Goal: Task Accomplishment & Management: Manage account settings

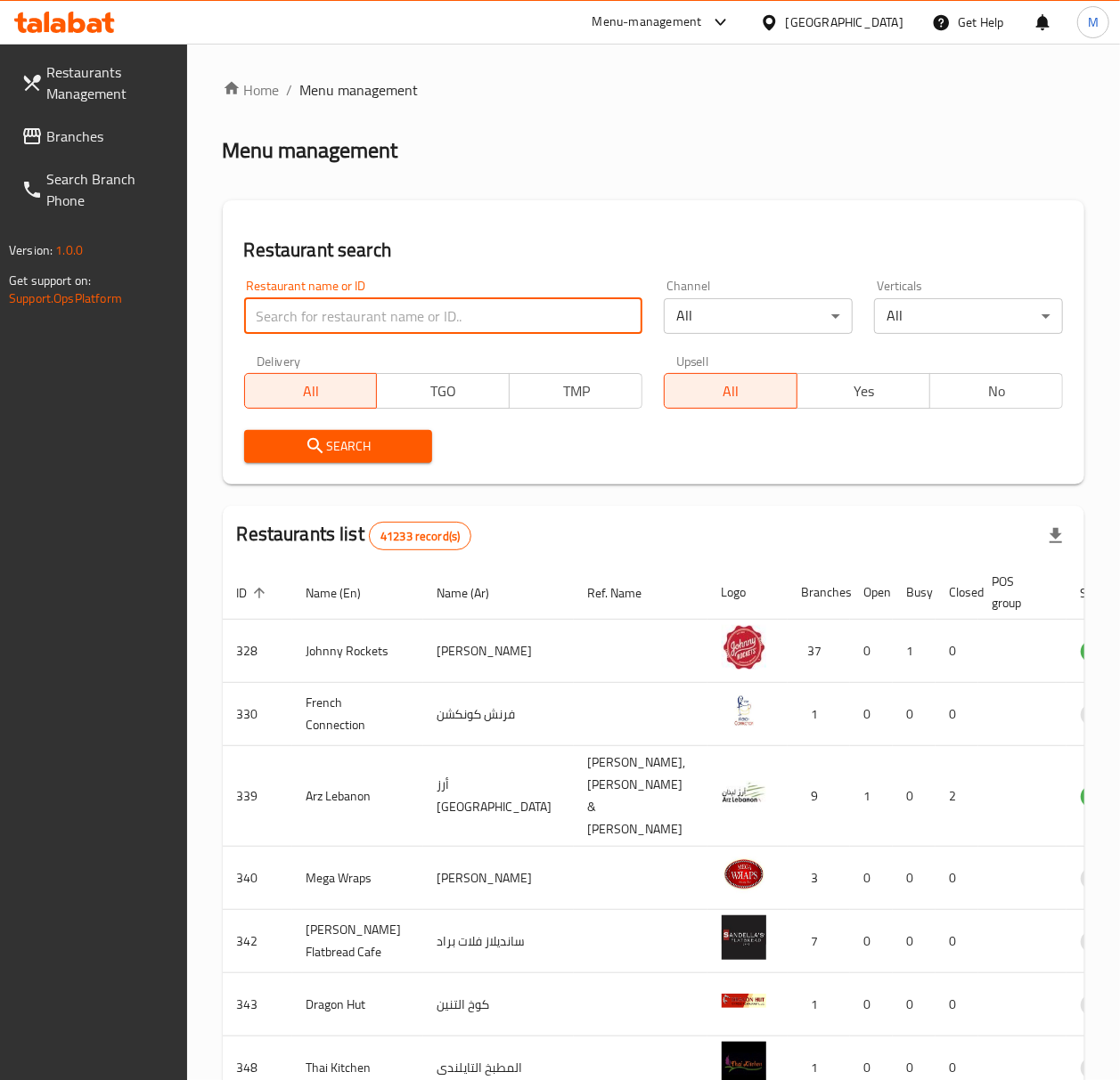
click at [307, 326] on input "search" at bounding box center [443, 315] width 399 height 36
paste input "9876"
type input "9876"
click button "Search" at bounding box center [338, 446] width 189 height 33
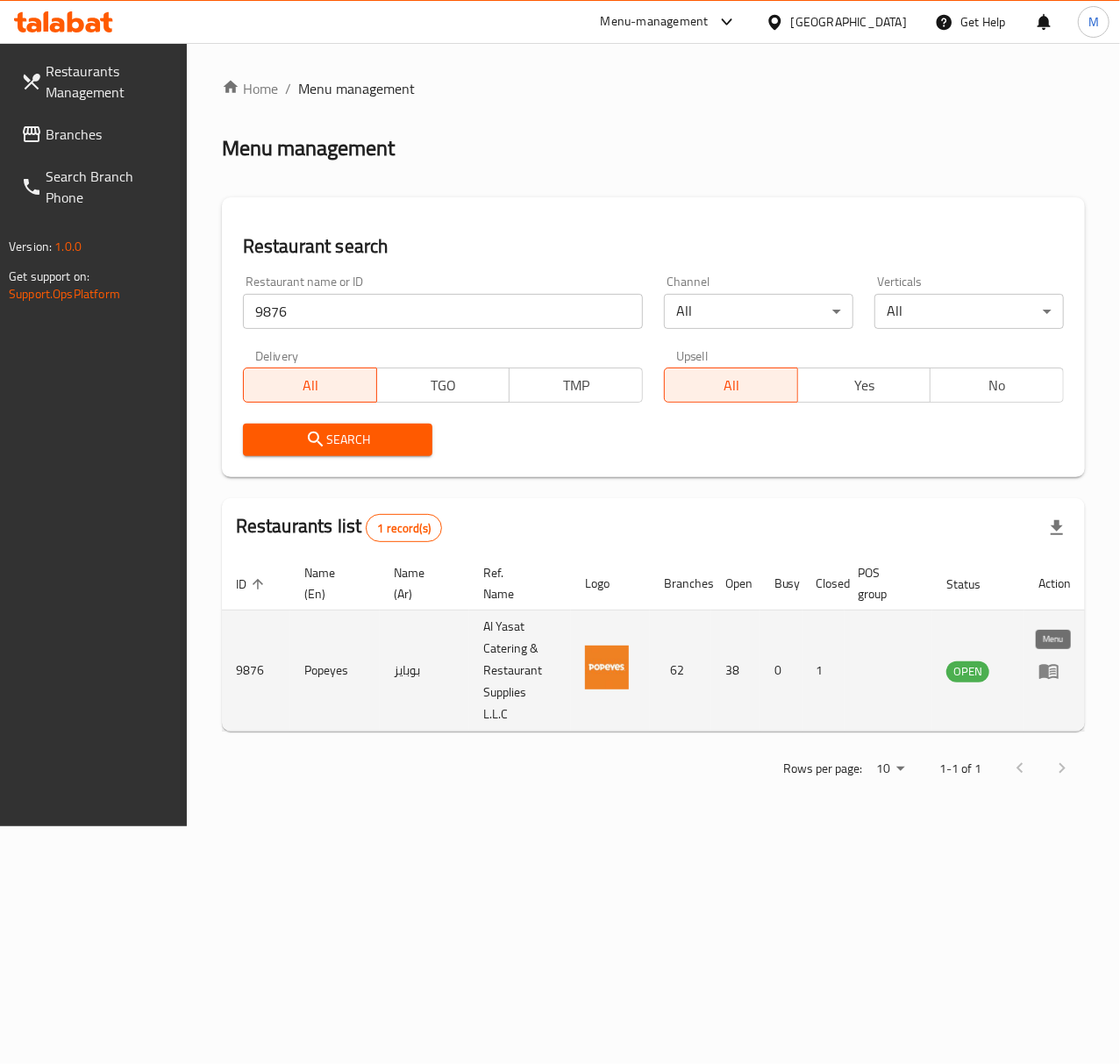
click at [1050, 670] on icon "enhanced table" at bounding box center [1049, 671] width 21 height 21
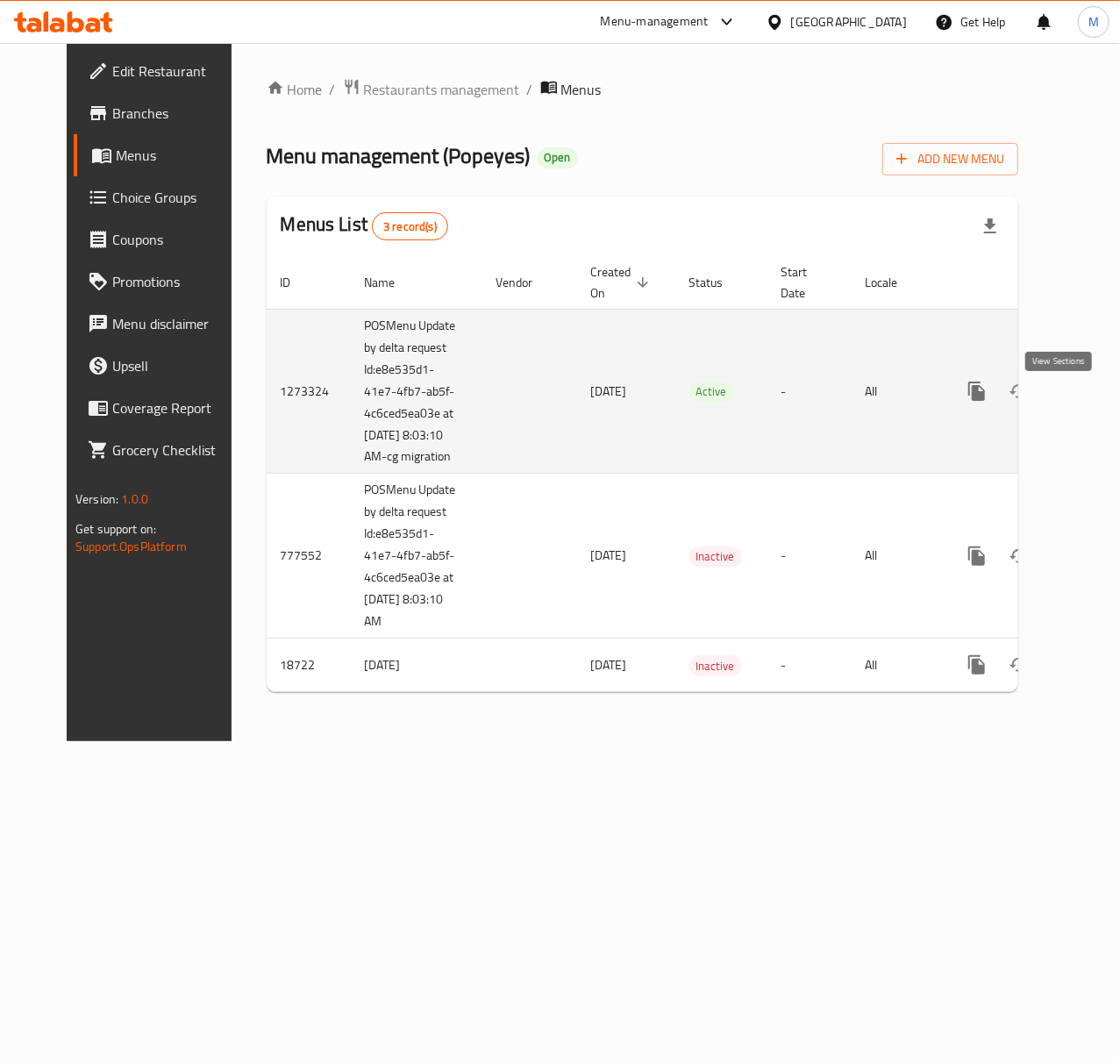
click at [1093, 401] on icon "enhanced table" at bounding box center [1104, 391] width 21 height 21
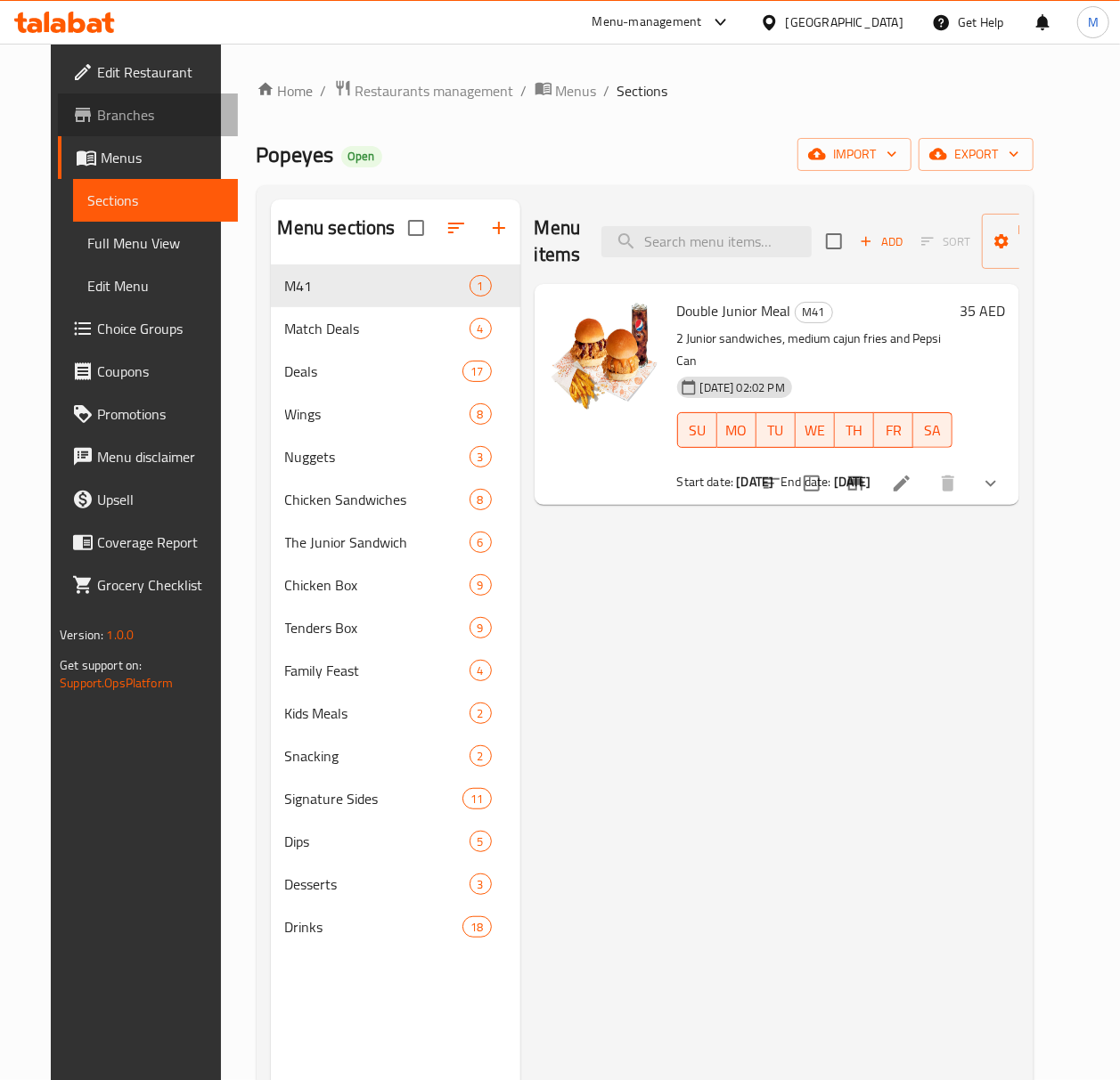
click at [105, 118] on span "Branches" at bounding box center [160, 115] width 127 height 21
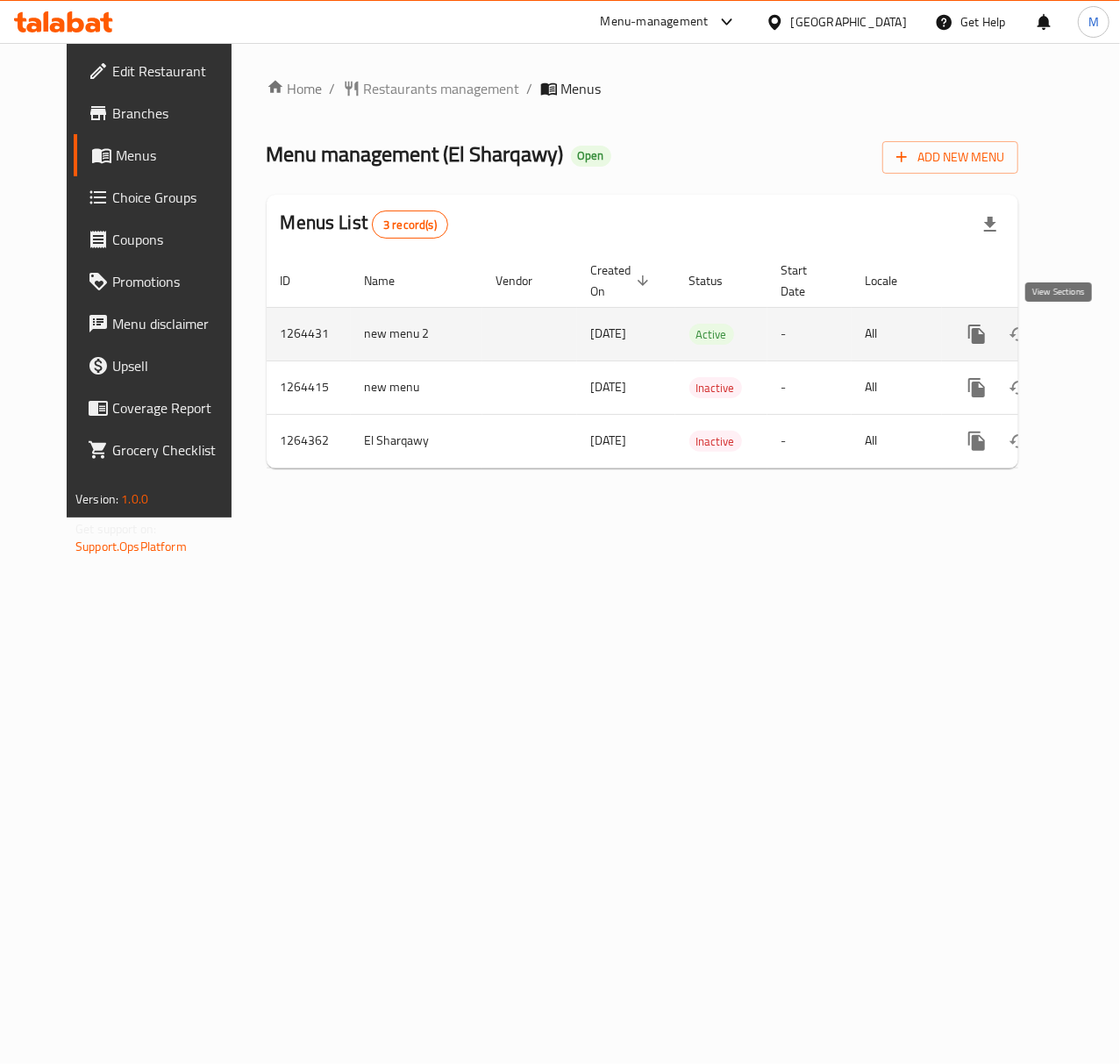
click at [1095, 331] on icon "enhanced table" at bounding box center [1103, 334] width 16 height 16
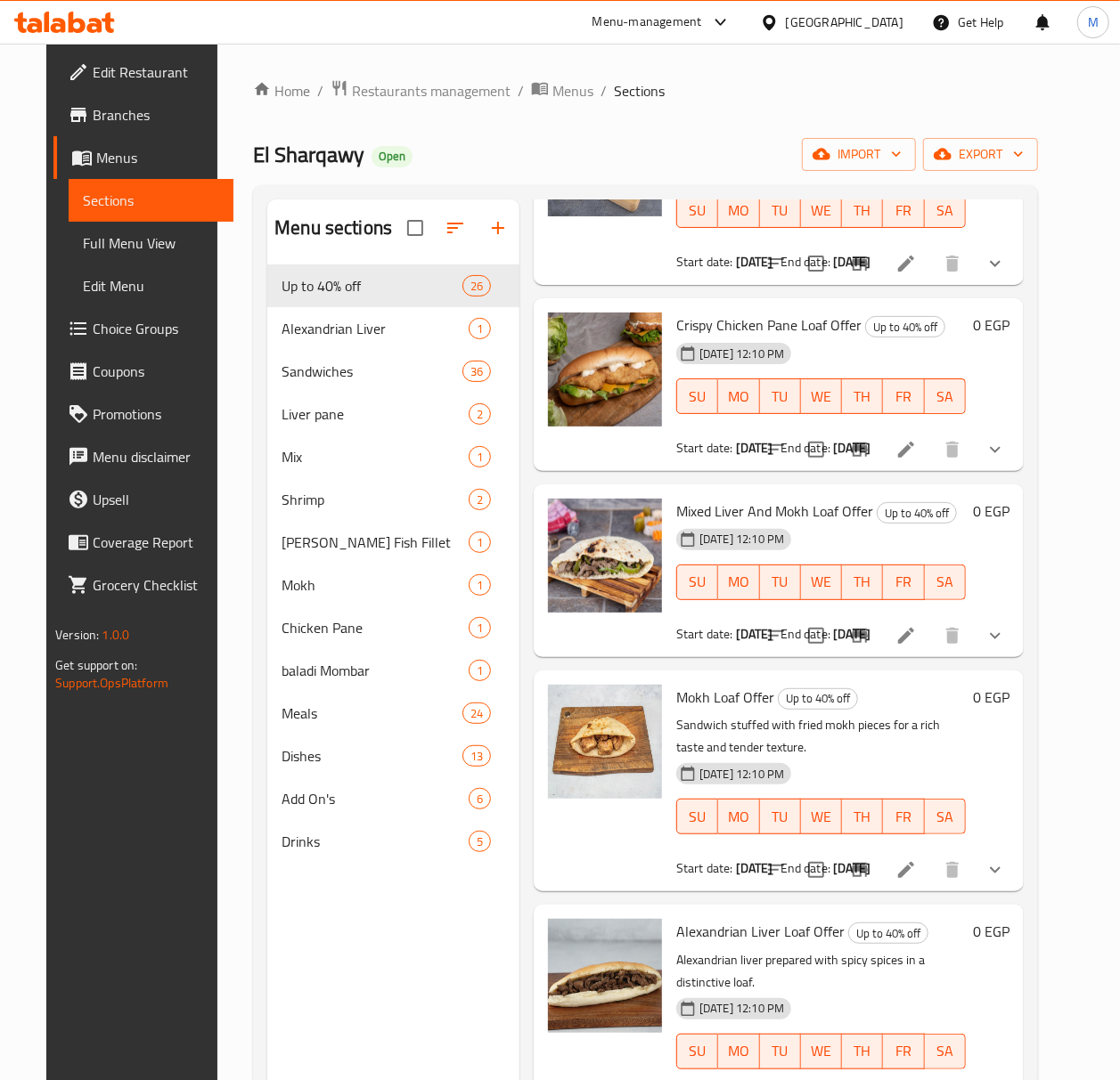
scroll to position [237, 0]
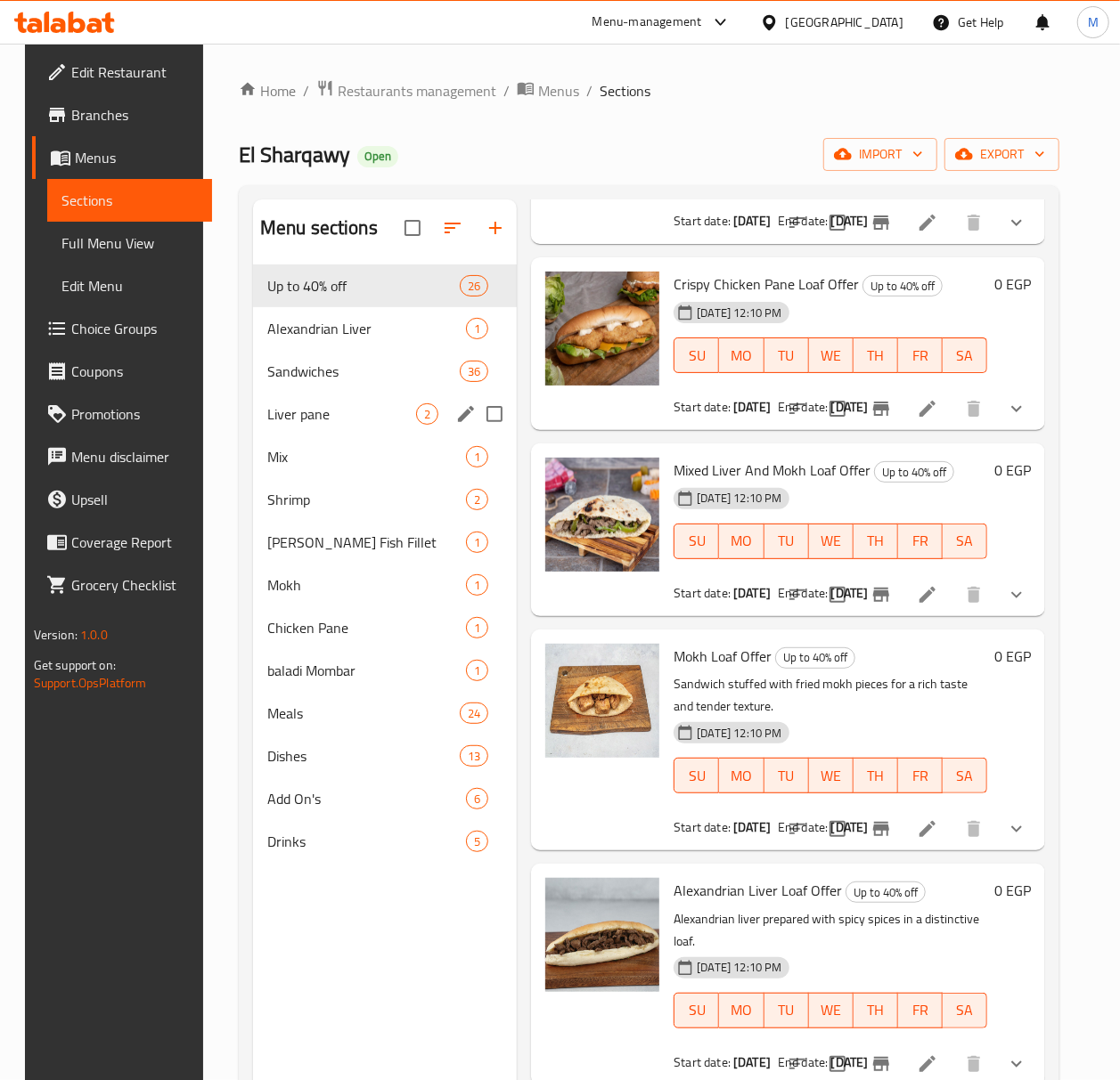
click at [349, 396] on div "Liver pane 2" at bounding box center [384, 414] width 263 height 43
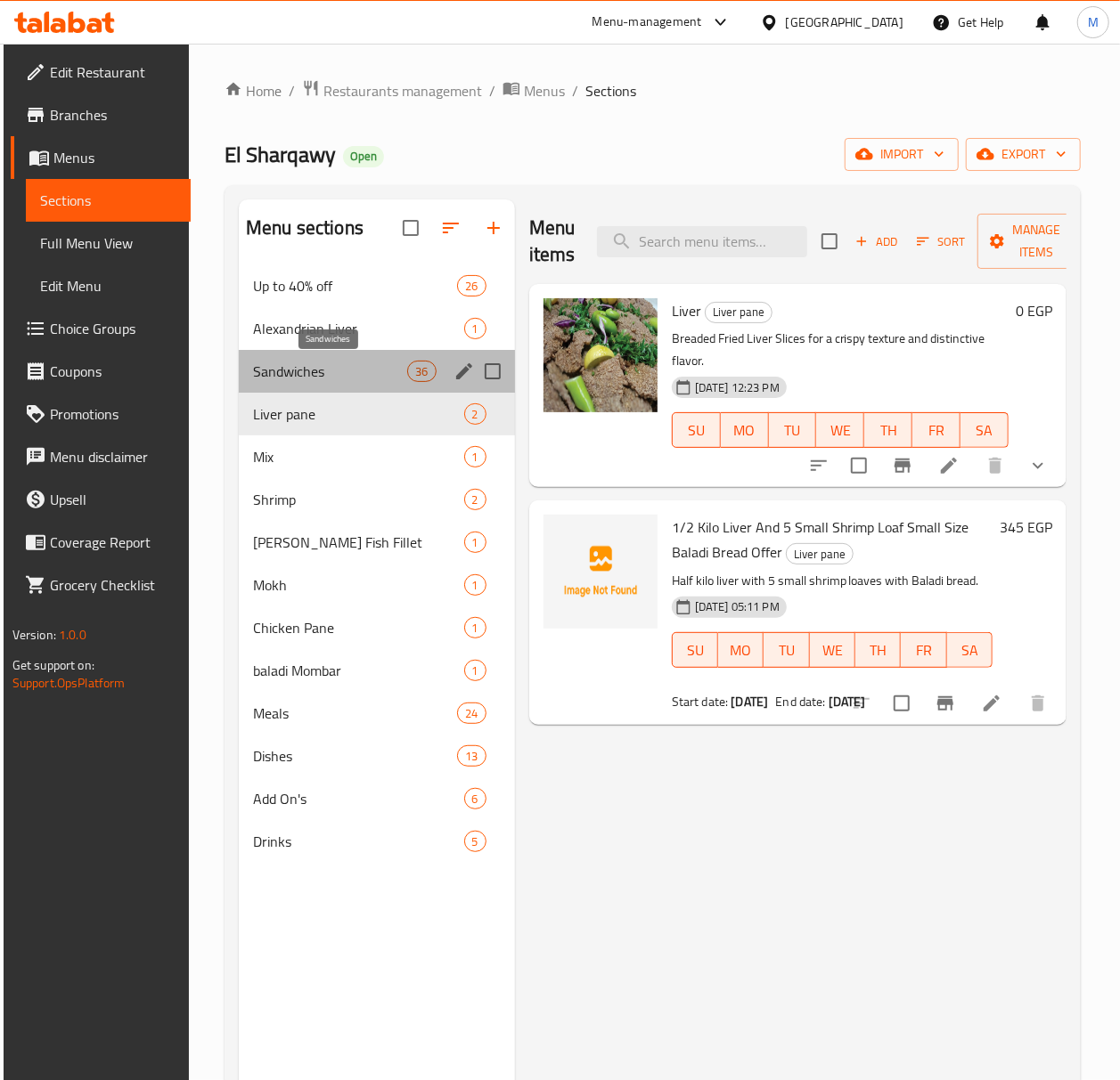
click at [346, 382] on span "Sandwiches" at bounding box center [329, 372] width 154 height 21
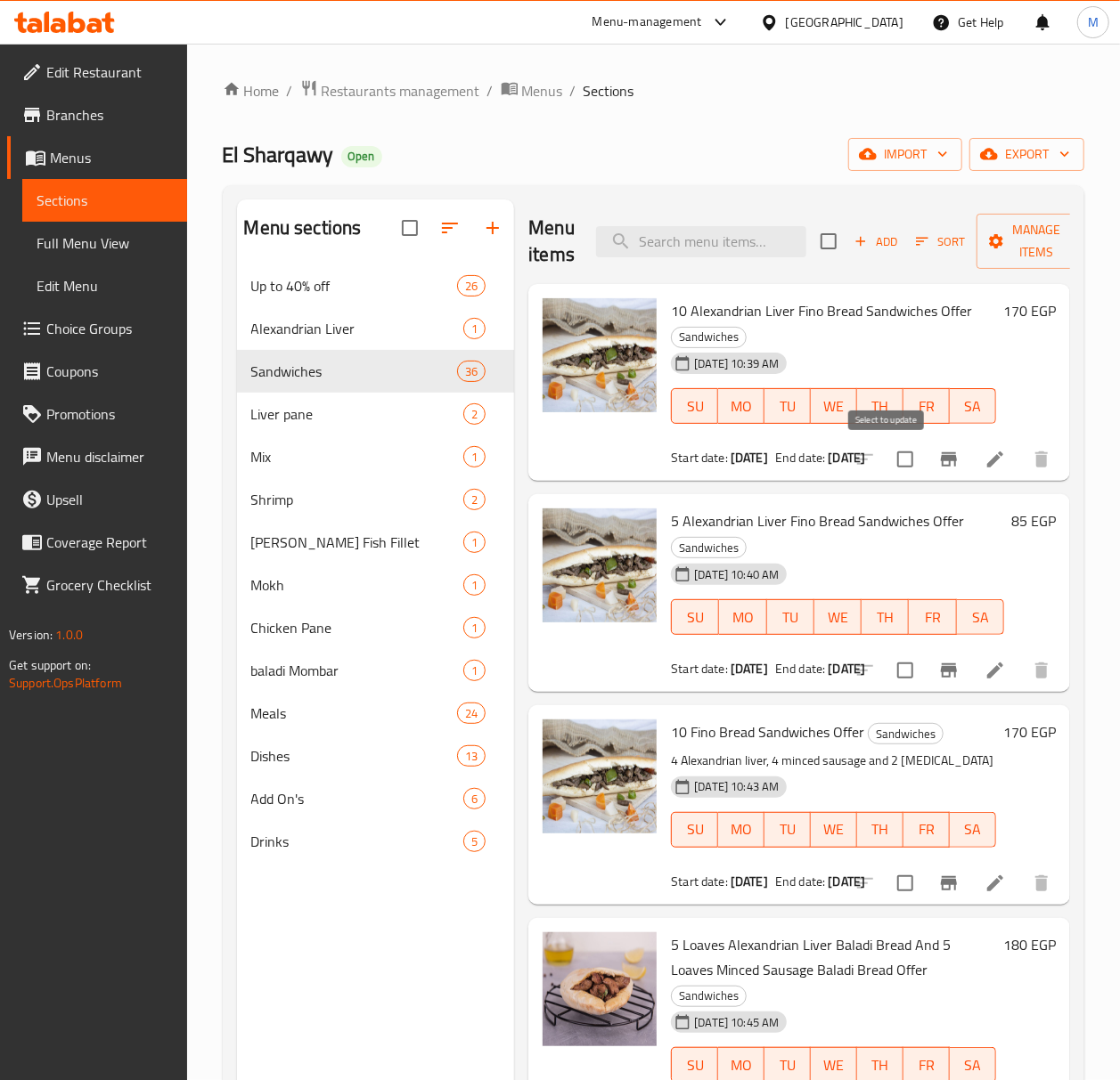
click at [887, 462] on input "checkbox" at bounding box center [905, 459] width 38 height 38
checkbox input "true"
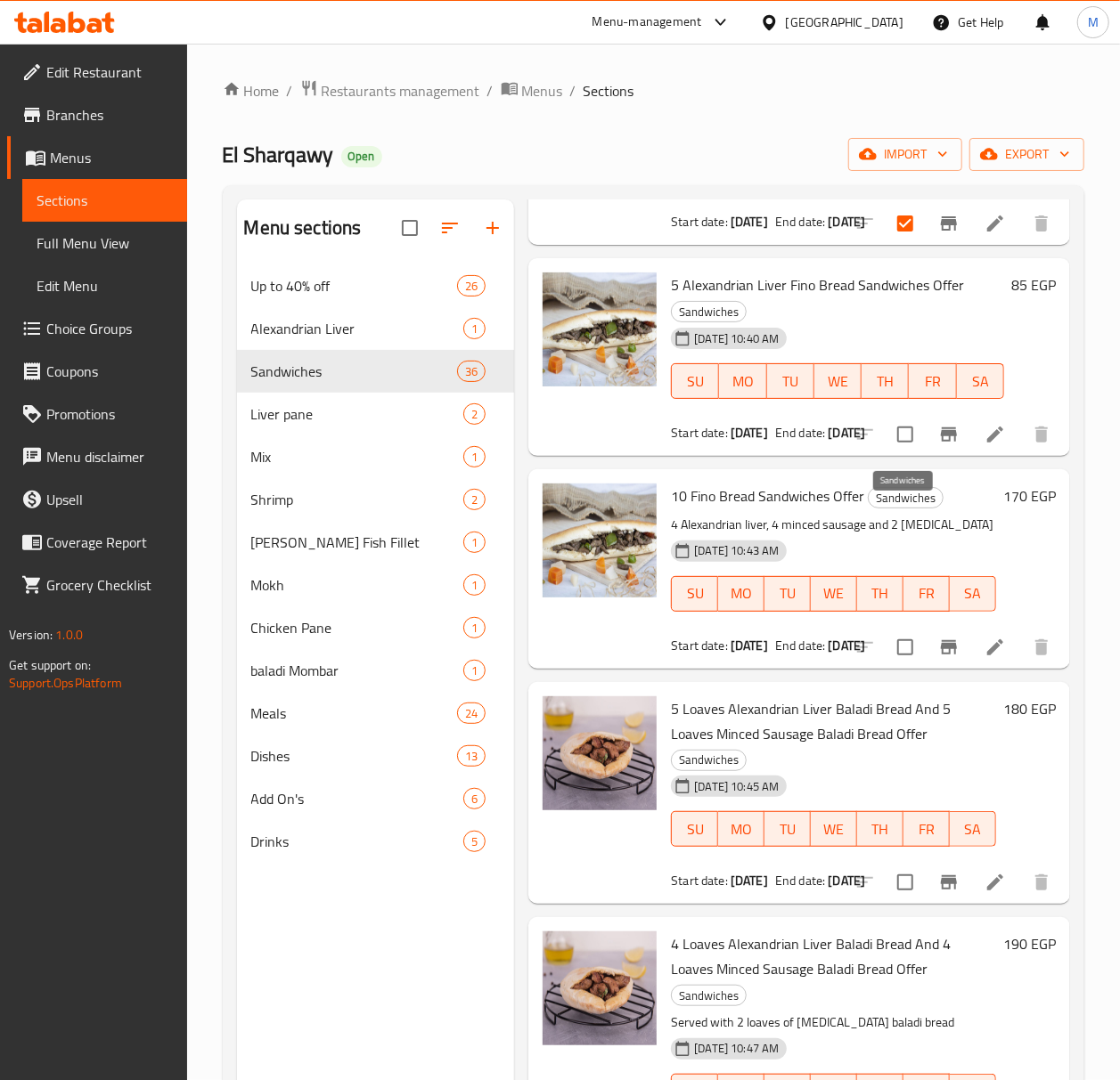
scroll to position [237, 0]
click at [887, 439] on input "checkbox" at bounding box center [905, 434] width 38 height 38
checkbox input "true"
click at [887, 665] on input "checkbox" at bounding box center [905, 646] width 38 height 38
checkbox input "true"
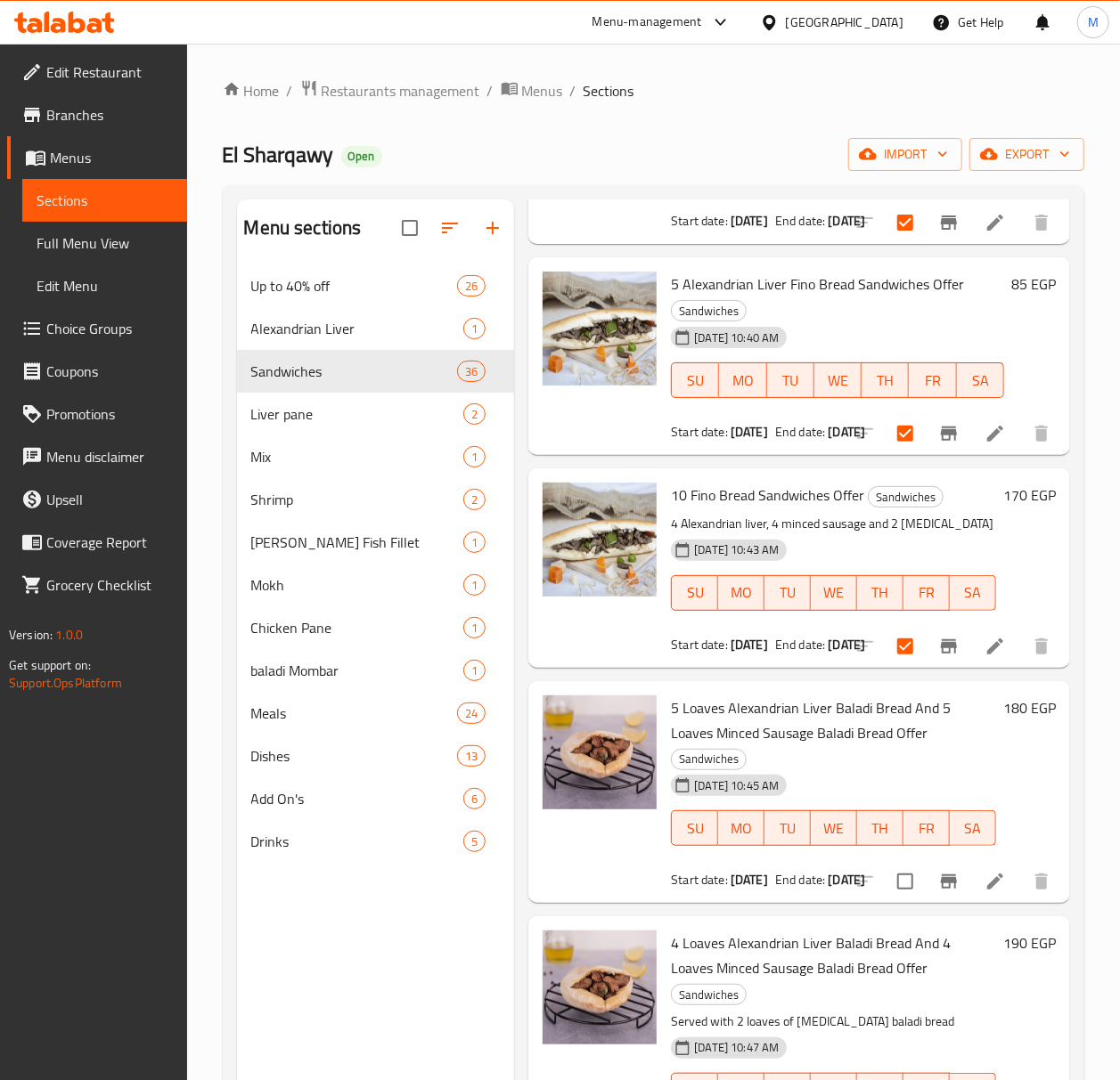
scroll to position [474, 0]
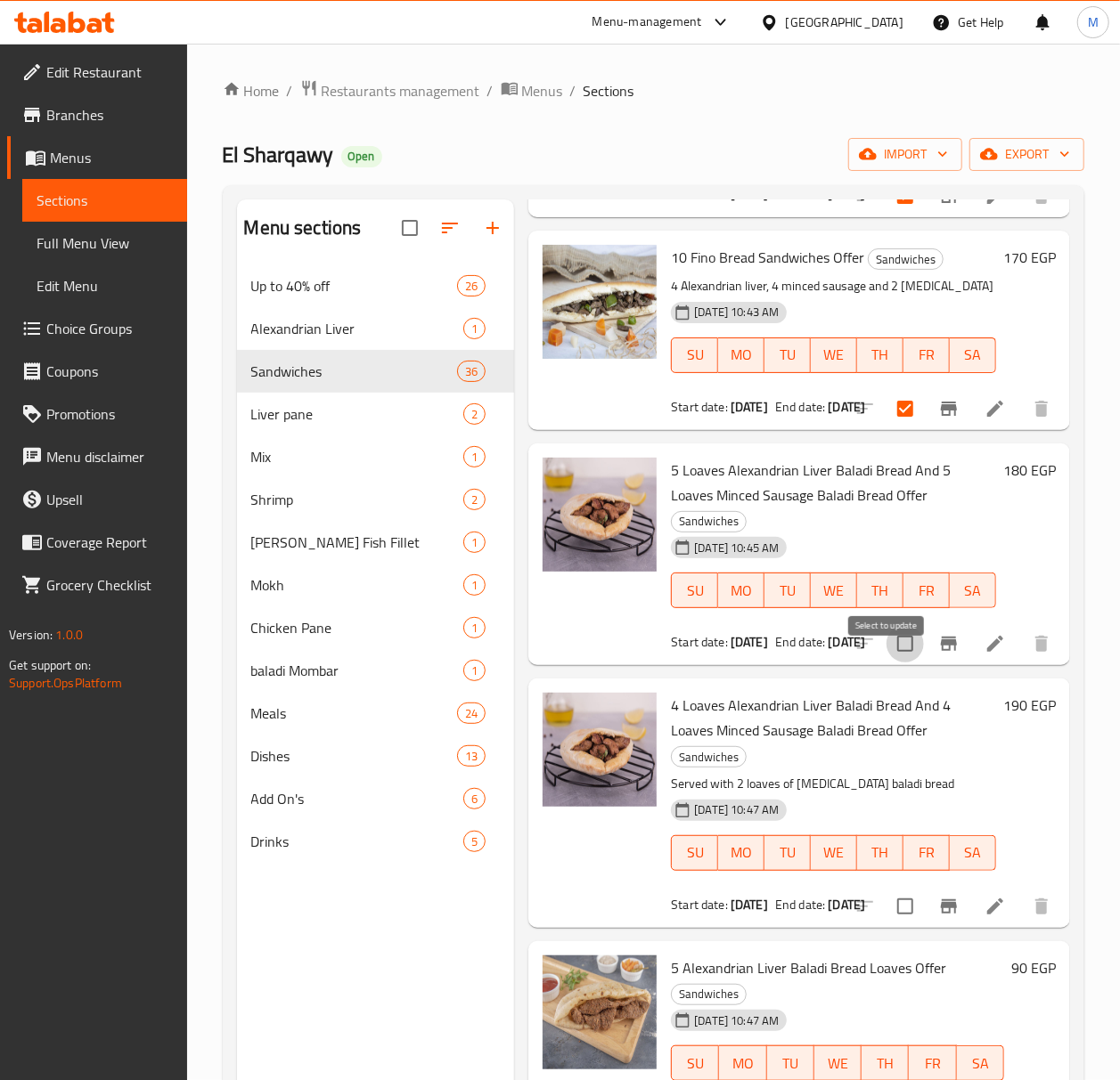
click at [887, 663] on input "checkbox" at bounding box center [905, 644] width 38 height 38
checkbox input "true"
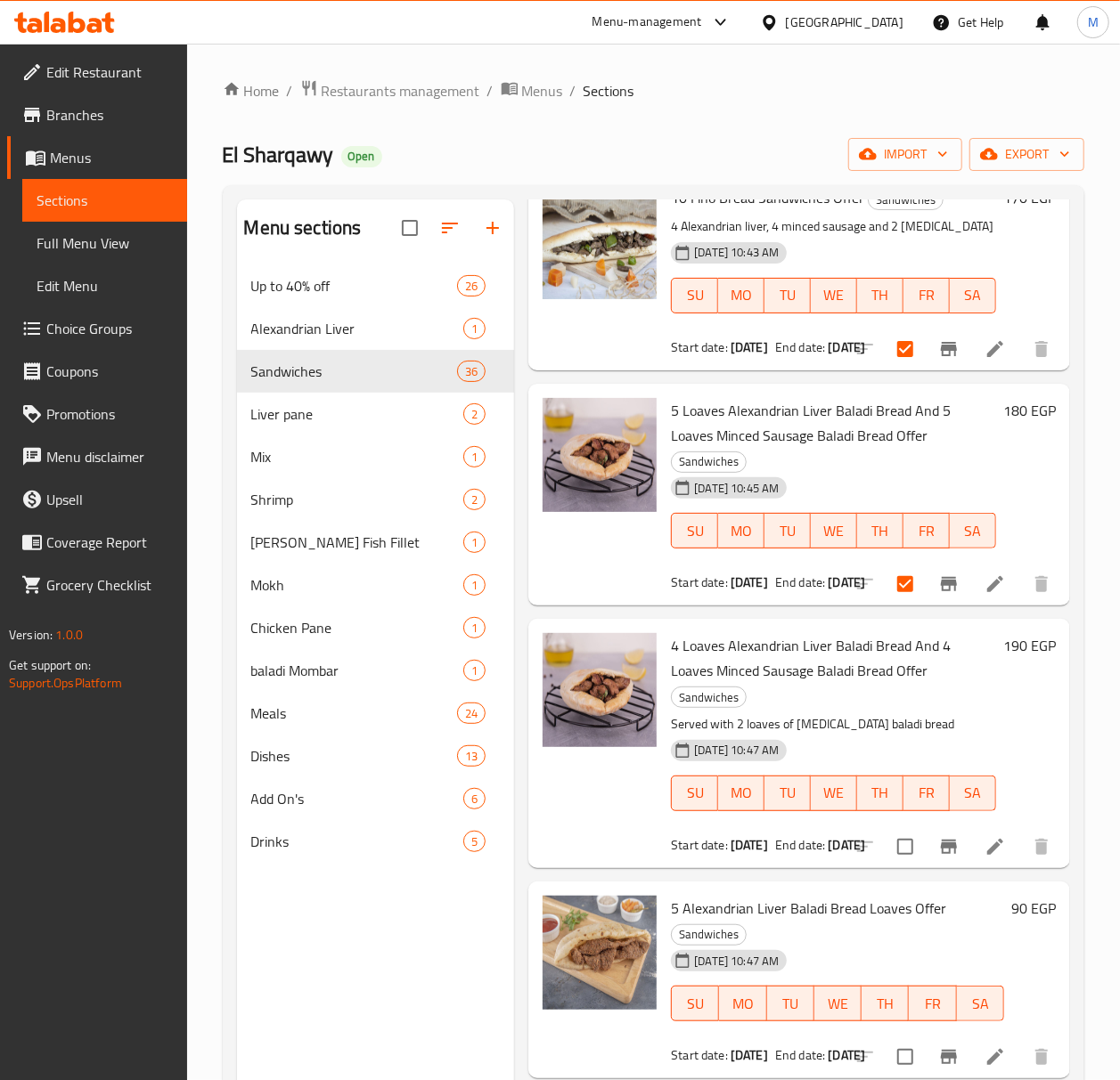
scroll to position [593, 0]
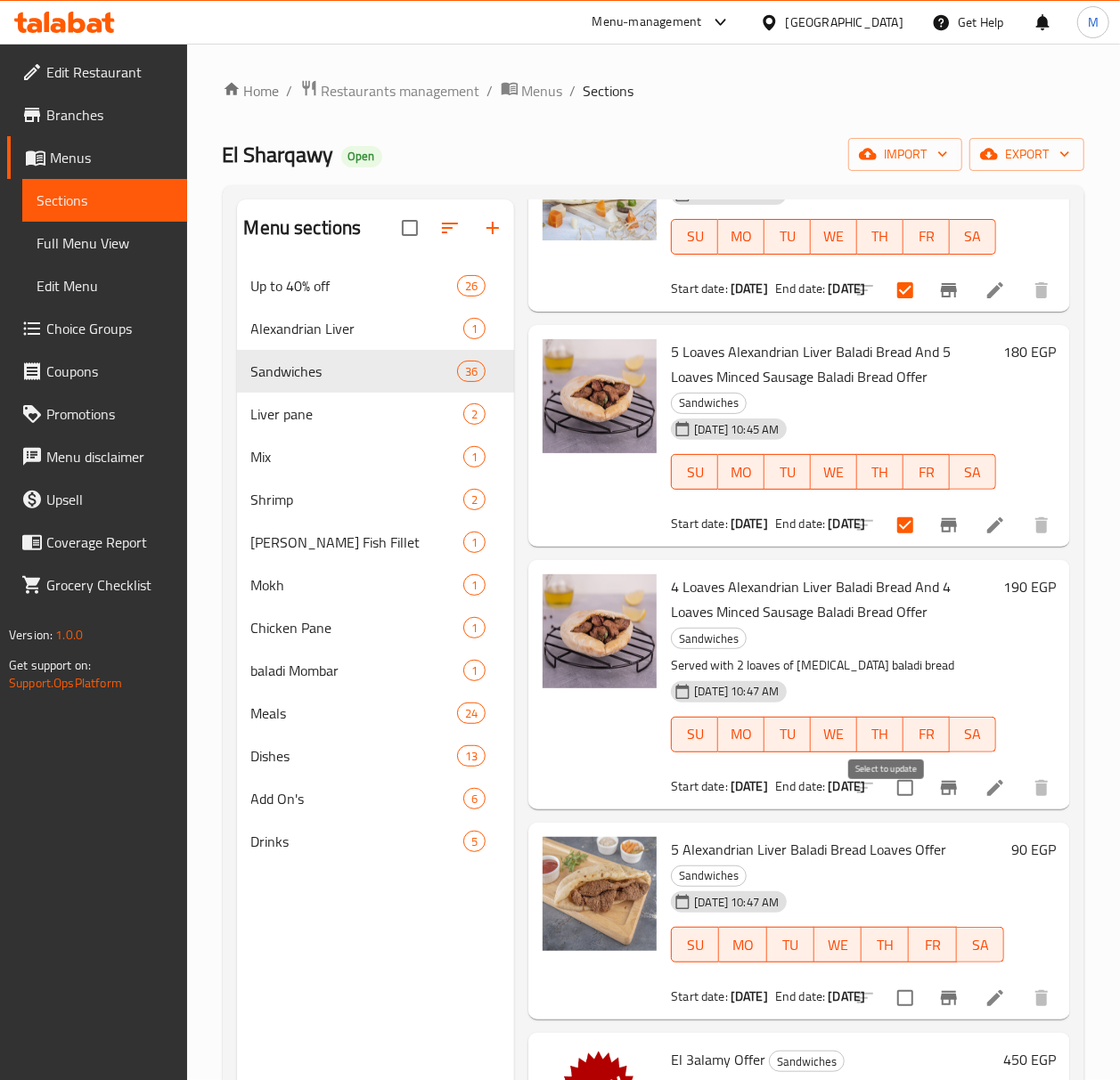
click at [887, 807] on input "checkbox" at bounding box center [905, 788] width 38 height 38
checkbox input "true"
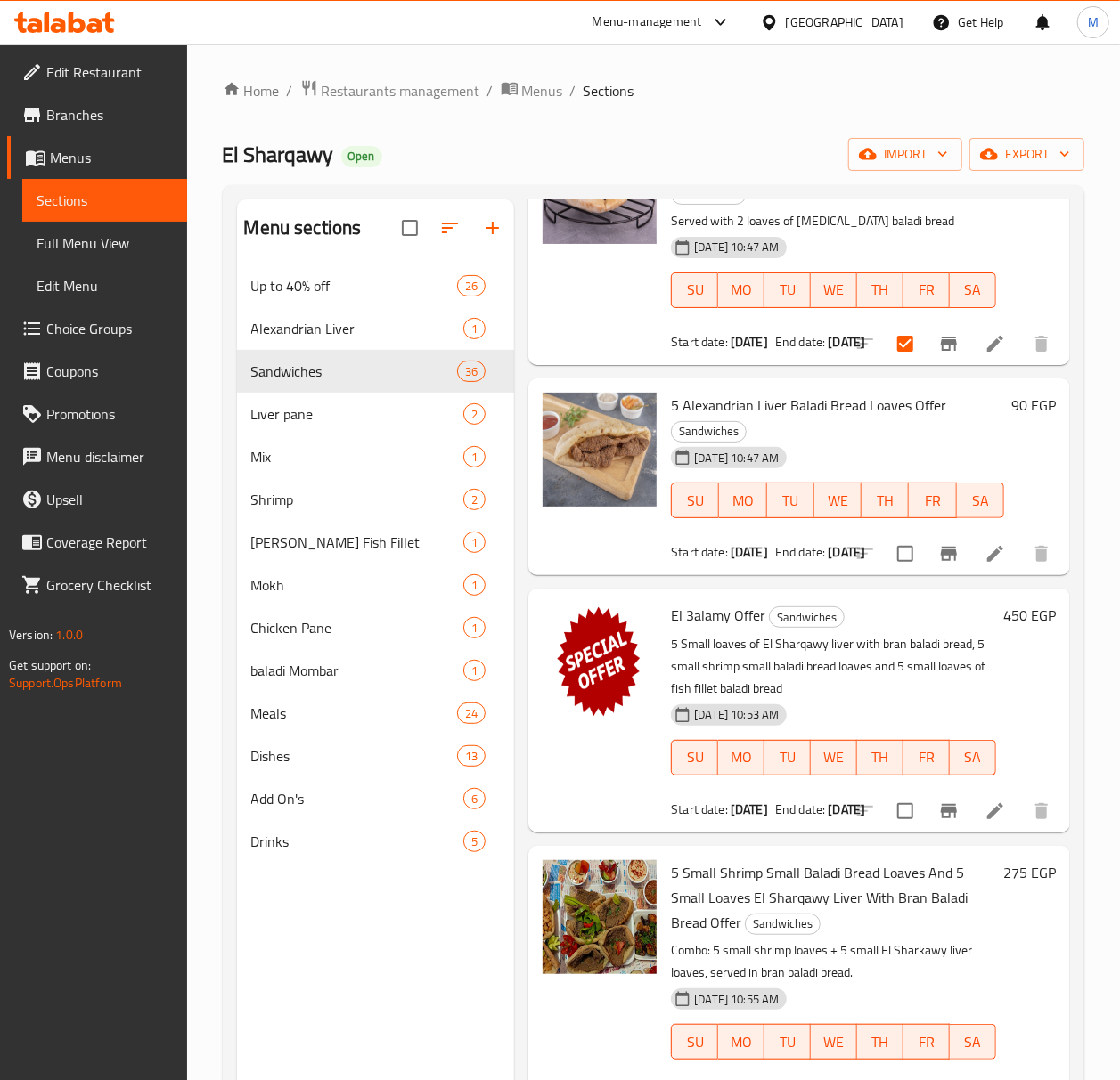
scroll to position [1068, 0]
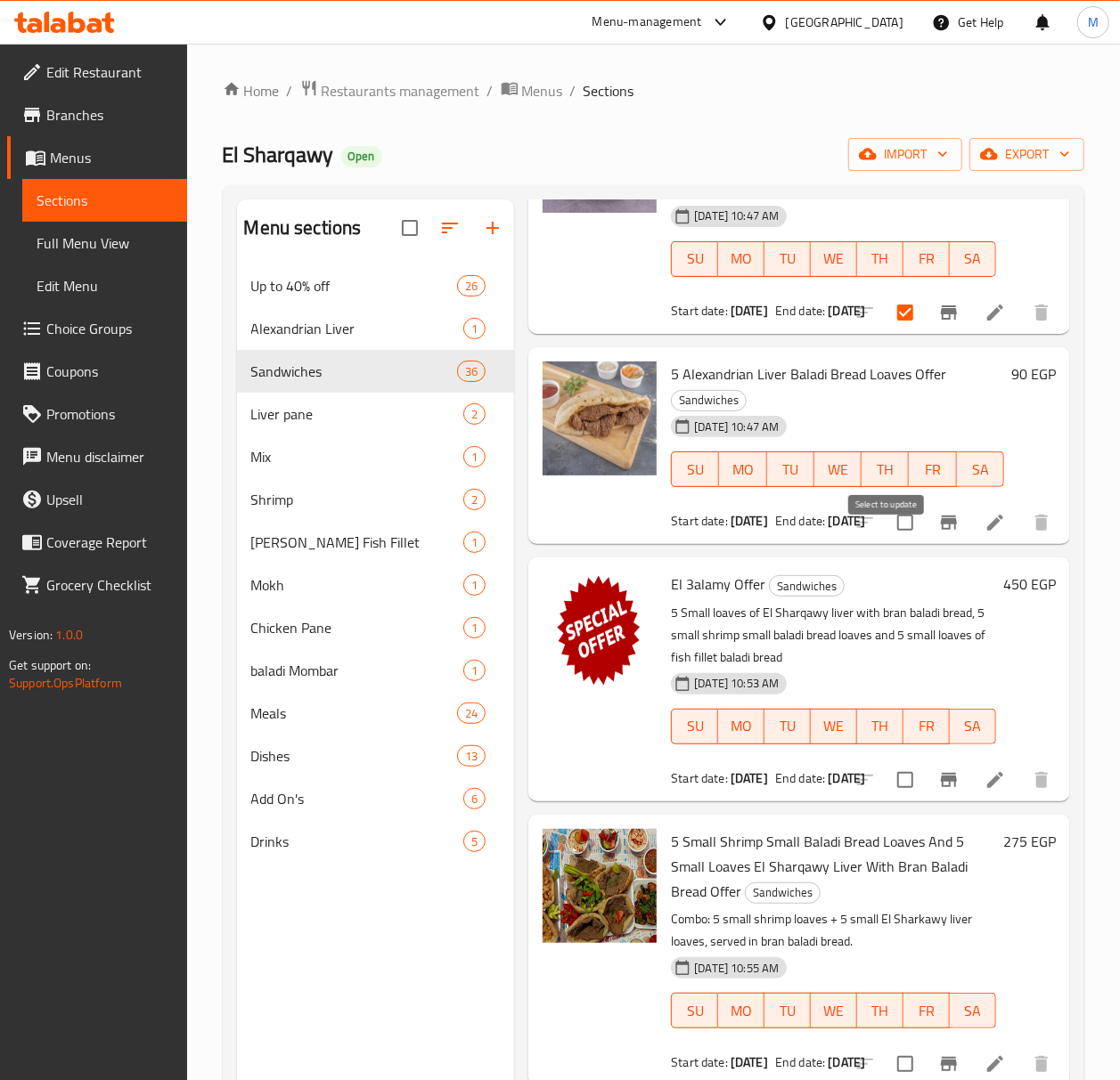
click at [891, 541] on input "checkbox" at bounding box center [905, 523] width 38 height 38
checkbox input "true"
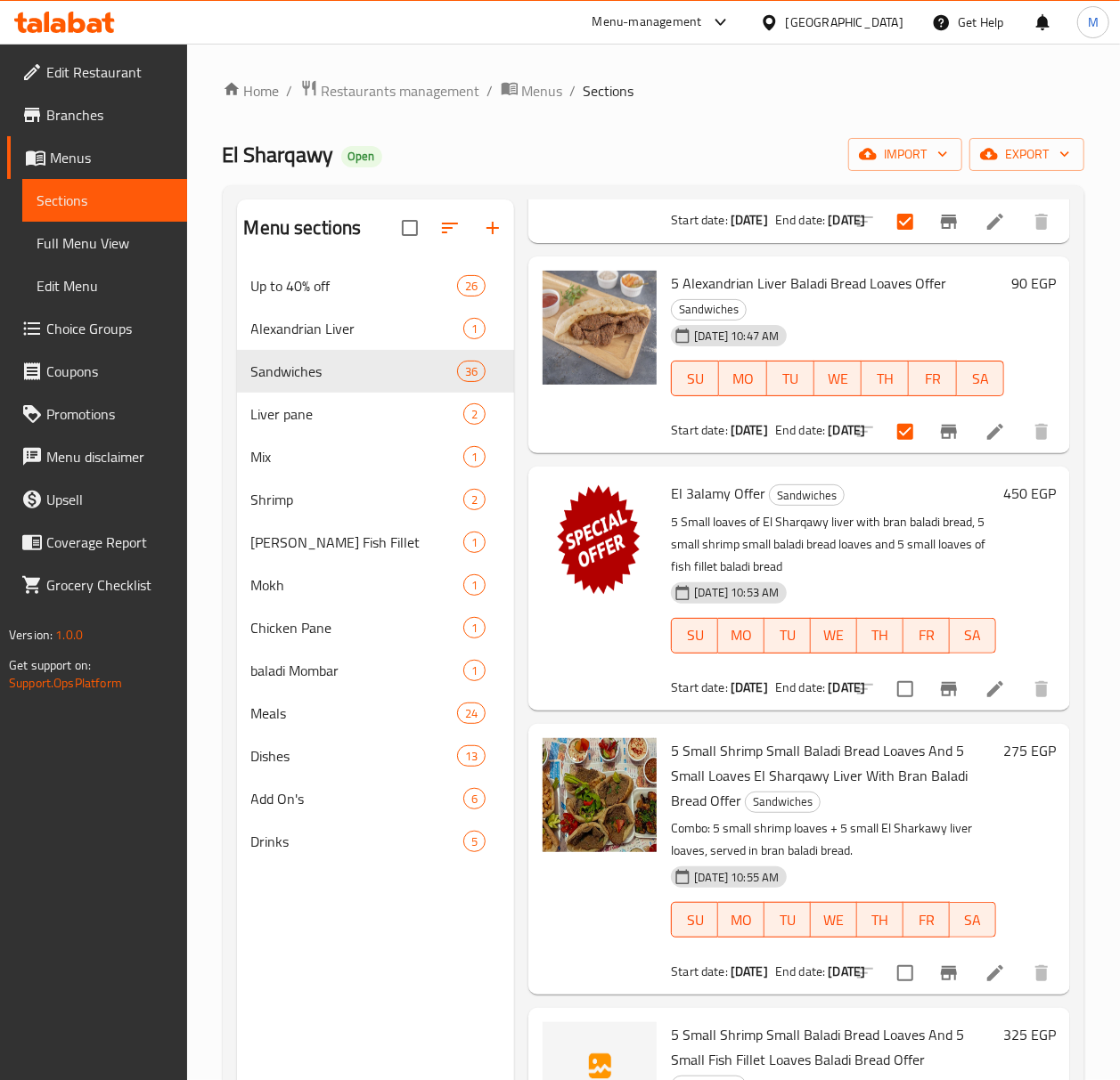
scroll to position [1187, 0]
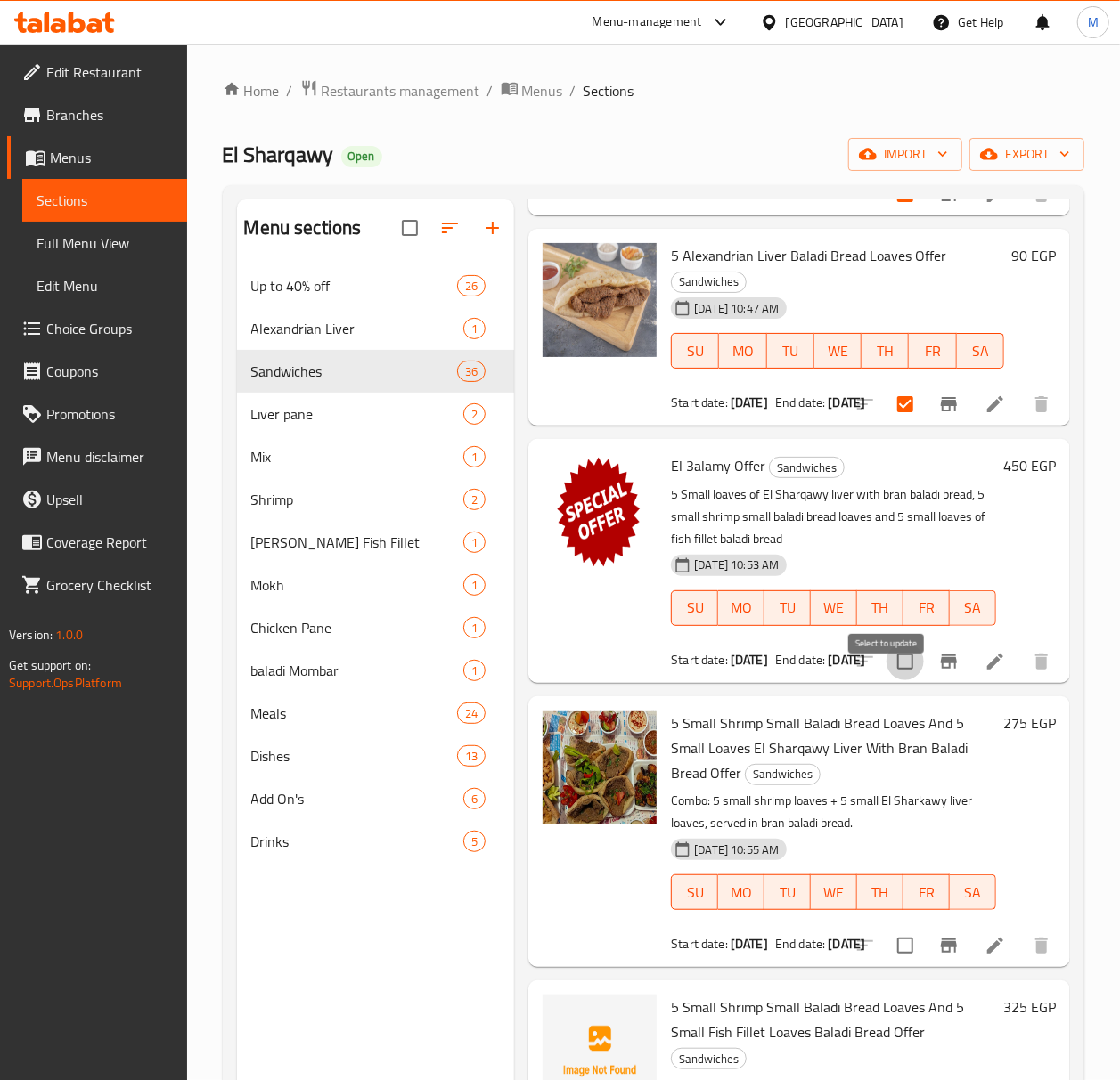
click at [887, 680] on input "checkbox" at bounding box center [905, 661] width 38 height 38
checkbox input "true"
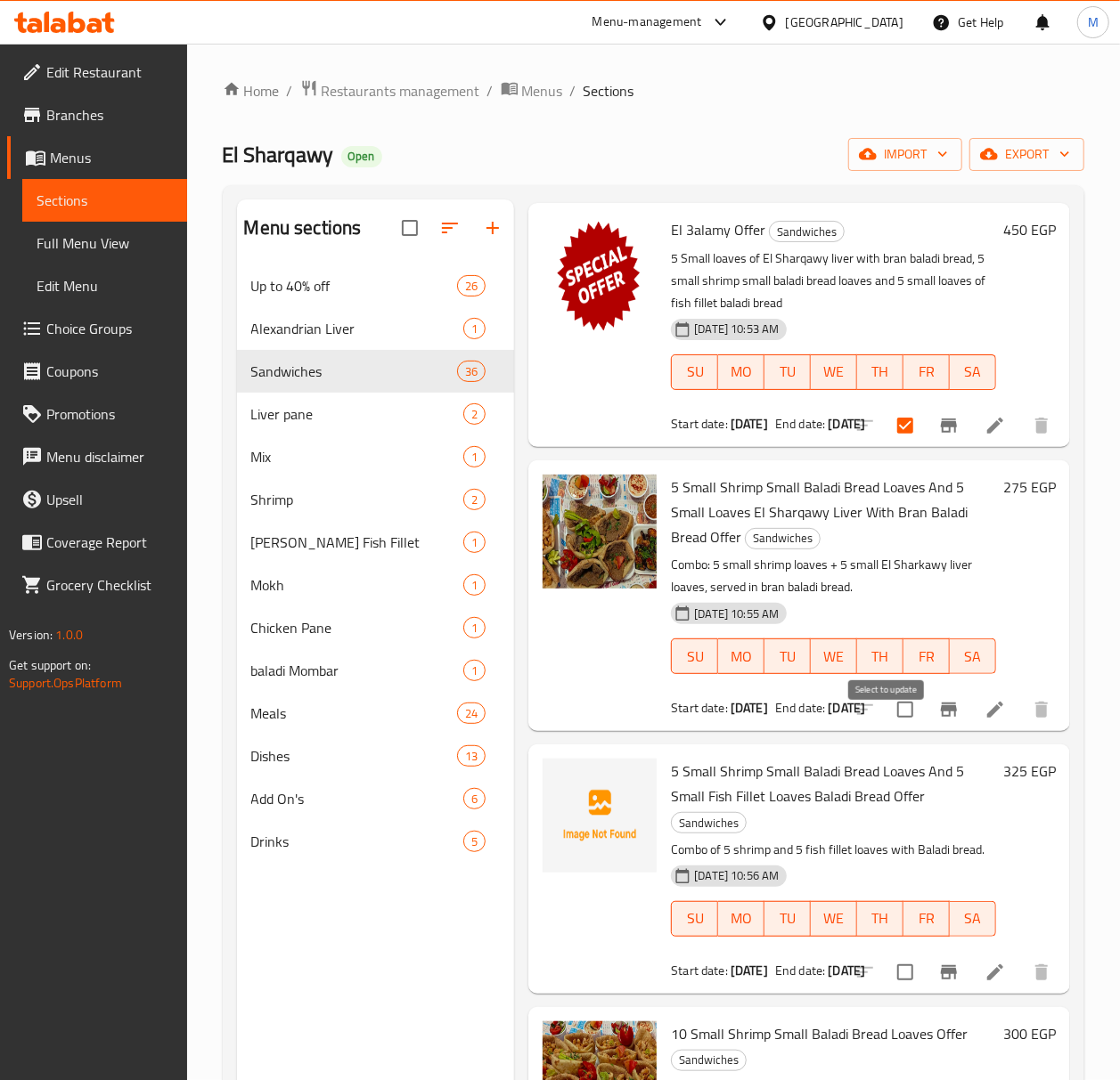
scroll to position [1425, 0]
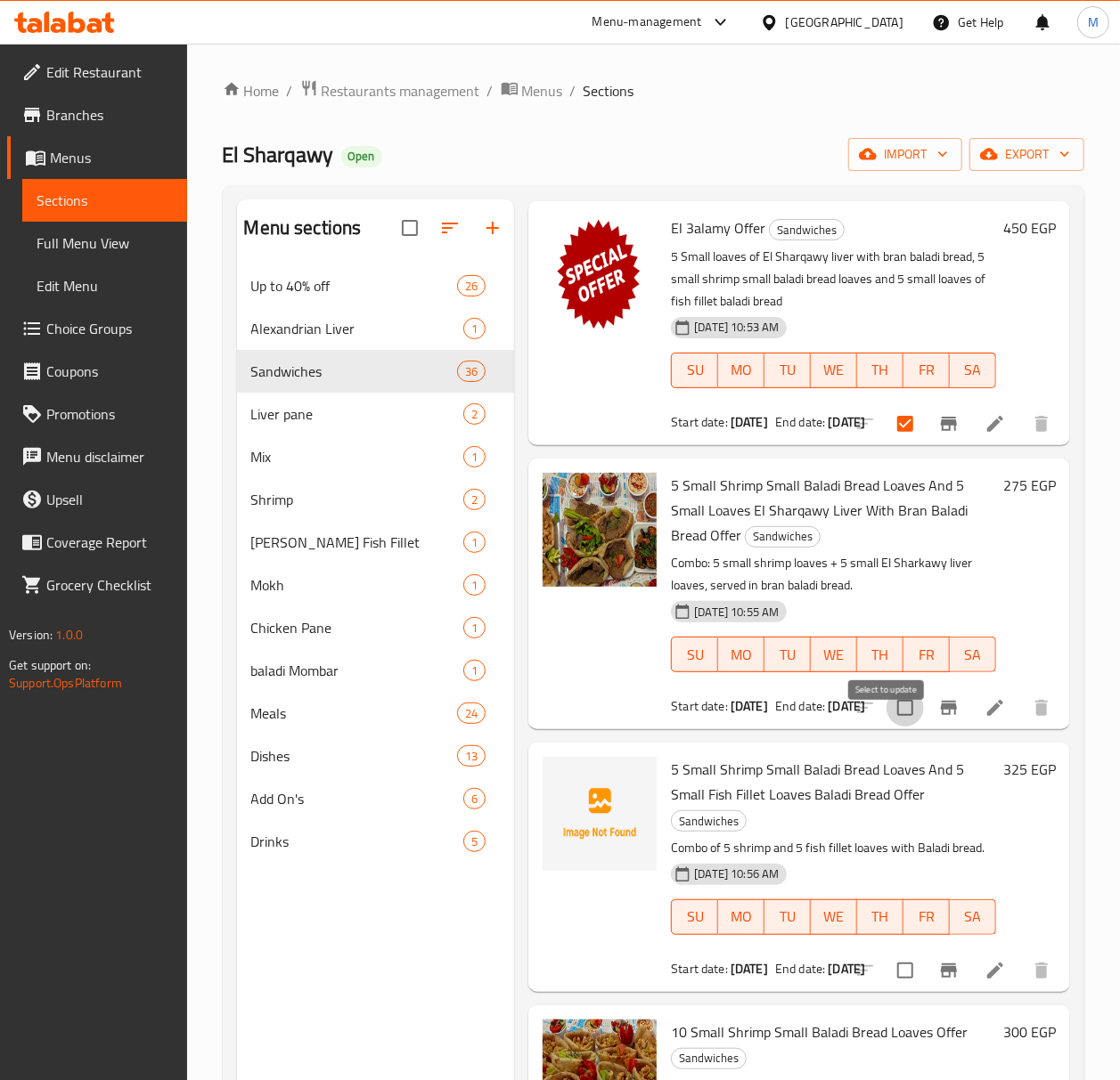
click at [889, 727] on input "checkbox" at bounding box center [905, 707] width 38 height 38
checkbox input "true"
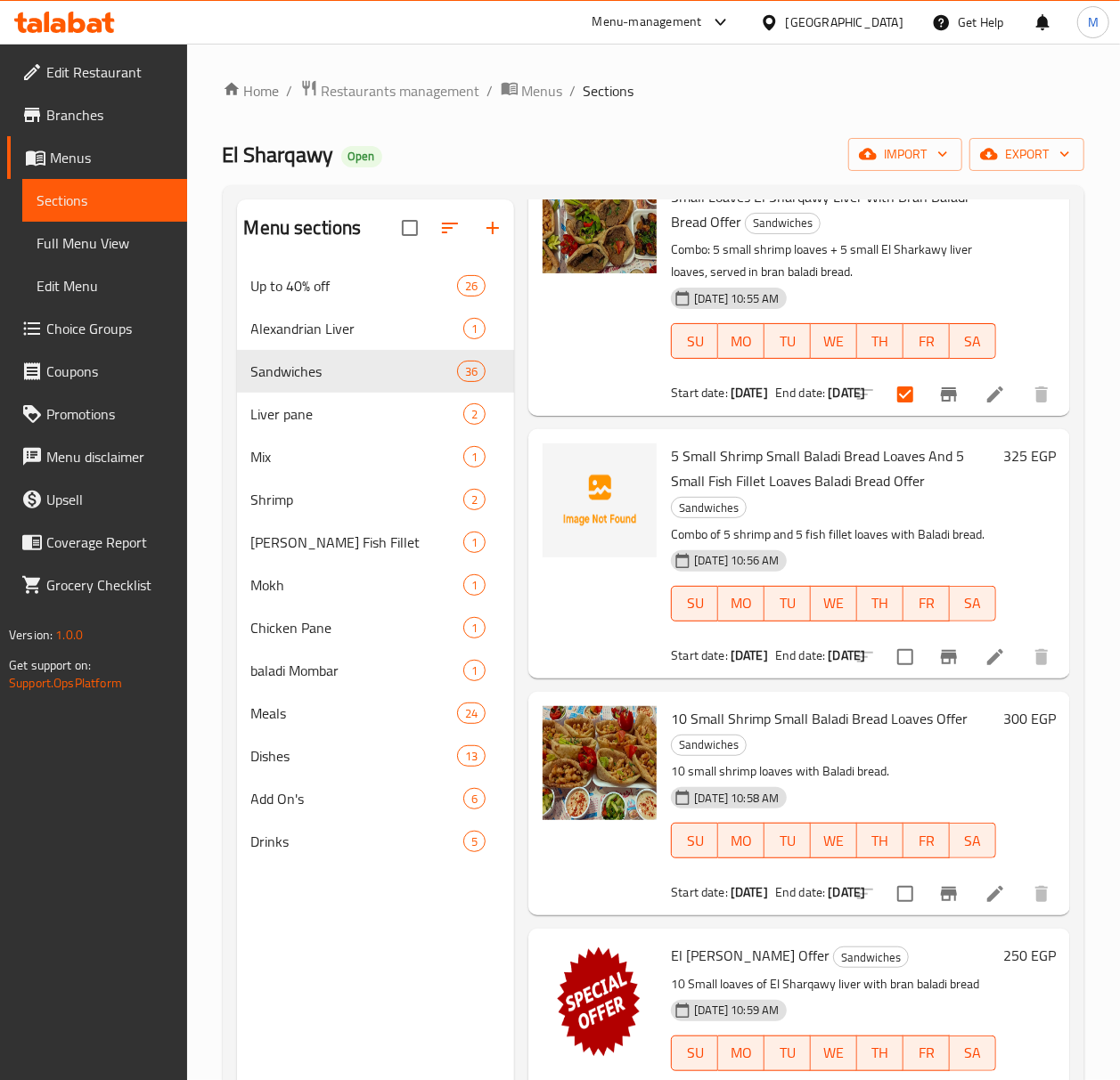
scroll to position [1781, 0]
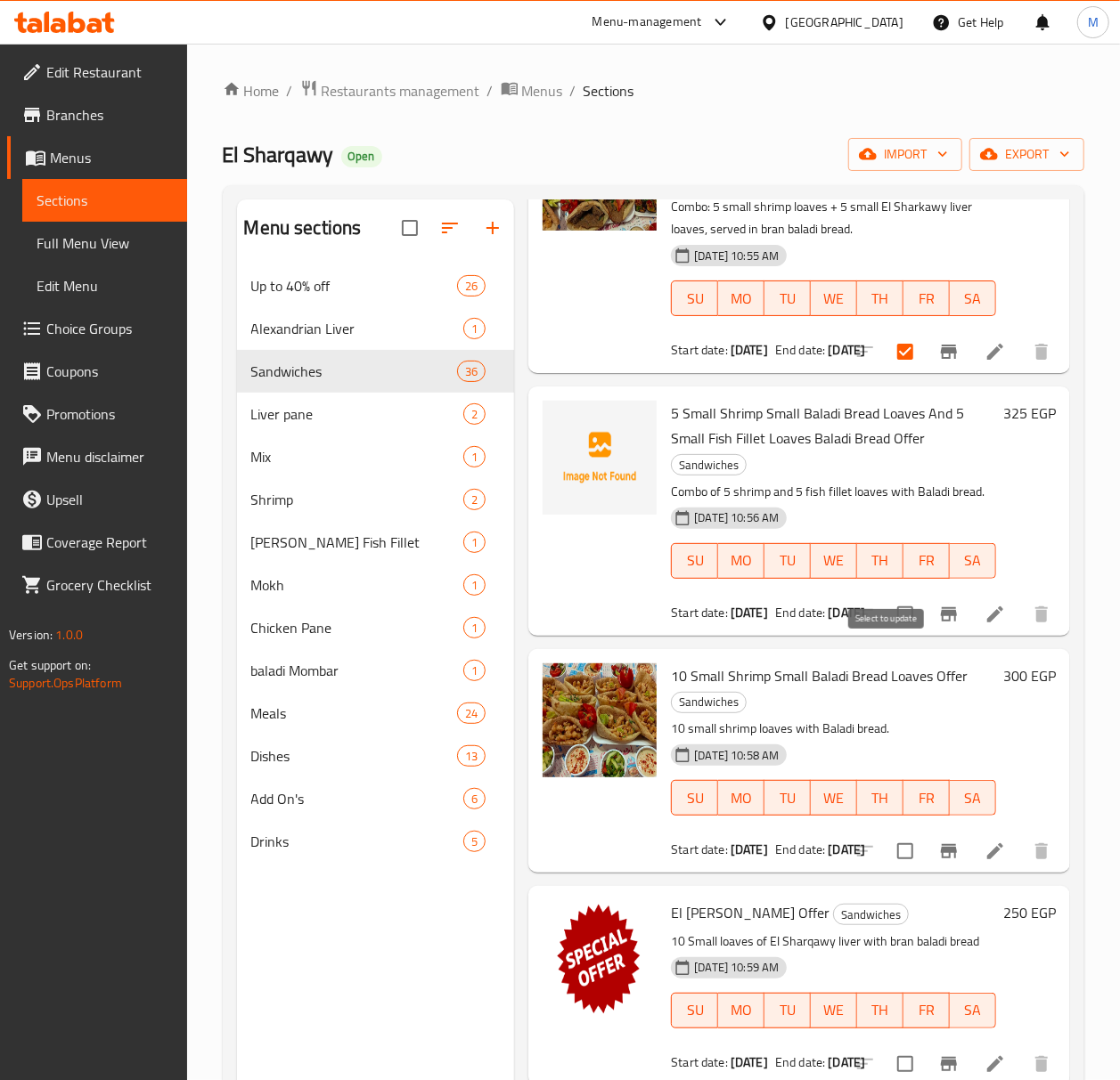
click at [887, 633] on input "checkbox" at bounding box center [905, 615] width 38 height 38
checkbox input "true"
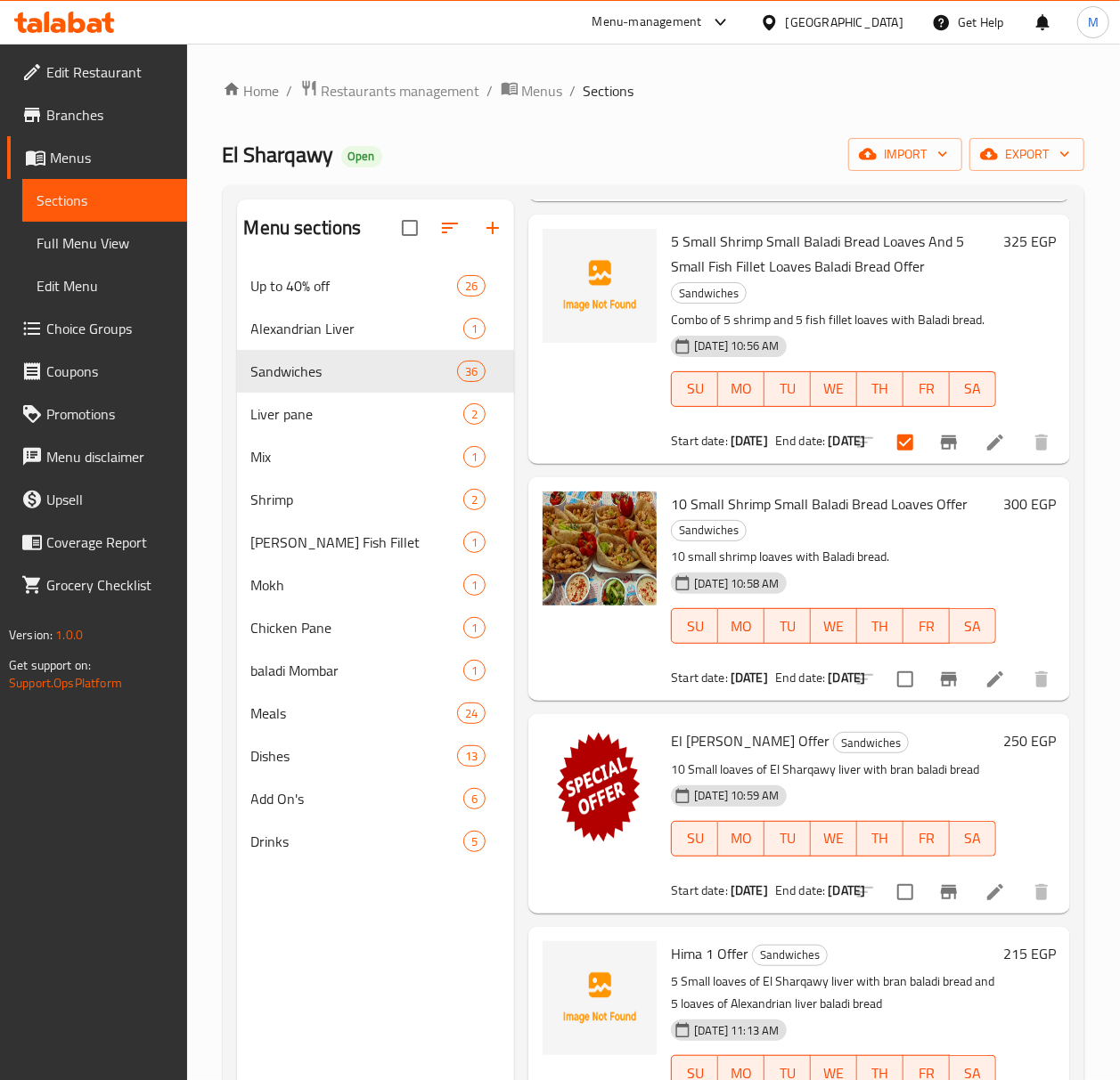
scroll to position [2018, 0]
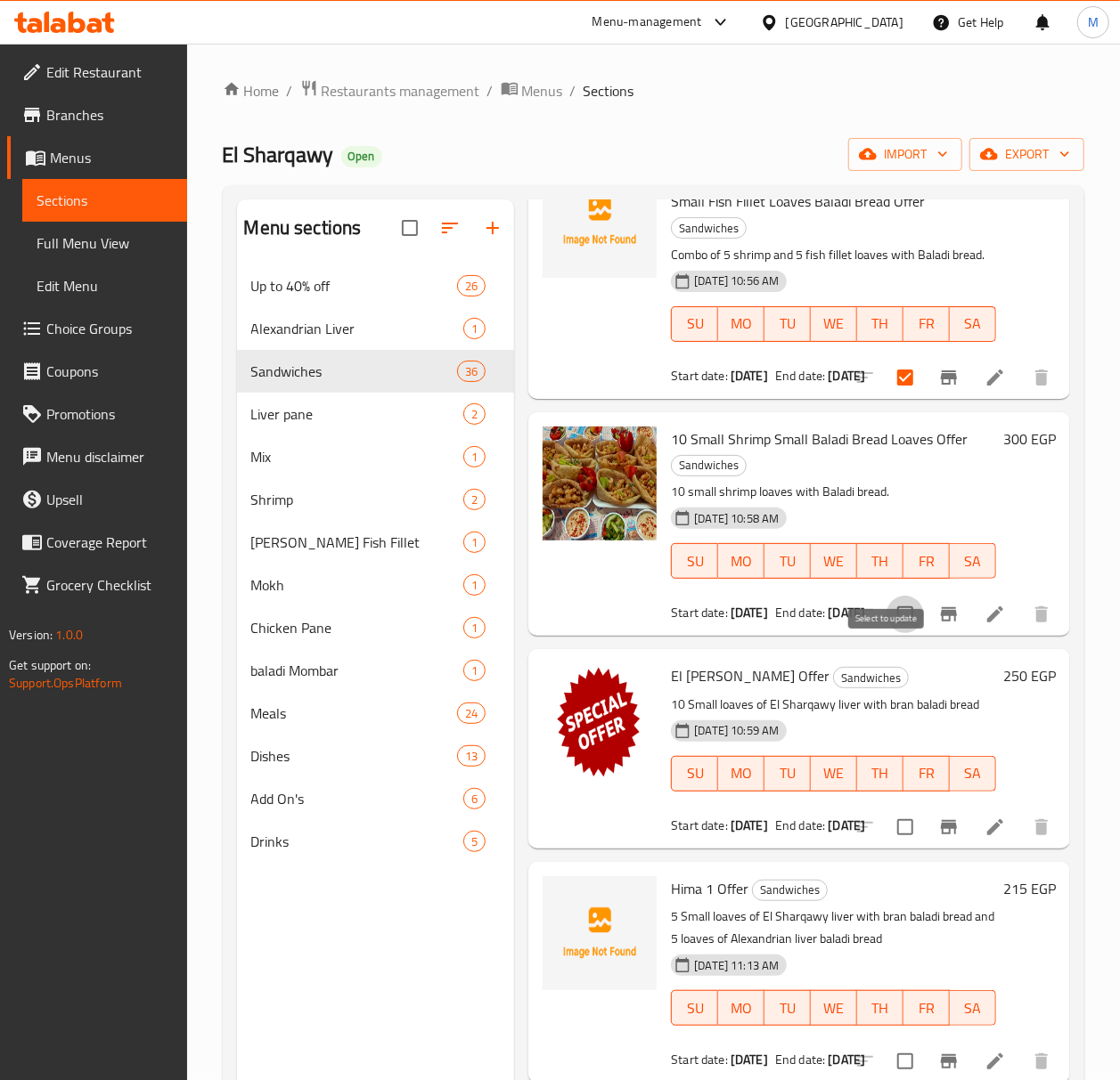
click at [893, 633] on input "checkbox" at bounding box center [905, 615] width 38 height 38
checkbox input "true"
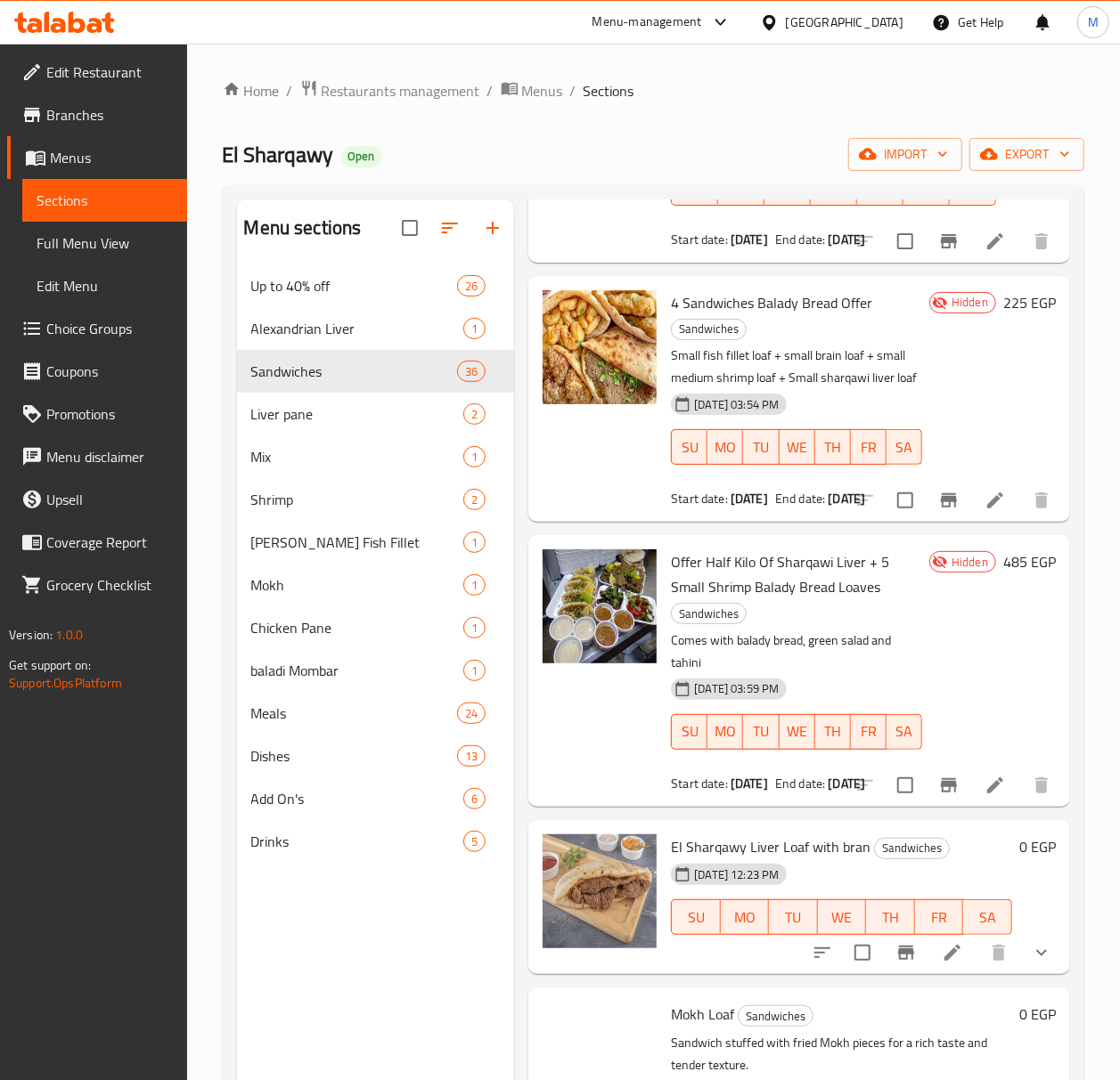
scroll to position [4868, 0]
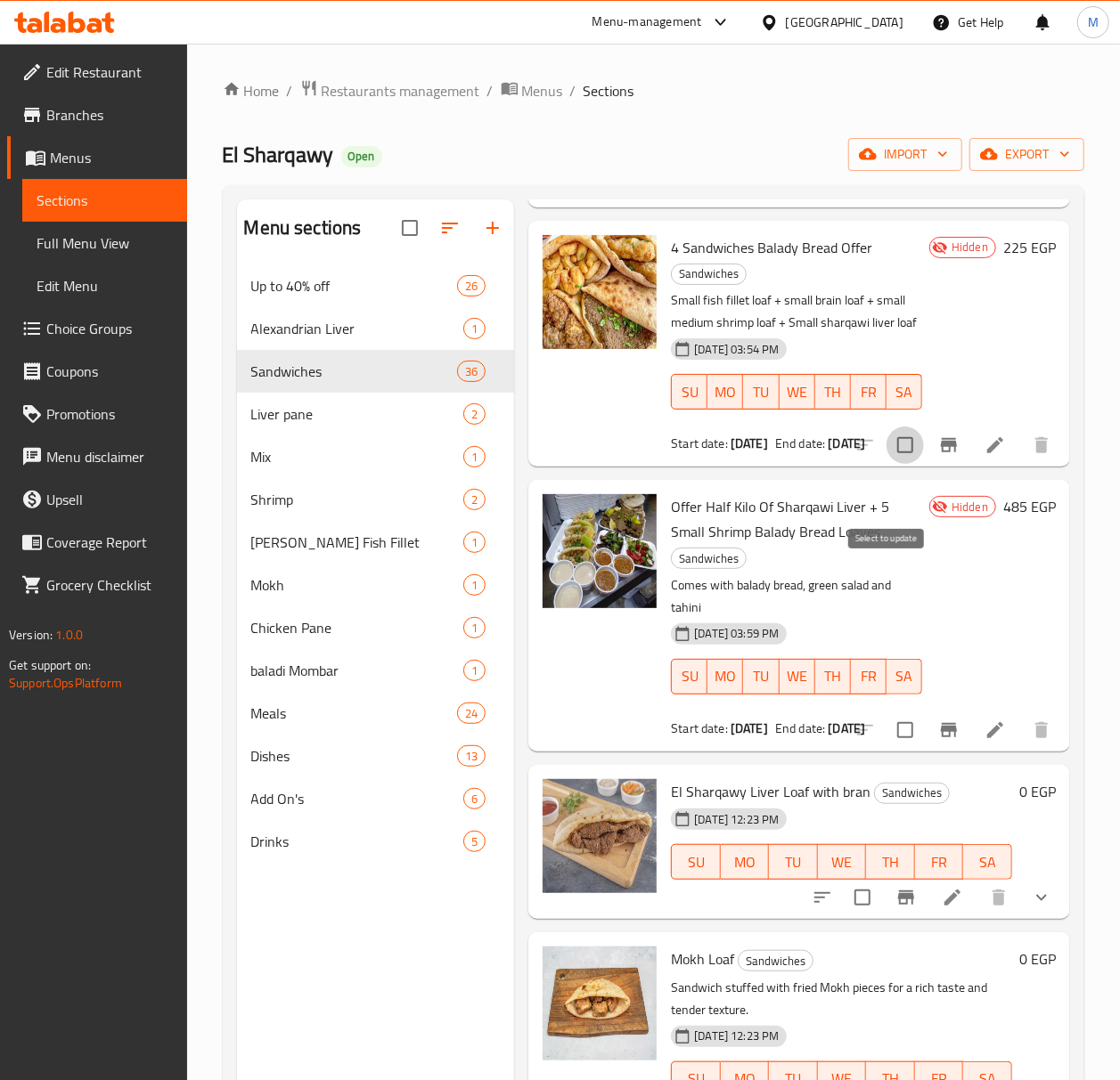
click at [893, 464] on input "checkbox" at bounding box center [905, 445] width 38 height 38
checkbox input "true"
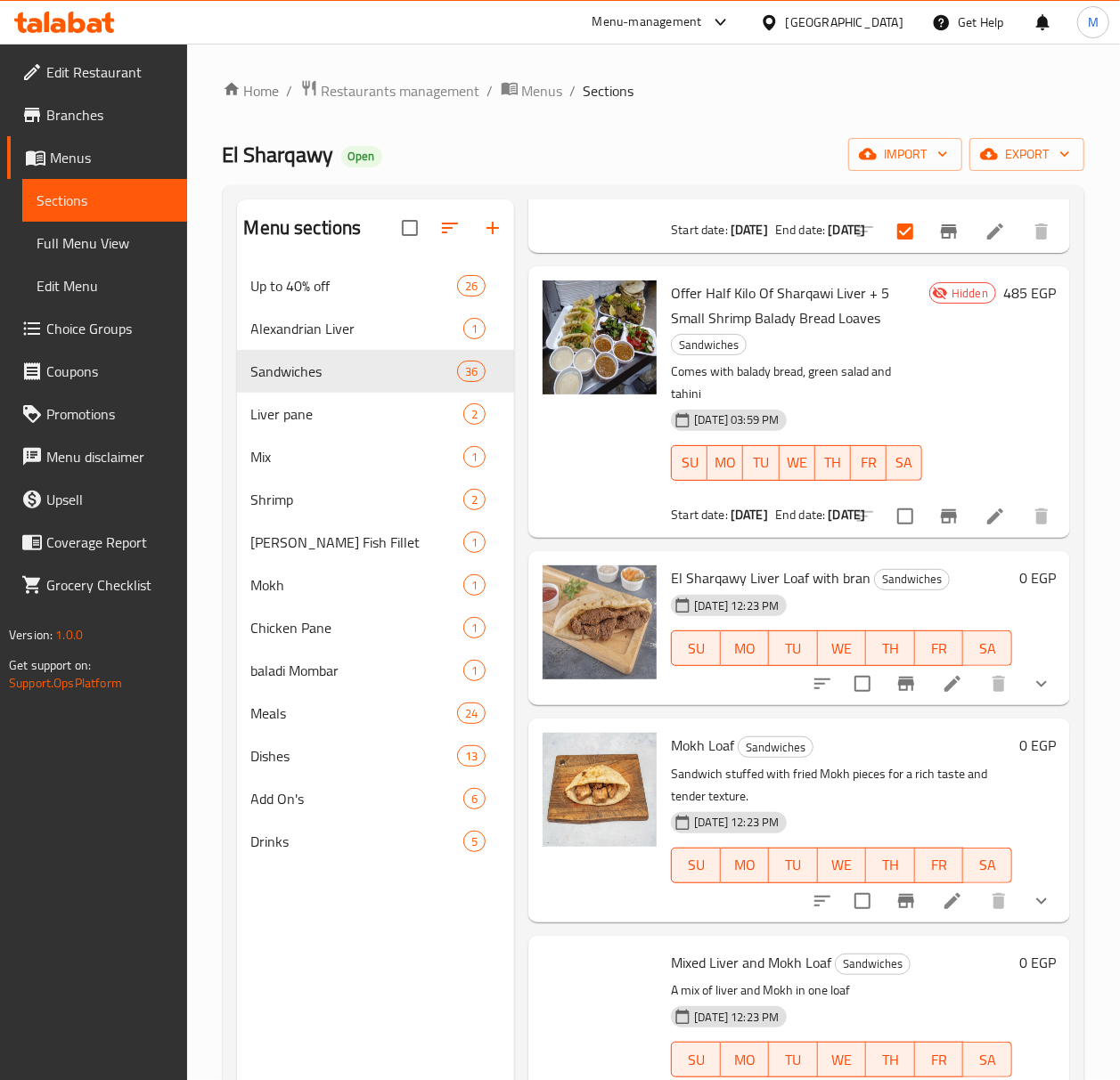
scroll to position [5105, 0]
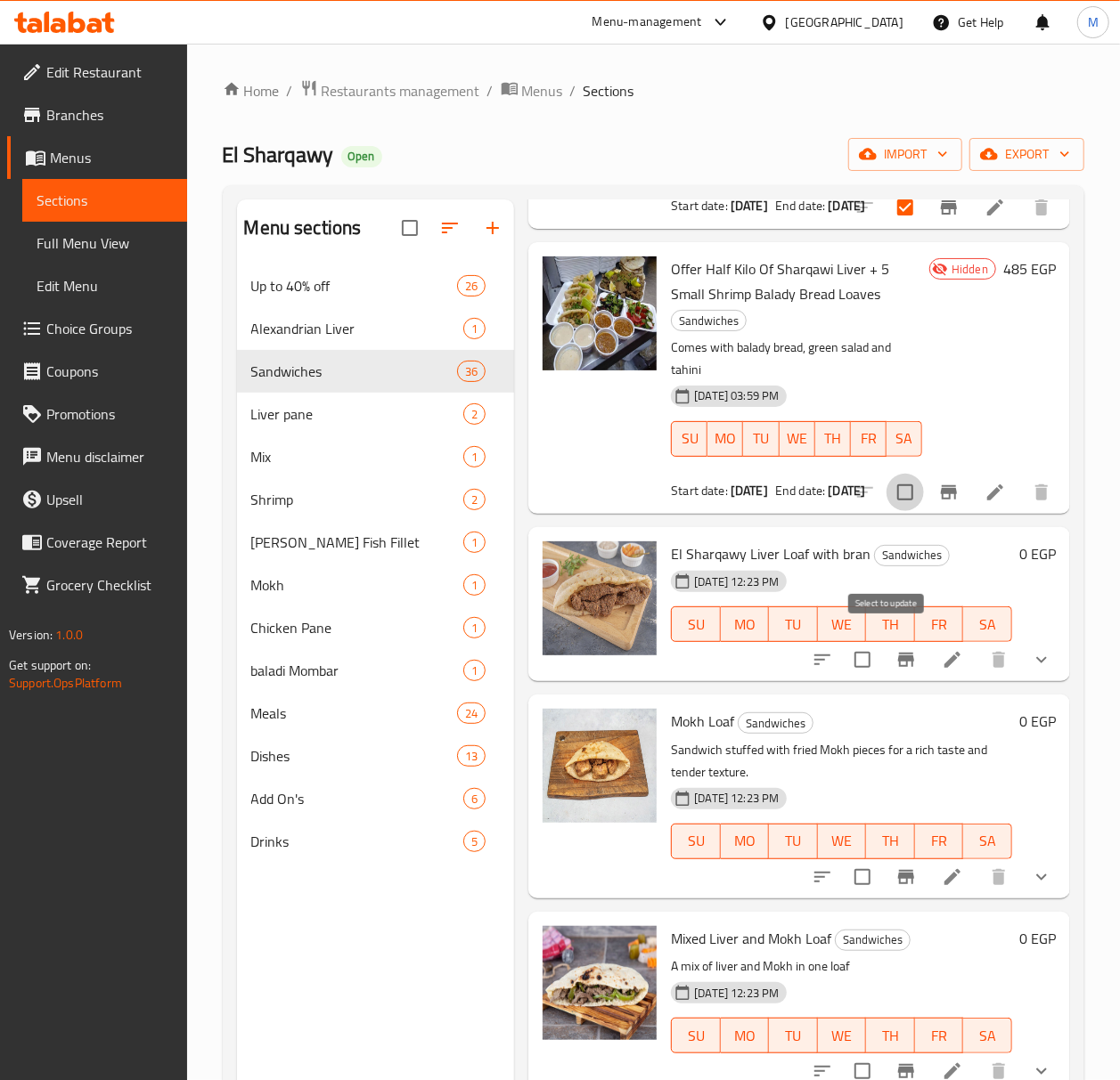
click at [898, 511] on input "checkbox" at bounding box center [905, 493] width 38 height 38
checkbox input "true"
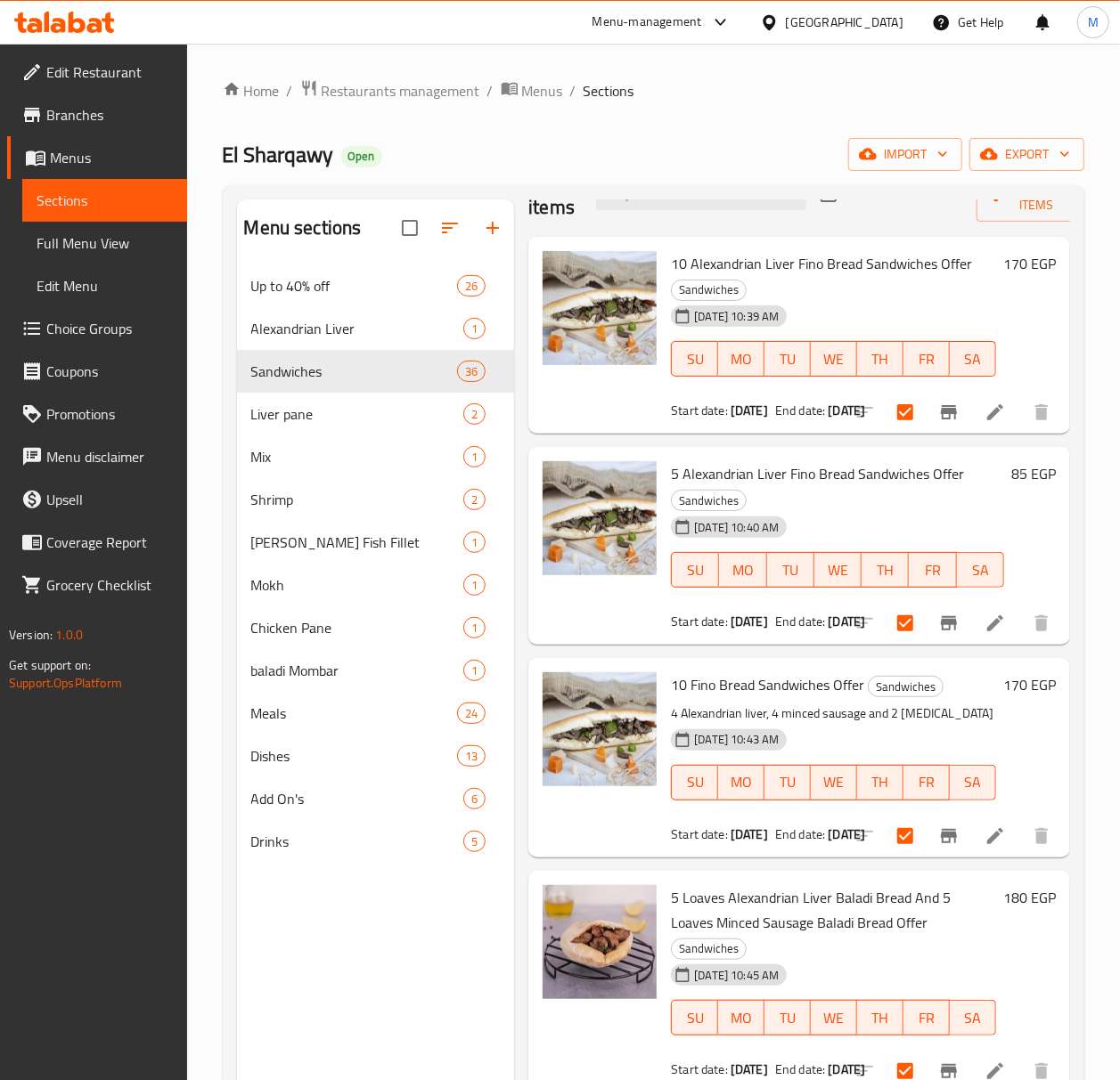
scroll to position [0, 0]
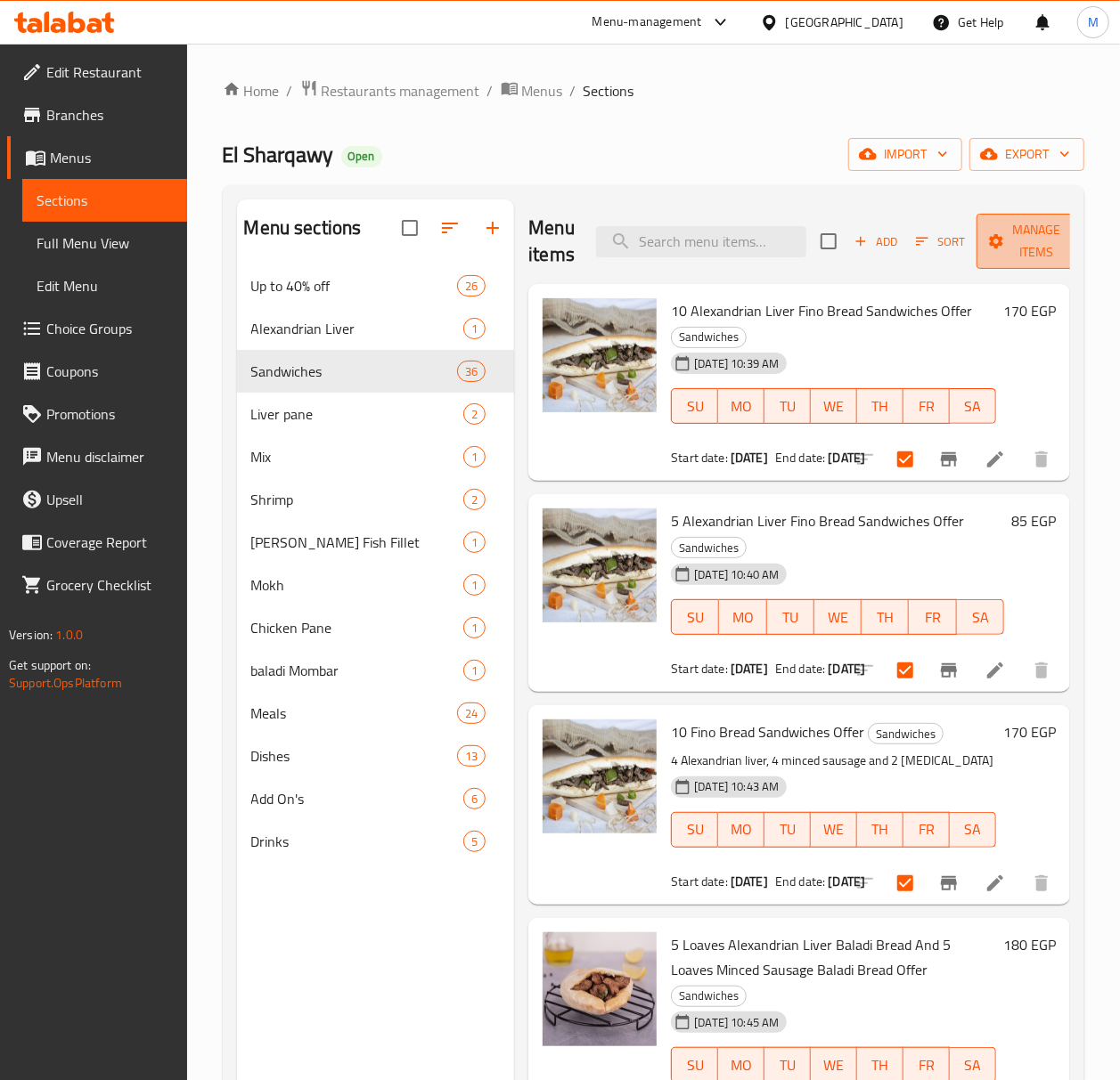
click at [1019, 236] on span "Manage items" at bounding box center [1036, 241] width 91 height 45
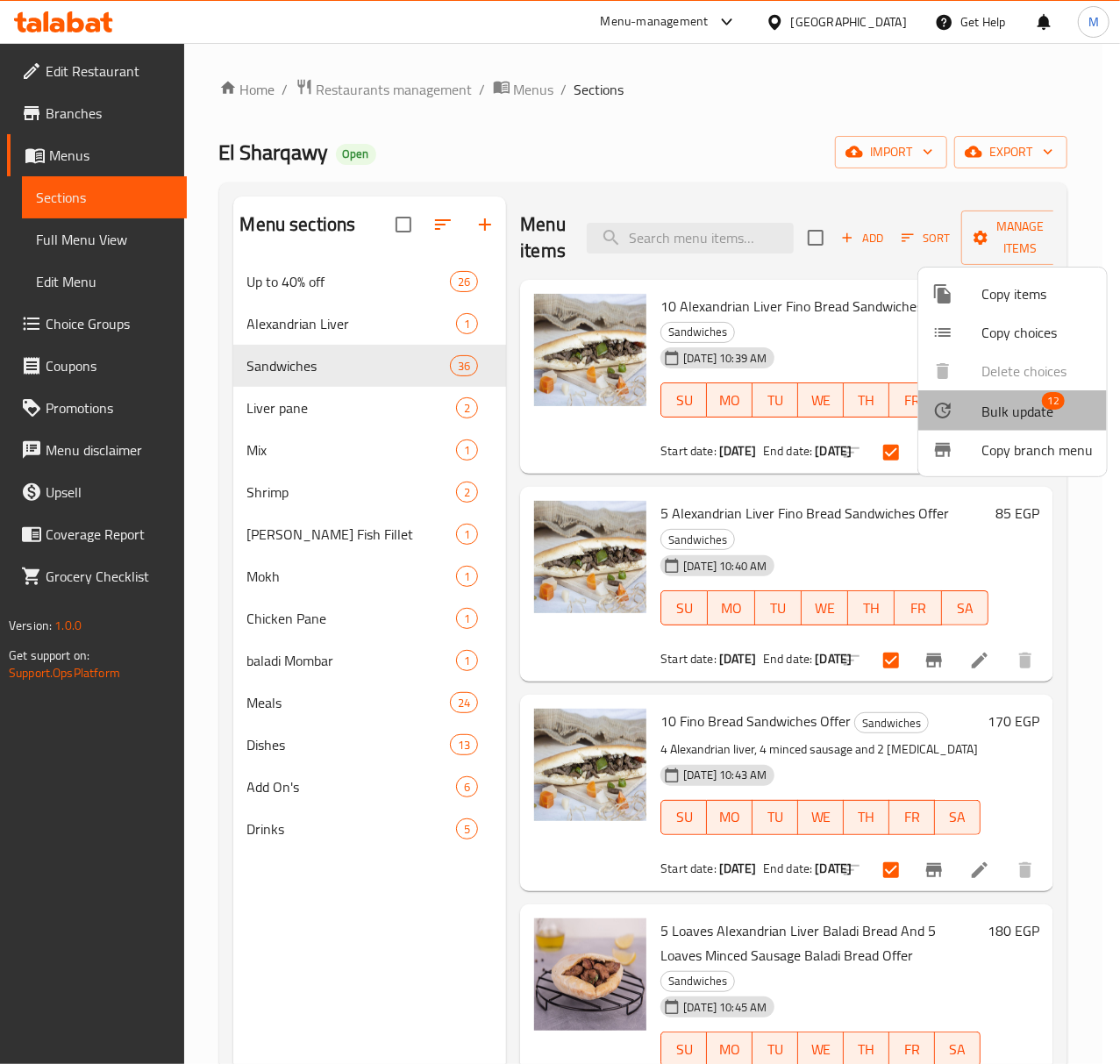
click at [1042, 399] on span "12" at bounding box center [1053, 400] width 23 height 17
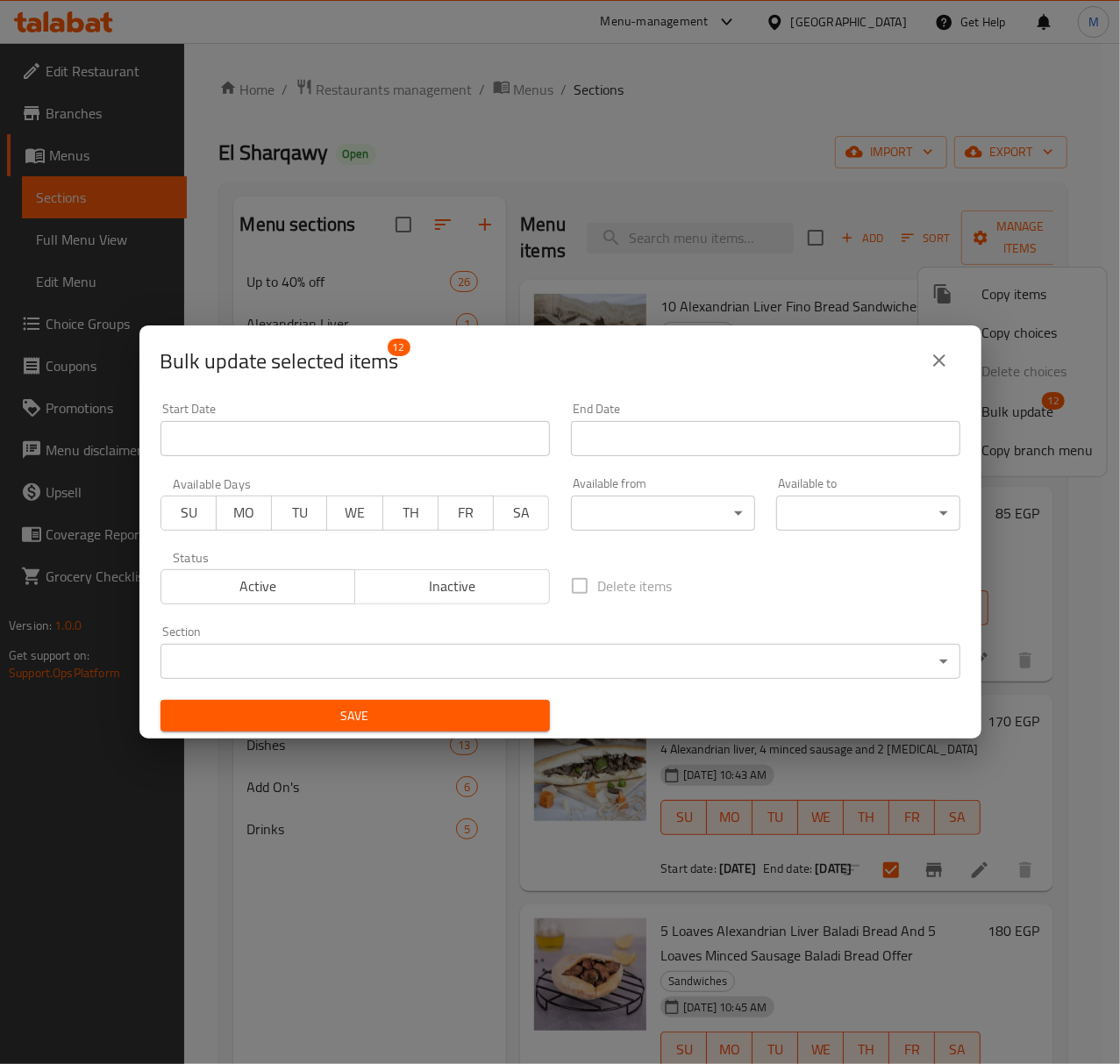
click at [282, 589] on span "Active" at bounding box center [259, 586] width 181 height 26
click at [384, 716] on span "Save" at bounding box center [355, 716] width 361 height 22
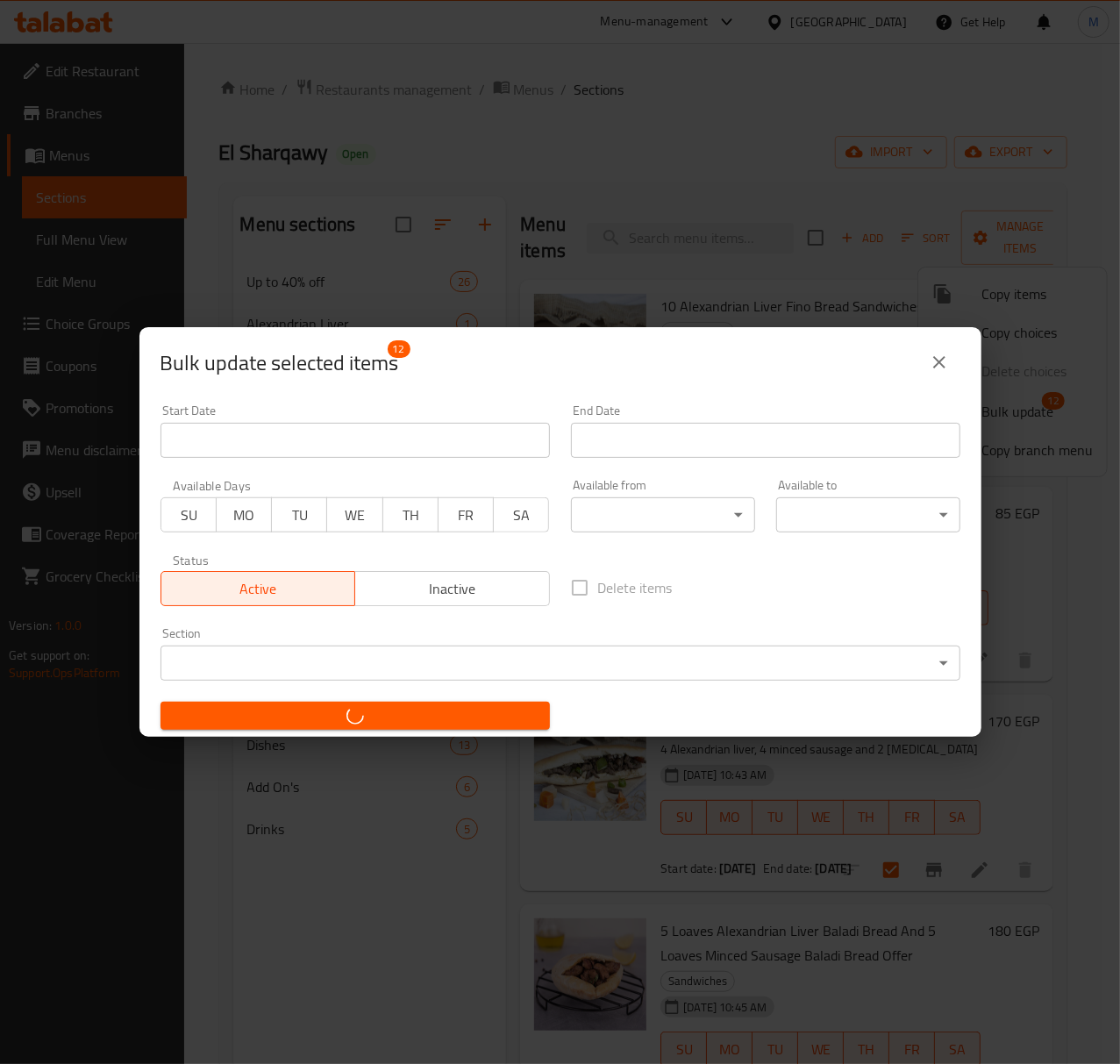
checkbox input "false"
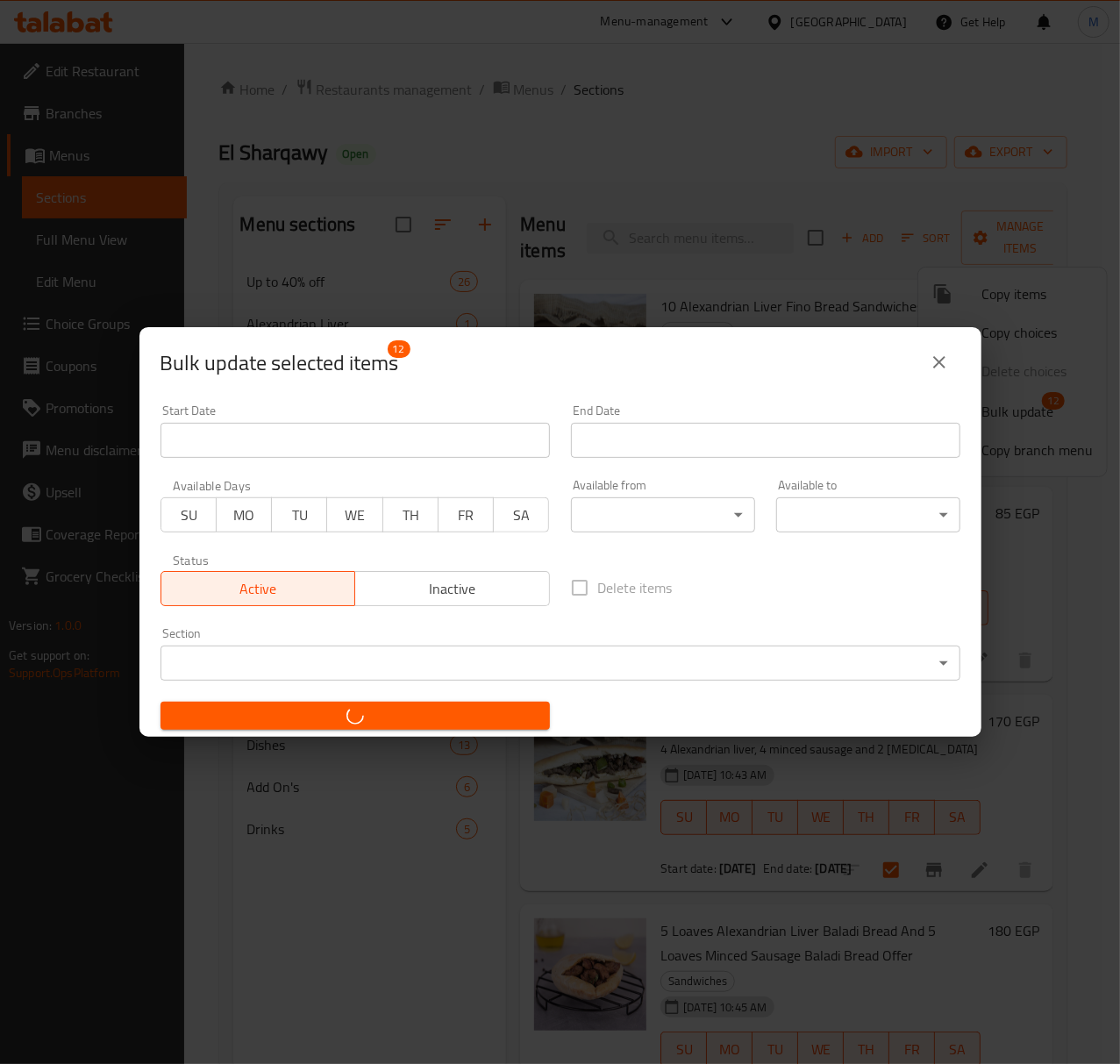
checkbox input "false"
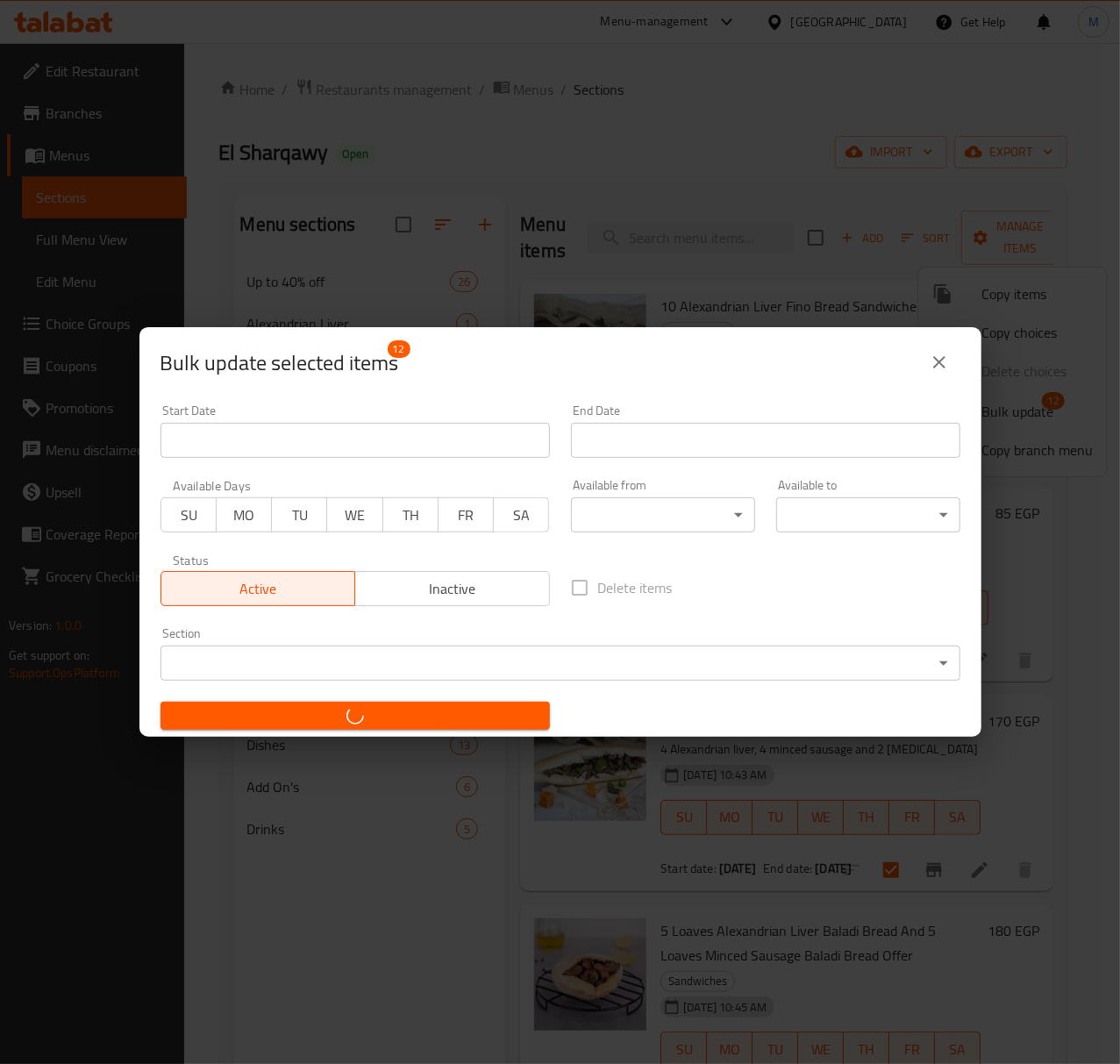
checkbox input "false"
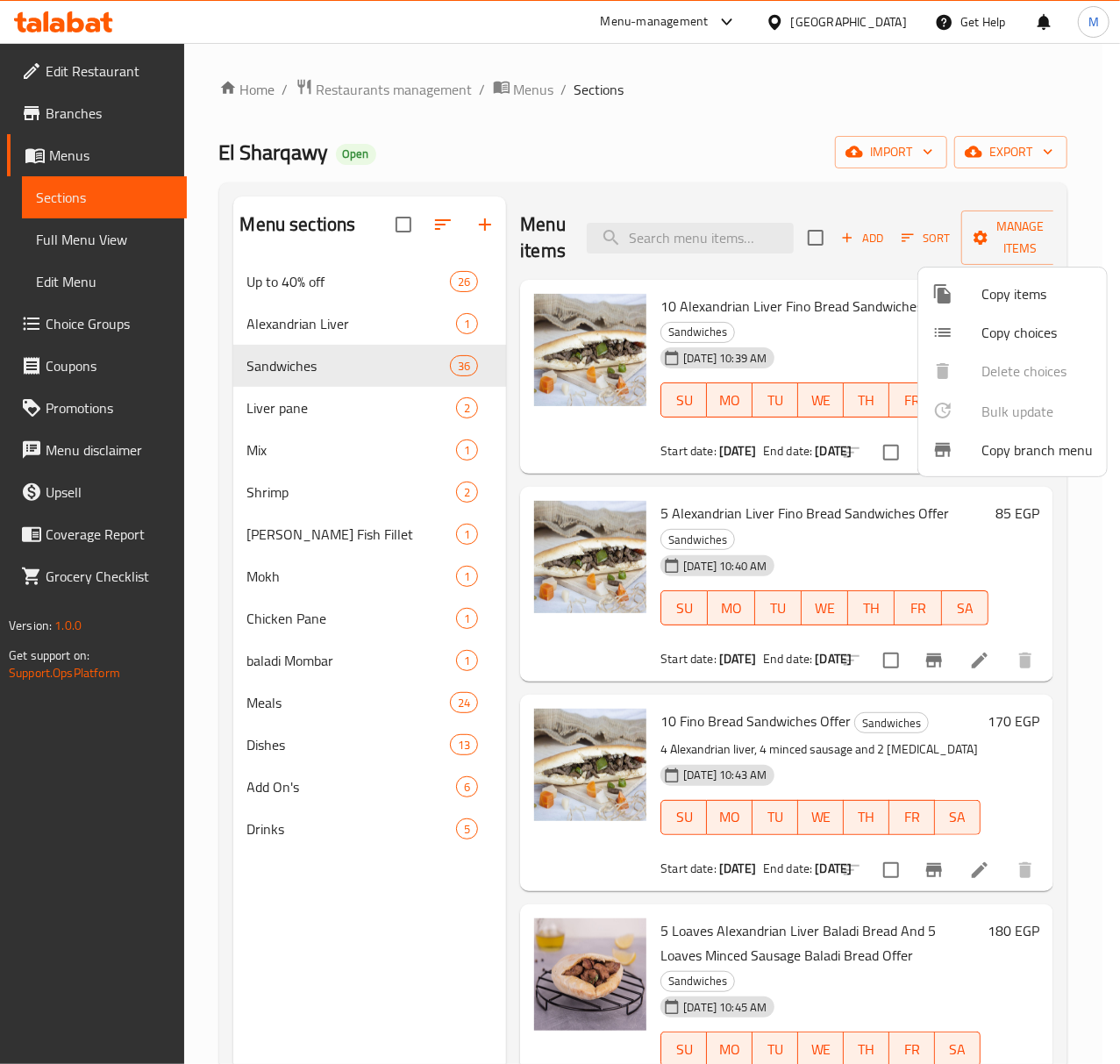
click at [904, 696] on div at bounding box center [560, 532] width 1120 height 1064
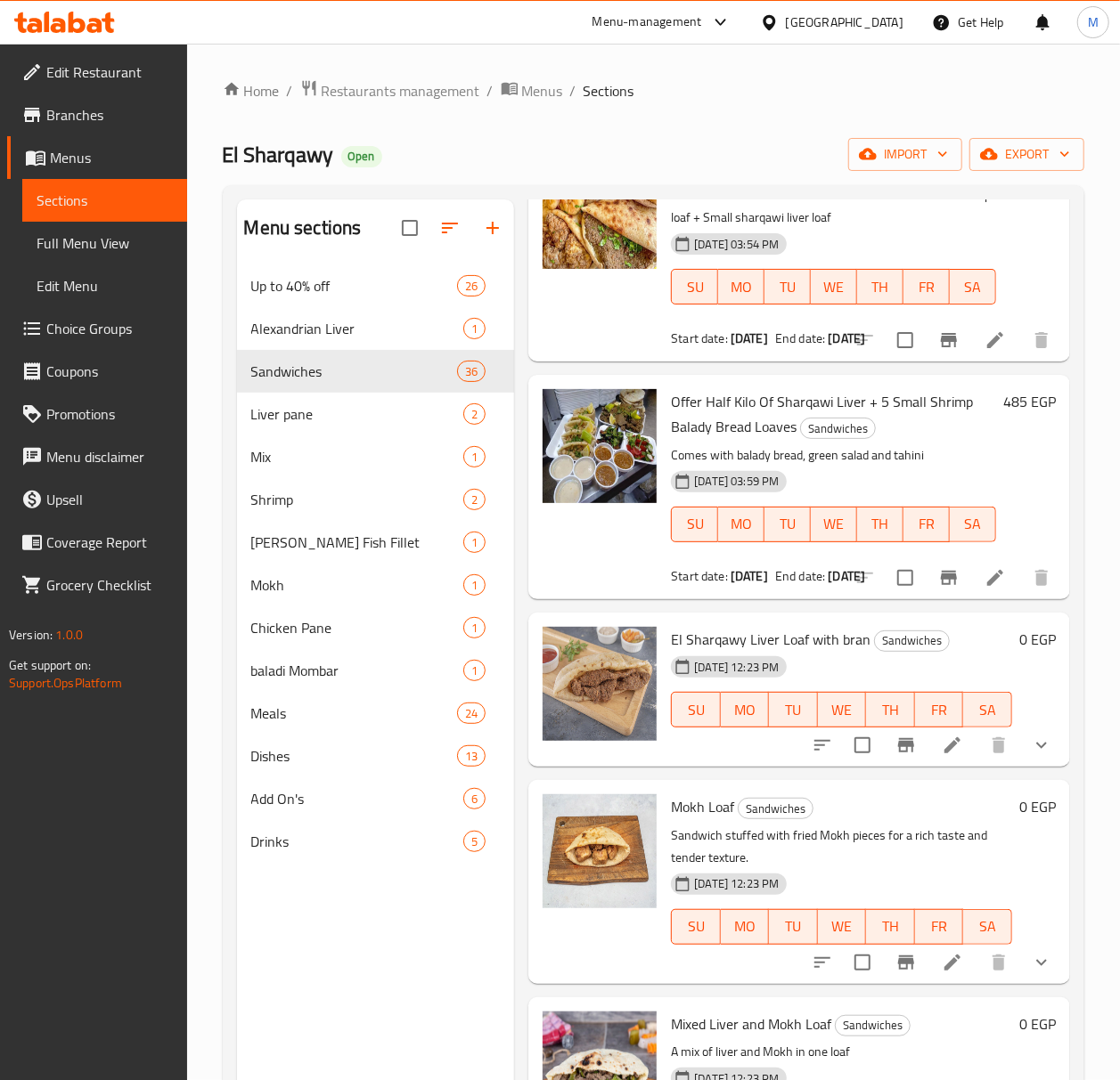
scroll to position [4987, 0]
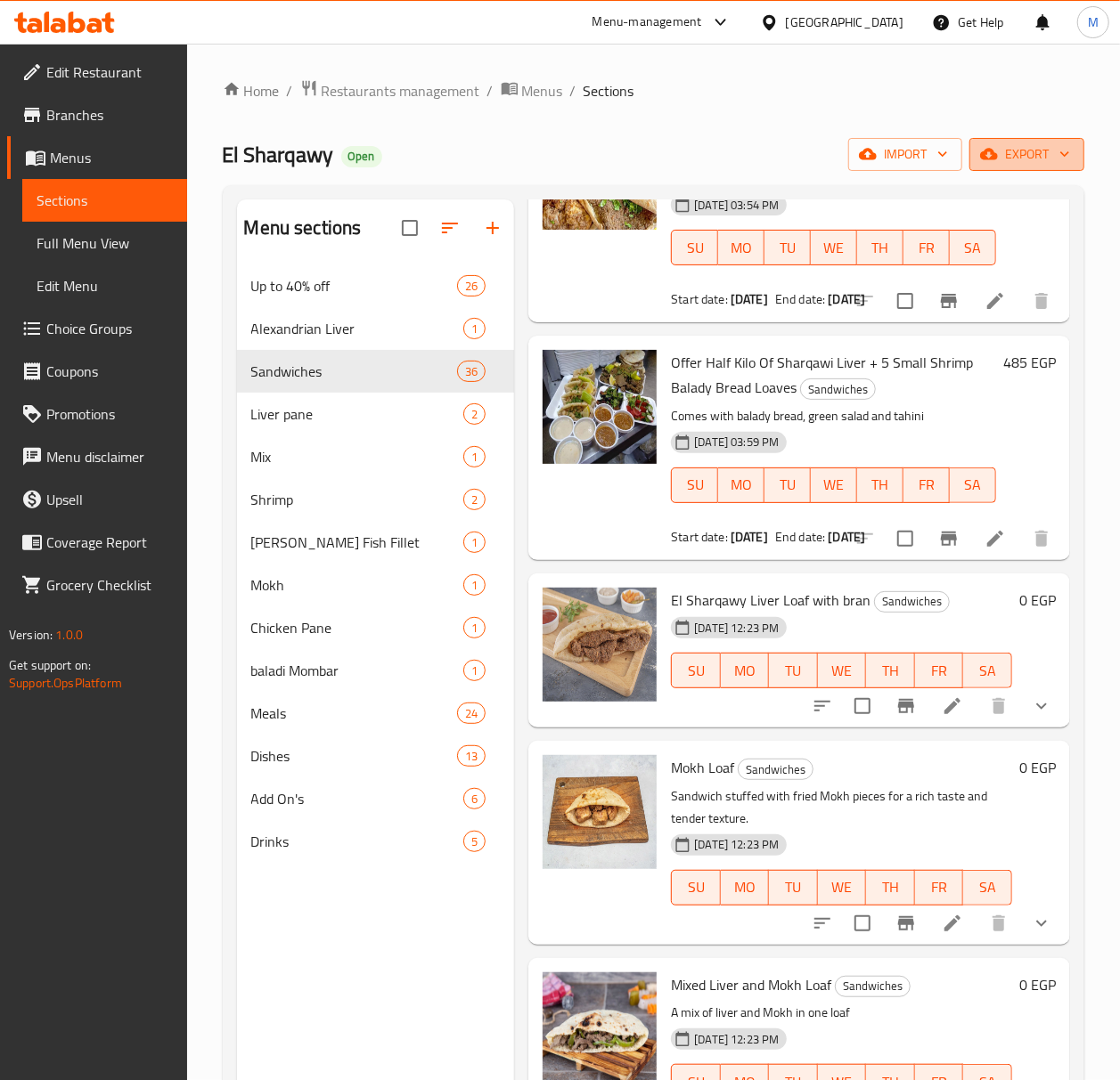
click at [1033, 161] on span "export" at bounding box center [1026, 154] width 86 height 22
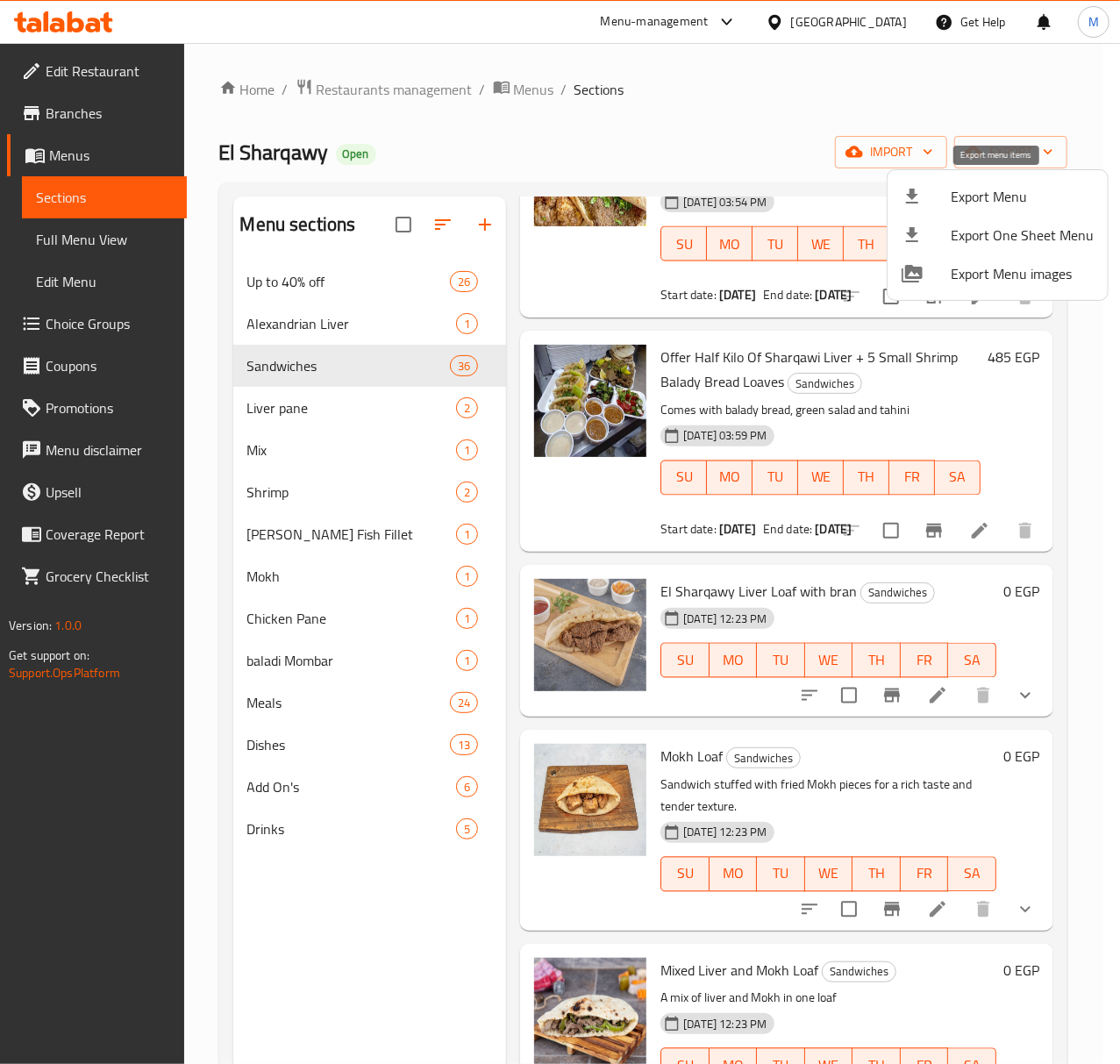
click at [1021, 200] on span "Export Menu" at bounding box center [1022, 196] width 143 height 21
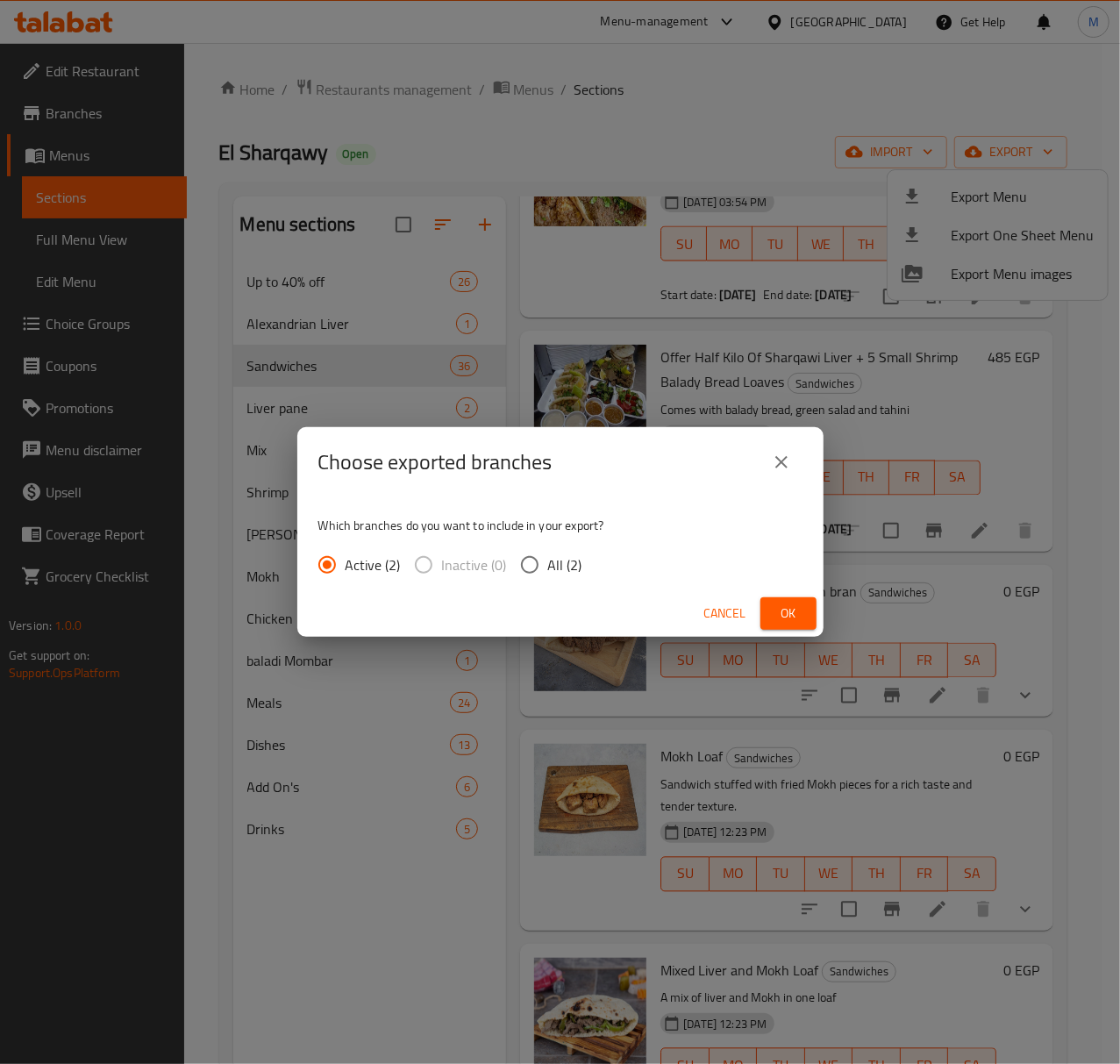
click at [789, 604] on span "Ok" at bounding box center [787, 613] width 28 height 22
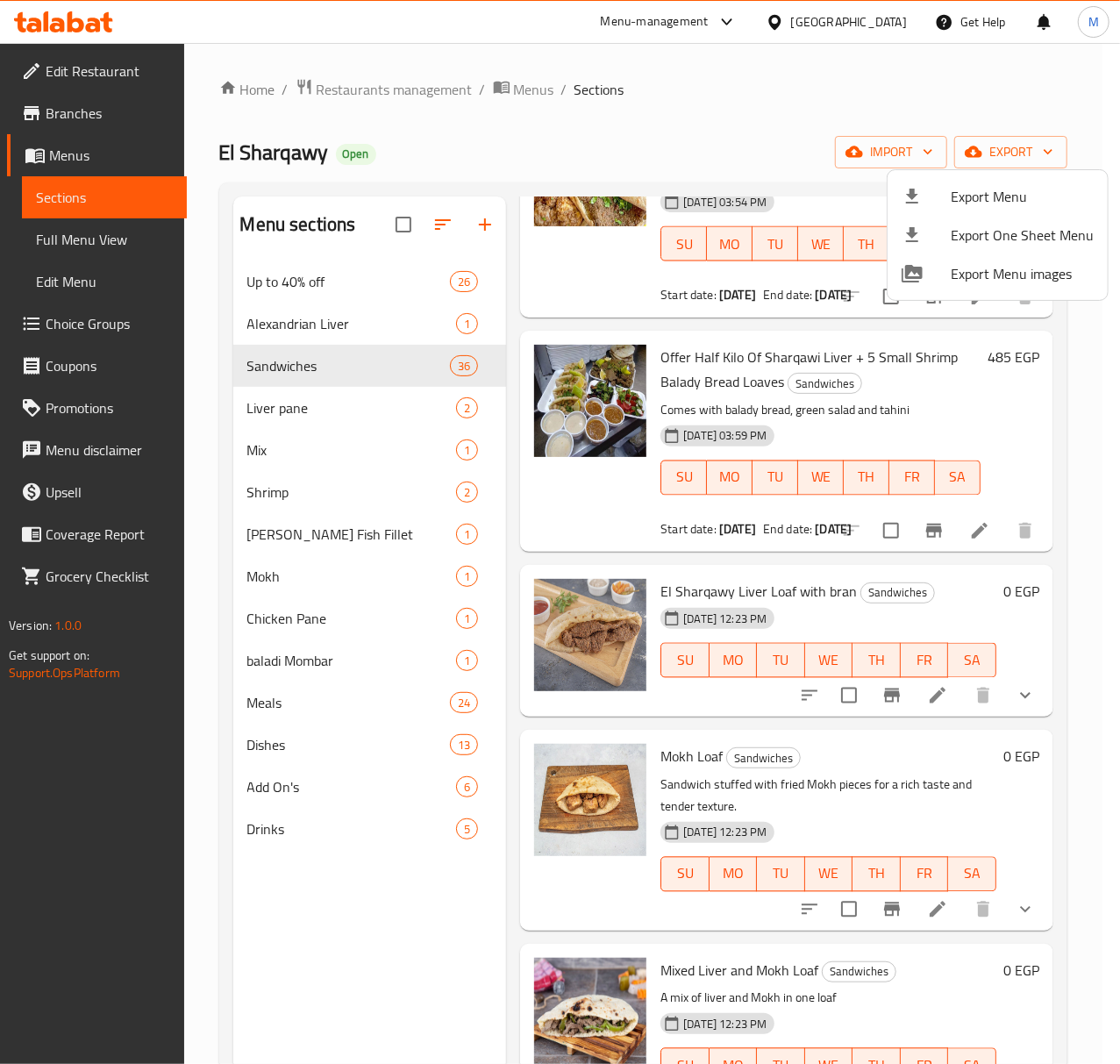
click at [86, 73] on div at bounding box center [560, 532] width 1120 height 1064
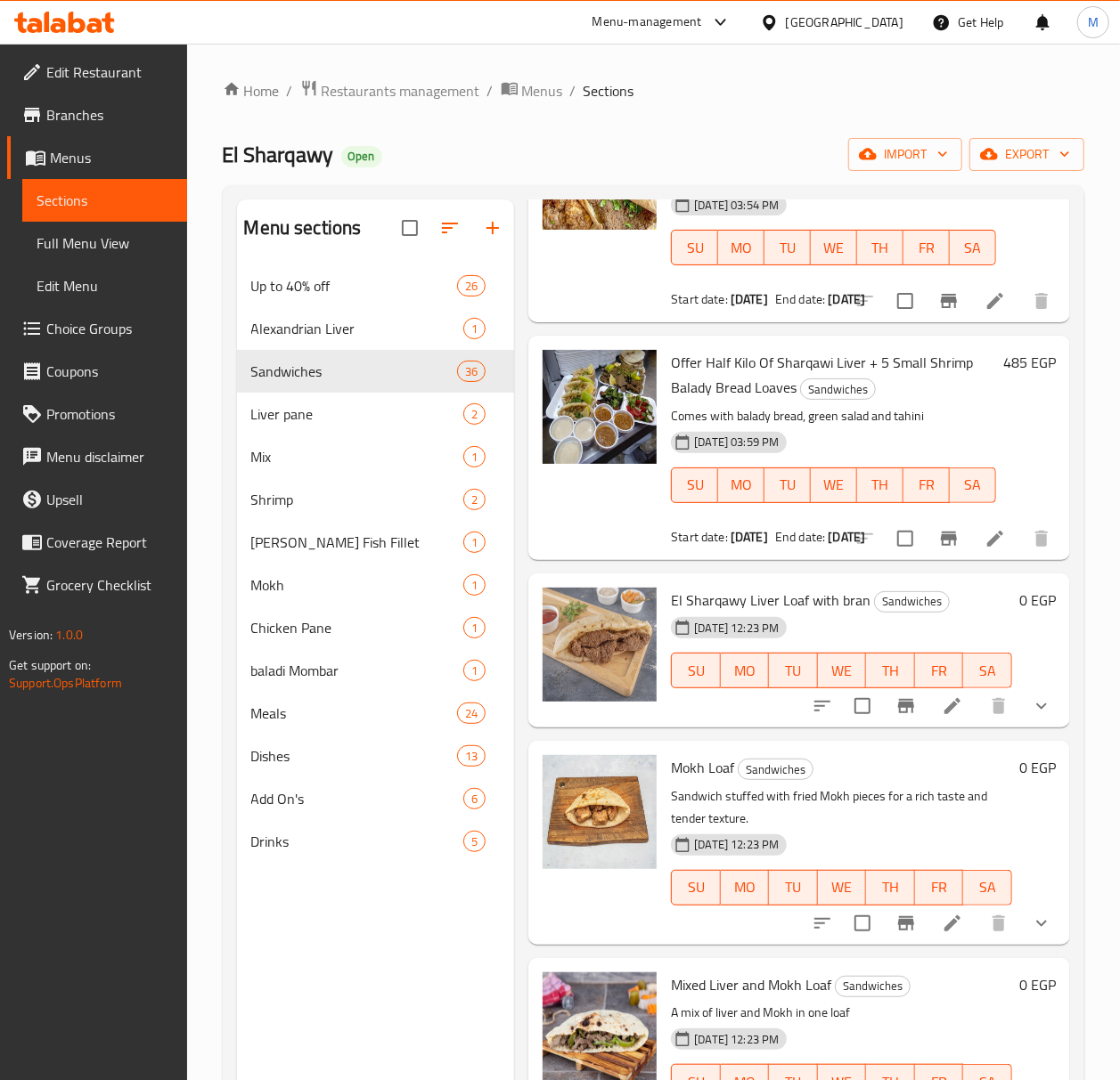
click at [87, 75] on span "Edit Restaurant" at bounding box center [109, 72] width 127 height 21
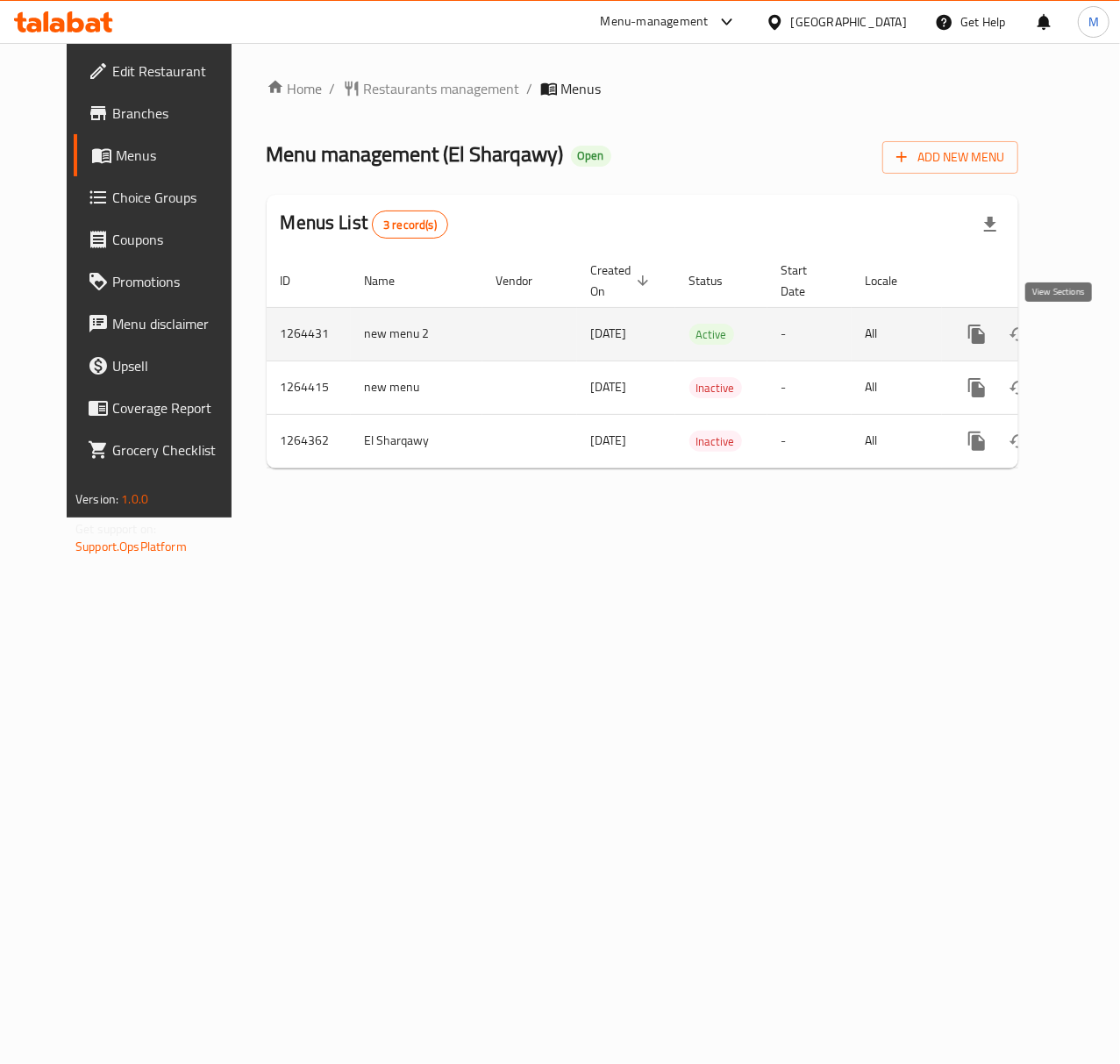
click at [1095, 331] on icon "enhanced table" at bounding box center [1103, 334] width 16 height 16
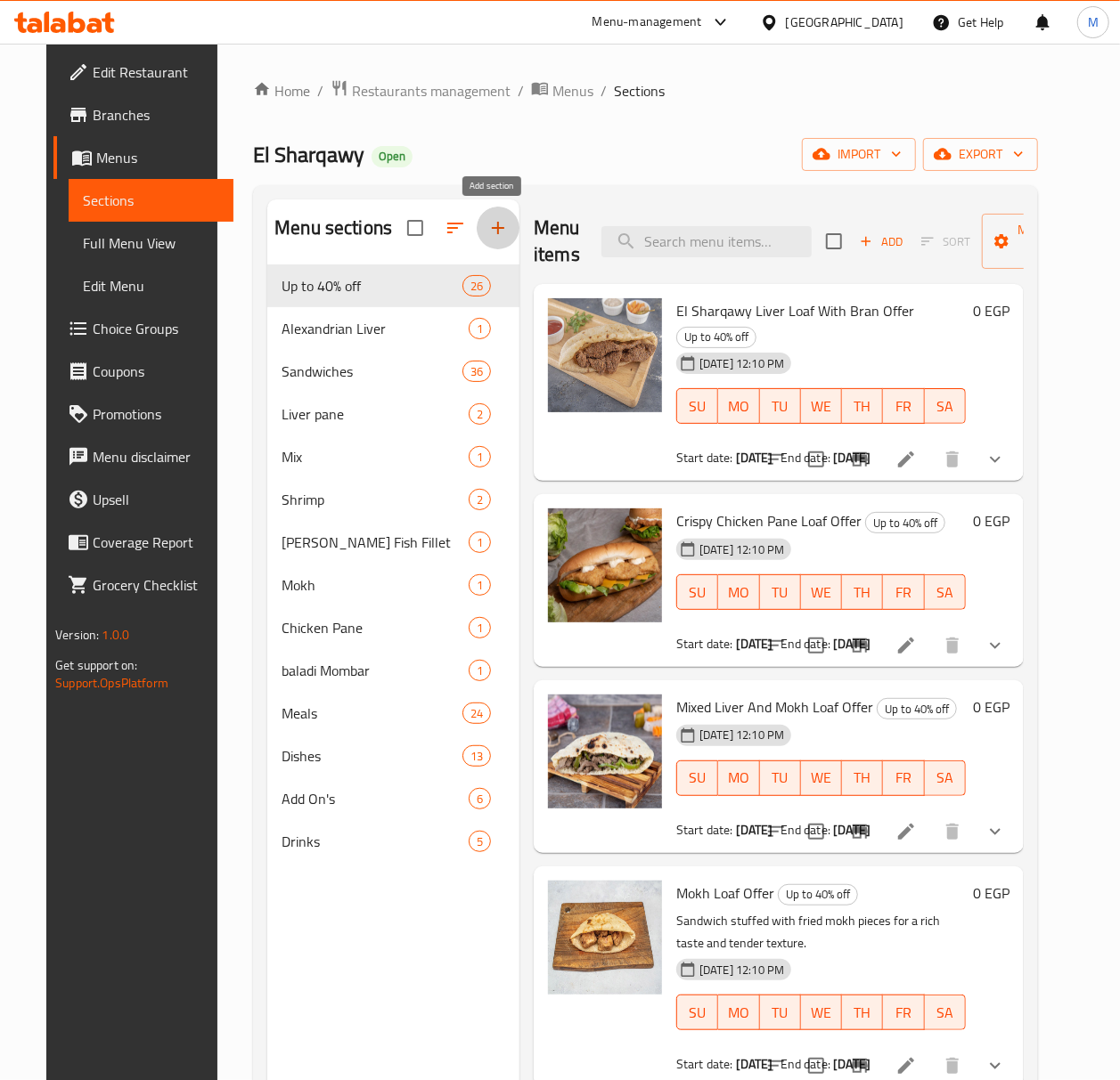
click at [496, 233] on icon "button" at bounding box center [498, 228] width 21 height 21
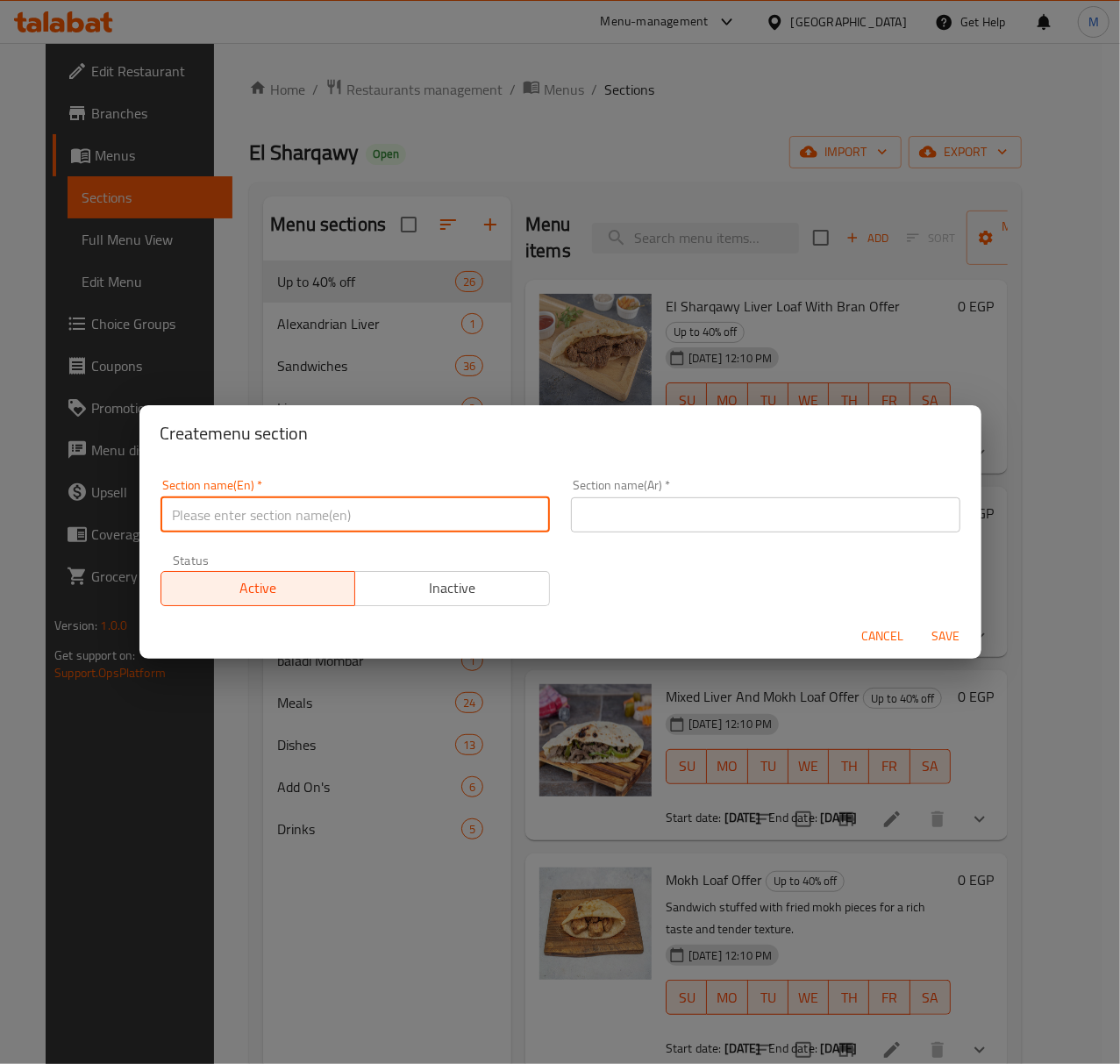
click at [366, 512] on input "text" at bounding box center [355, 515] width 390 height 35
type input "Finished Offers"
click at [616, 539] on div "Section name(Ar)   * Section name(Ar) *" at bounding box center [765, 505] width 411 height 74
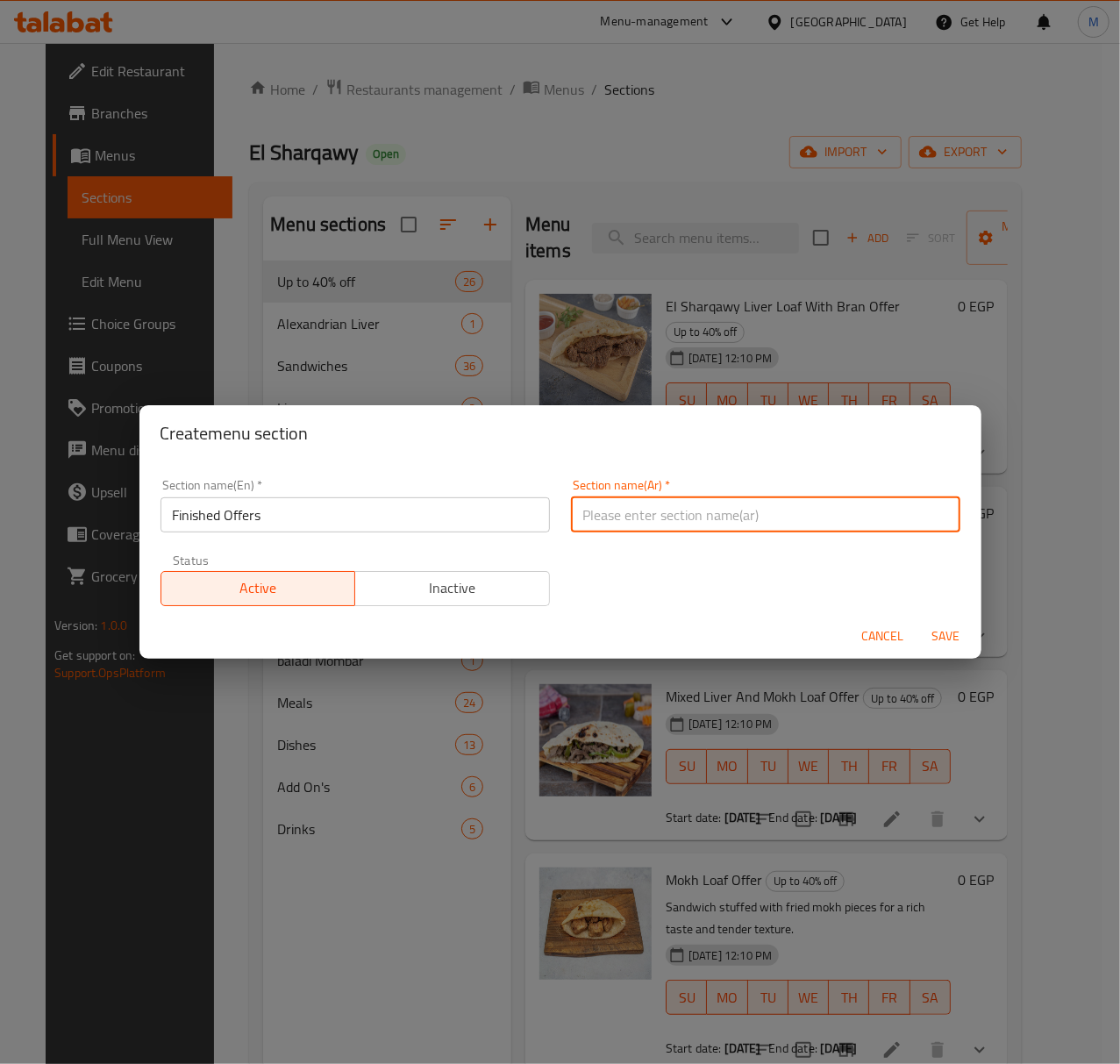
click at [621, 528] on input "text" at bounding box center [765, 515] width 390 height 35
type input "عروض منتهية"
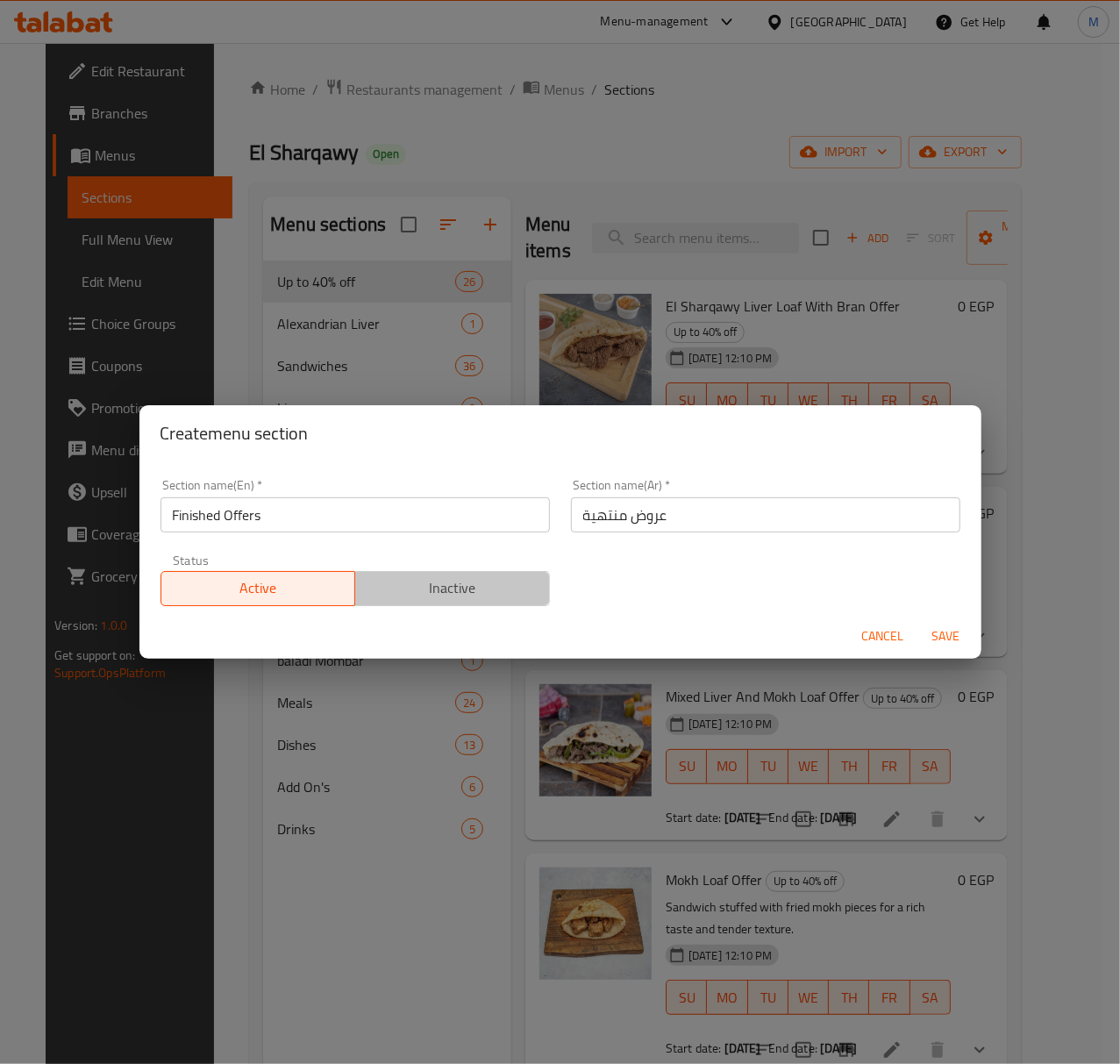
drag, startPoint x: 481, startPoint y: 579, endPoint x: 531, endPoint y: 597, distance: 53.1
click at [482, 579] on span "Inactive" at bounding box center [453, 588] width 181 height 26
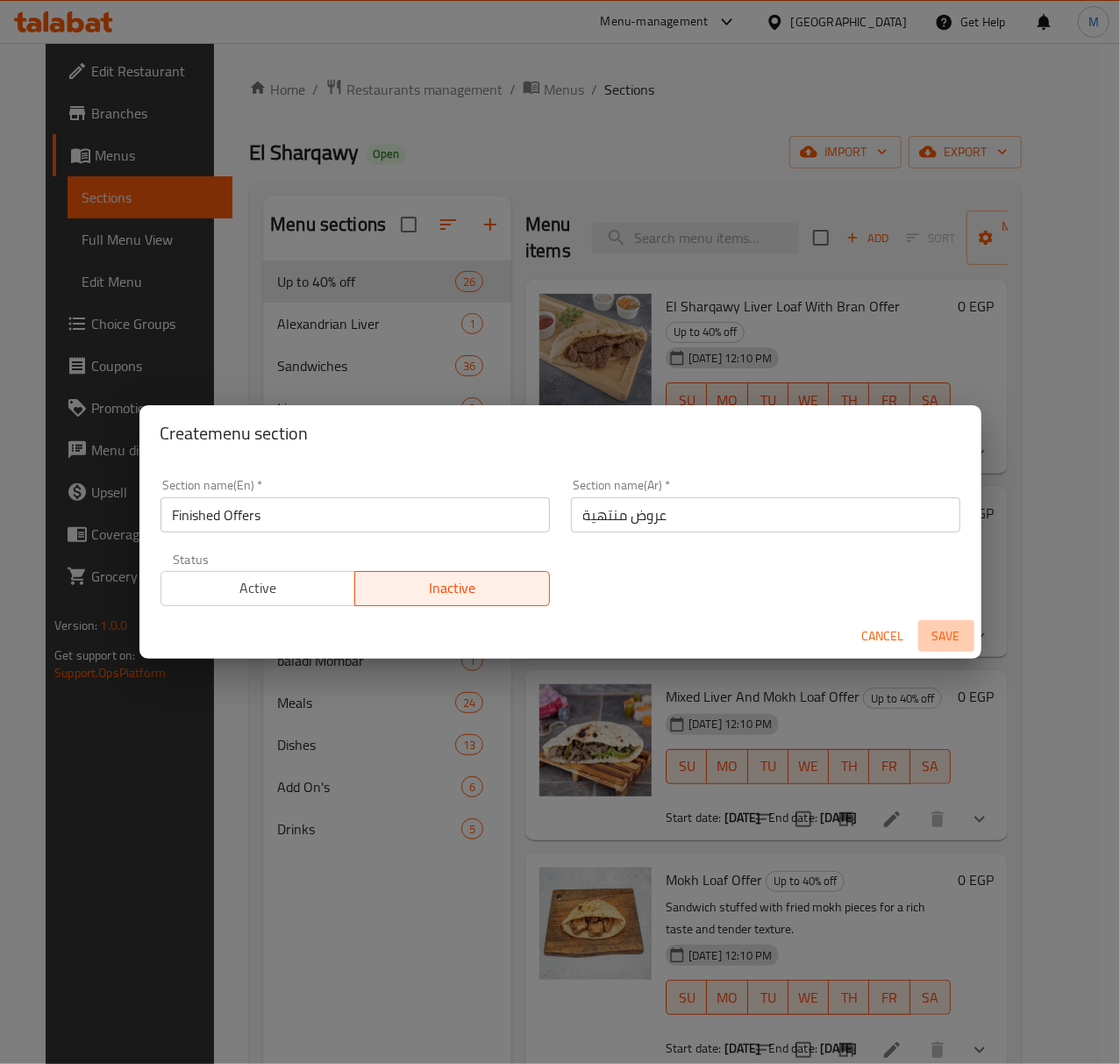
click at [939, 639] on span "Save" at bounding box center [947, 636] width 42 height 22
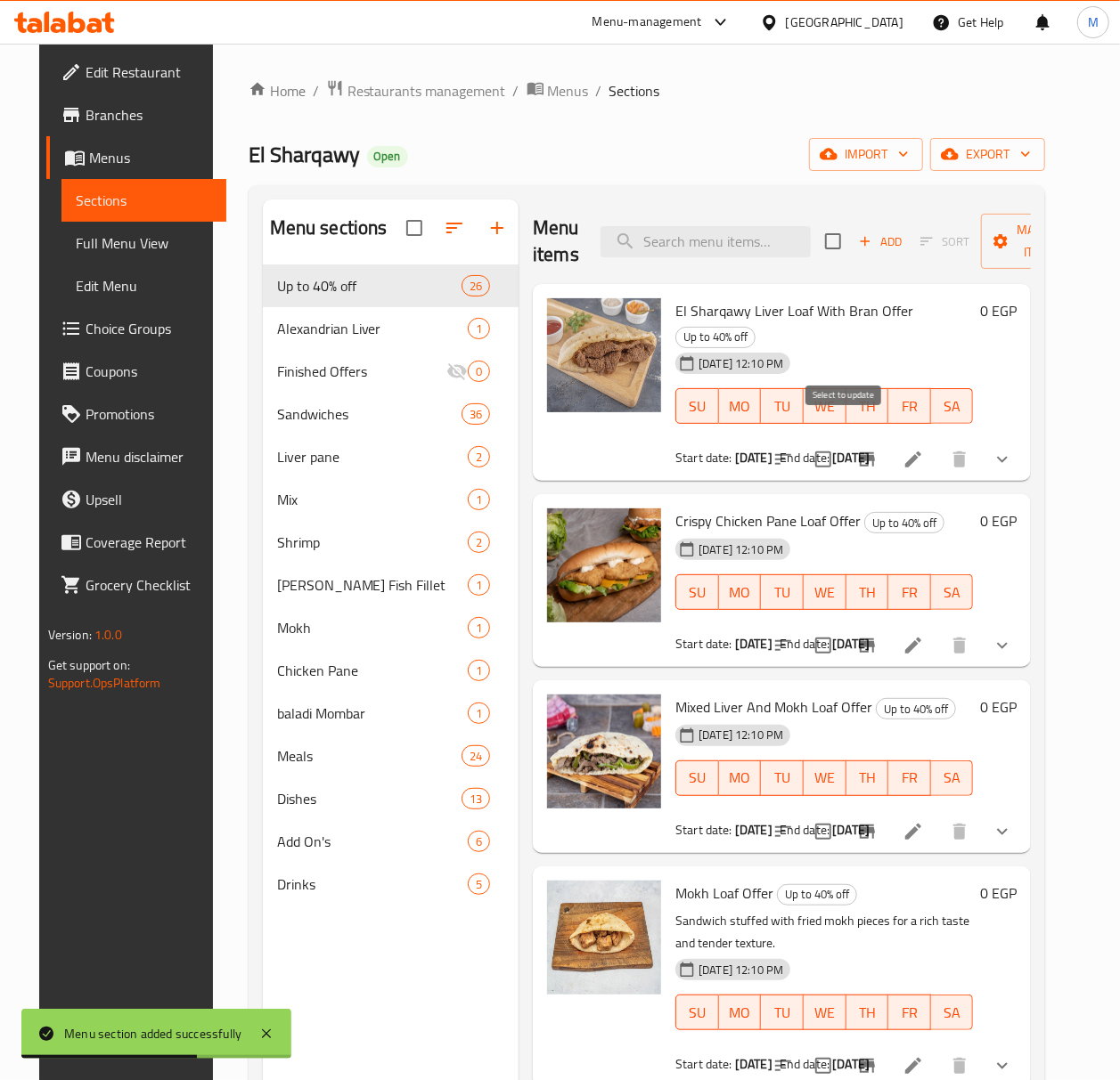
click at [842, 440] on input "checkbox" at bounding box center [823, 459] width 38 height 38
checkbox input "true"
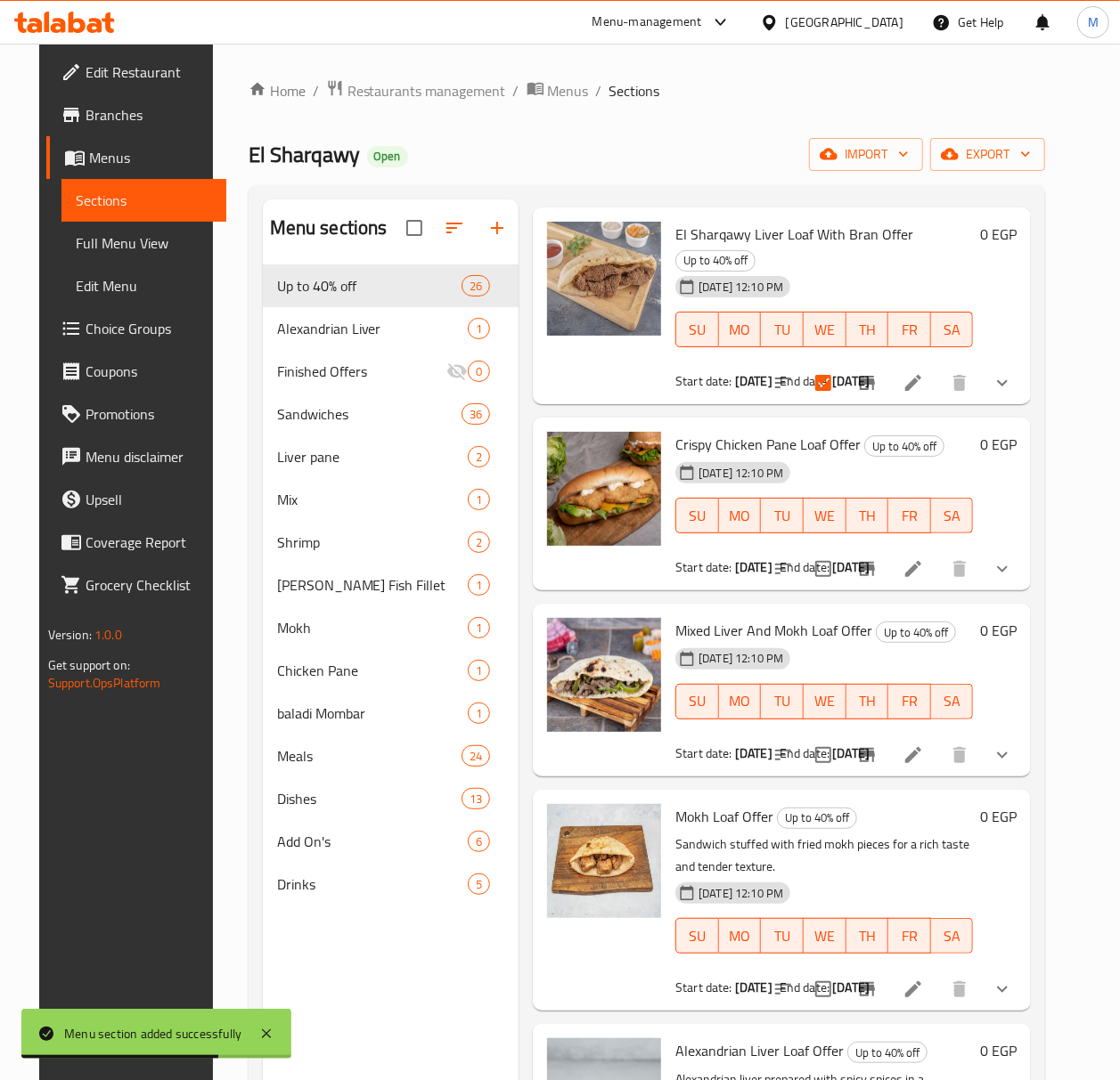
scroll to position [118, 0]
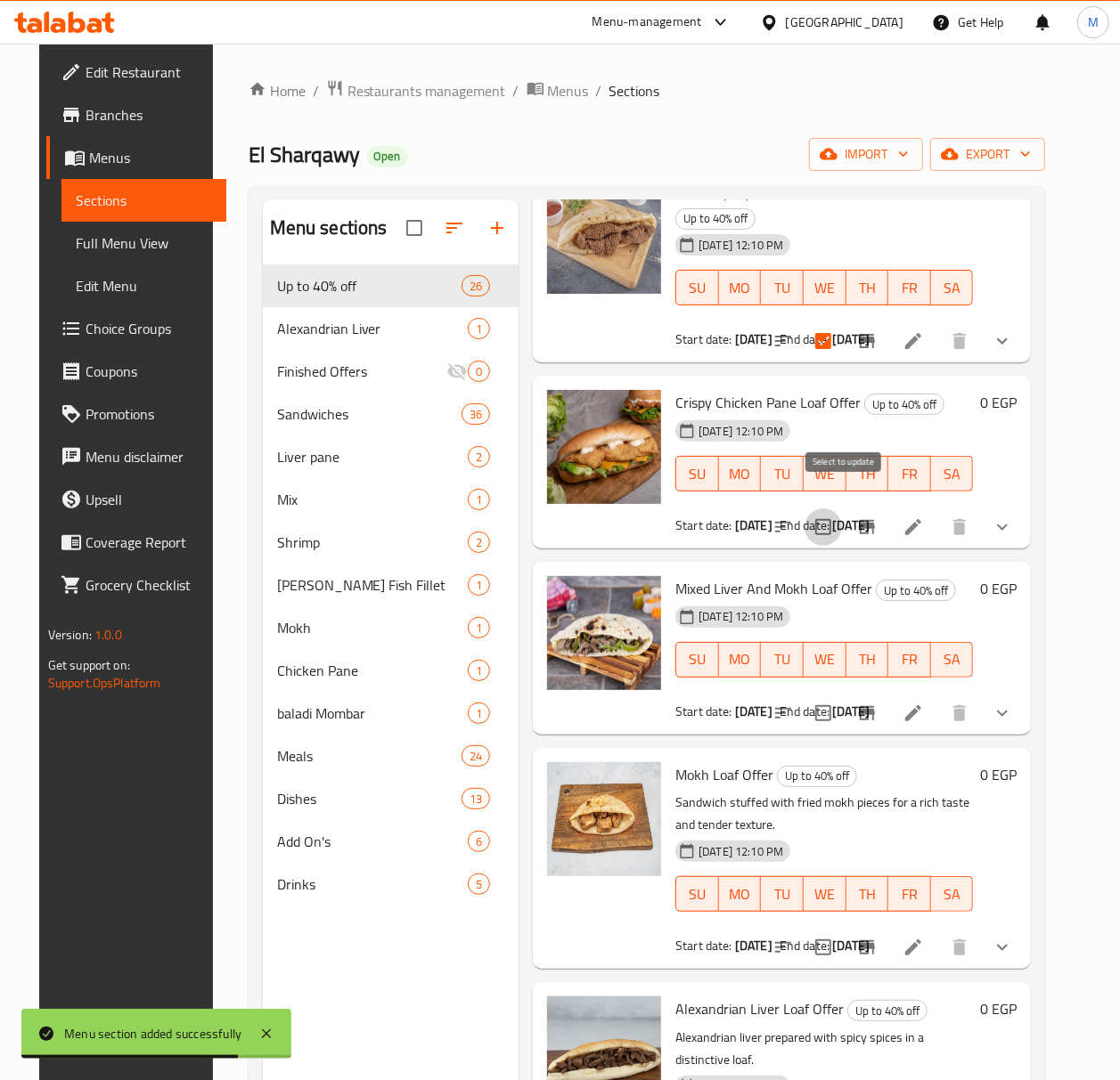
click at [842, 508] on input "checkbox" at bounding box center [823, 526] width 38 height 38
checkbox input "true"
click at [842, 695] on input "checkbox" at bounding box center [823, 713] width 38 height 38
checkbox input "true"
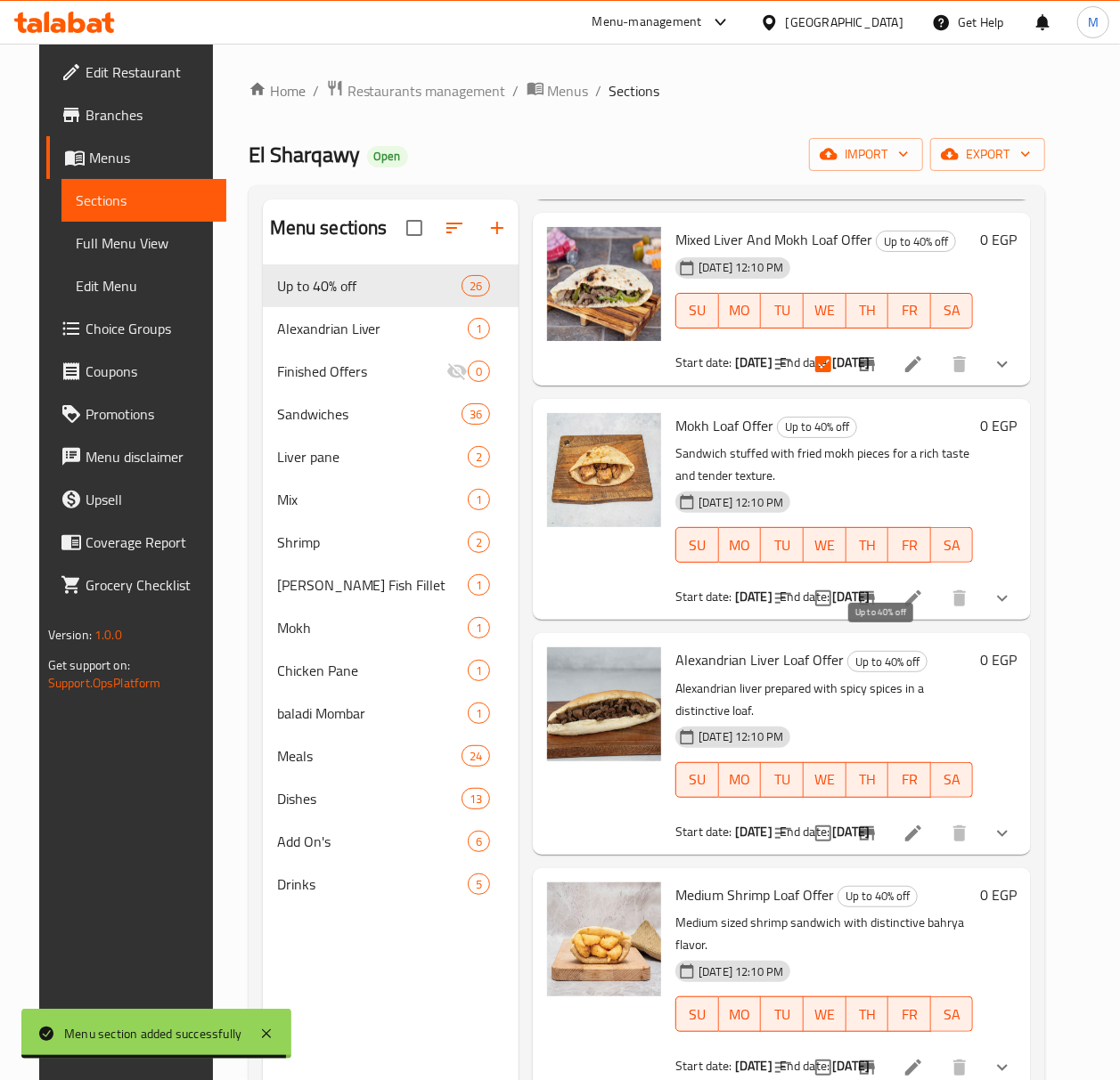
scroll to position [474, 0]
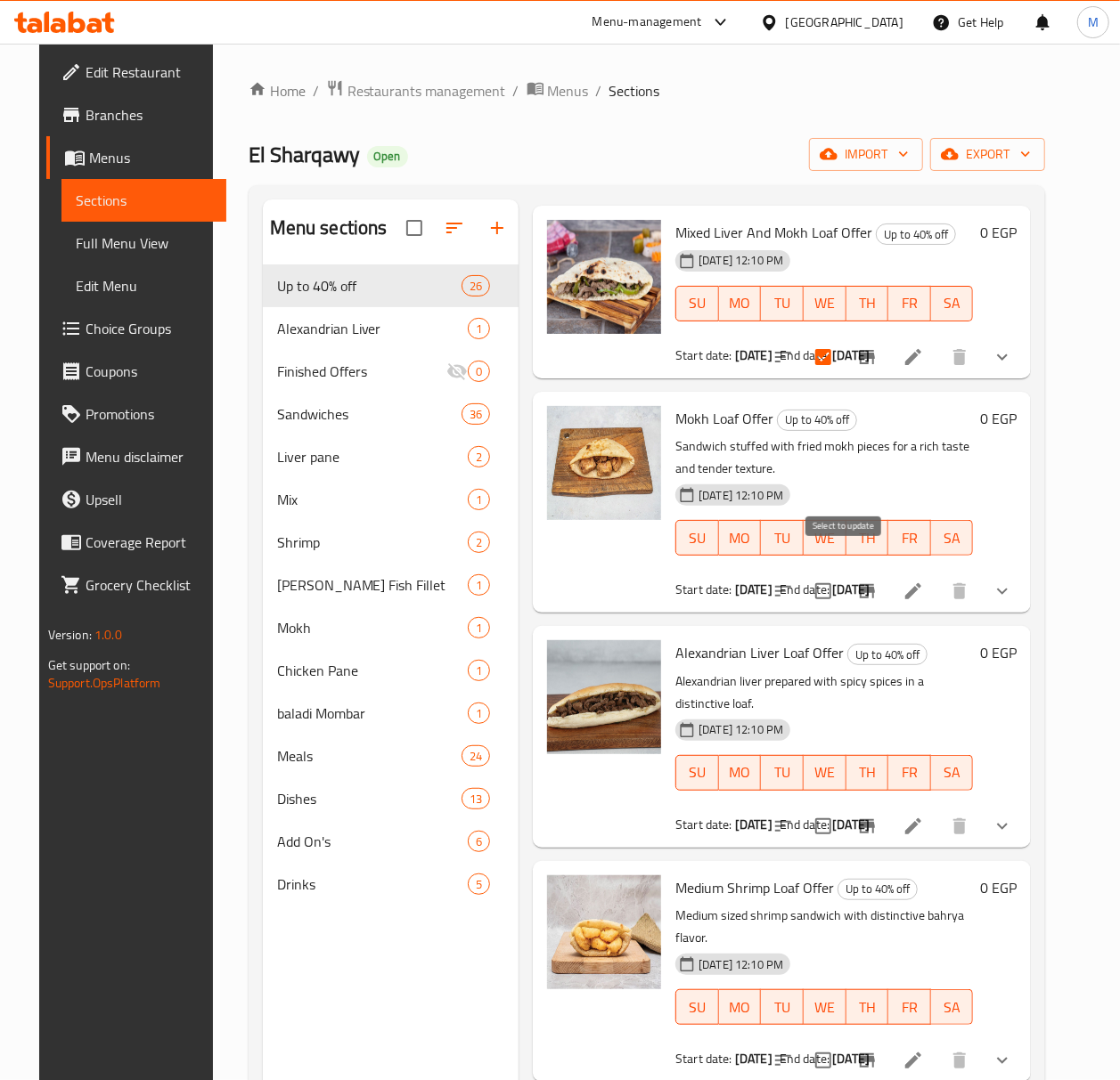
click at [842, 573] on input "checkbox" at bounding box center [823, 591] width 38 height 38
checkbox input "true"
click at [842, 808] on input "checkbox" at bounding box center [823, 826] width 38 height 38
checkbox input "true"
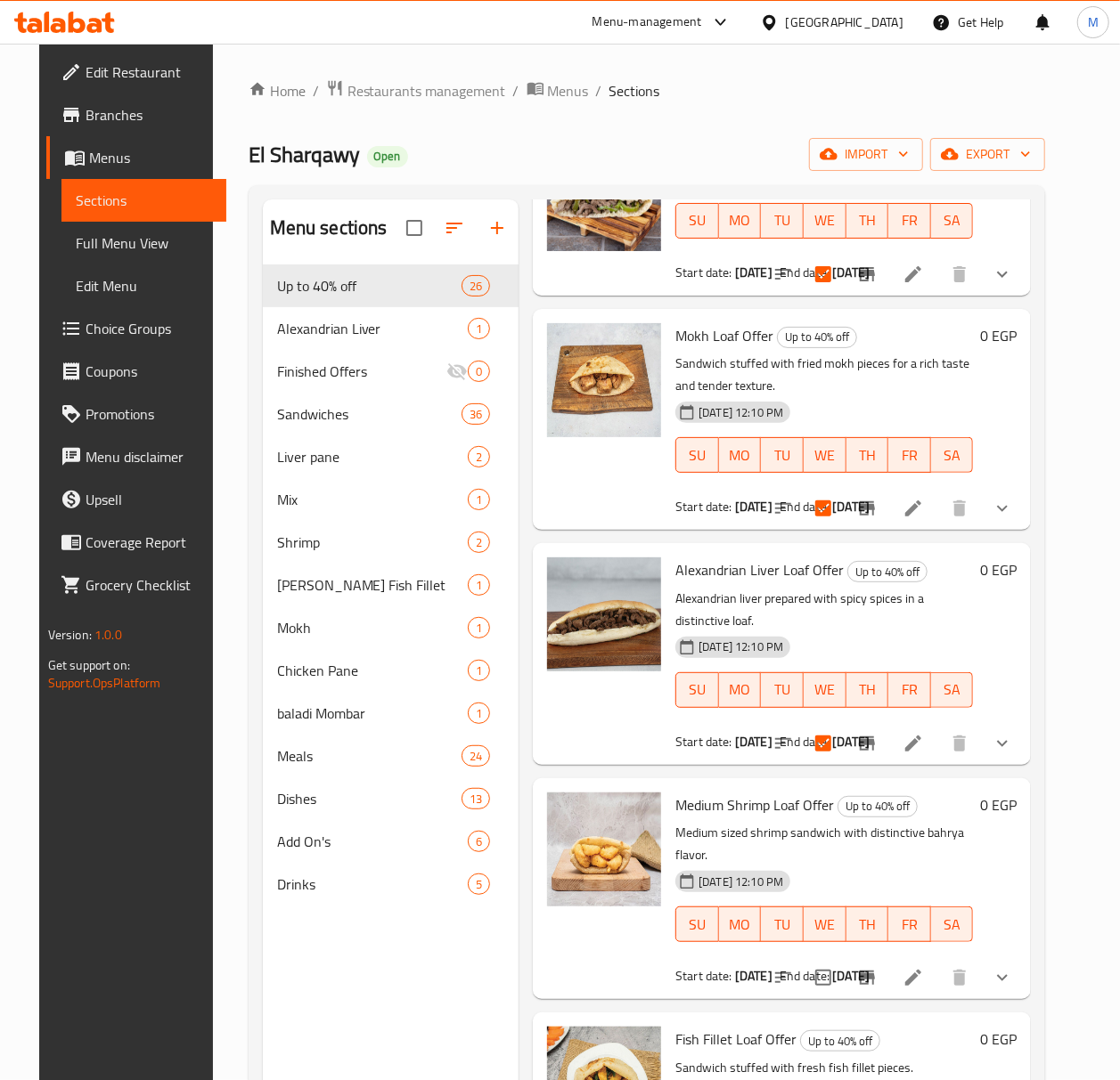
scroll to position [831, 0]
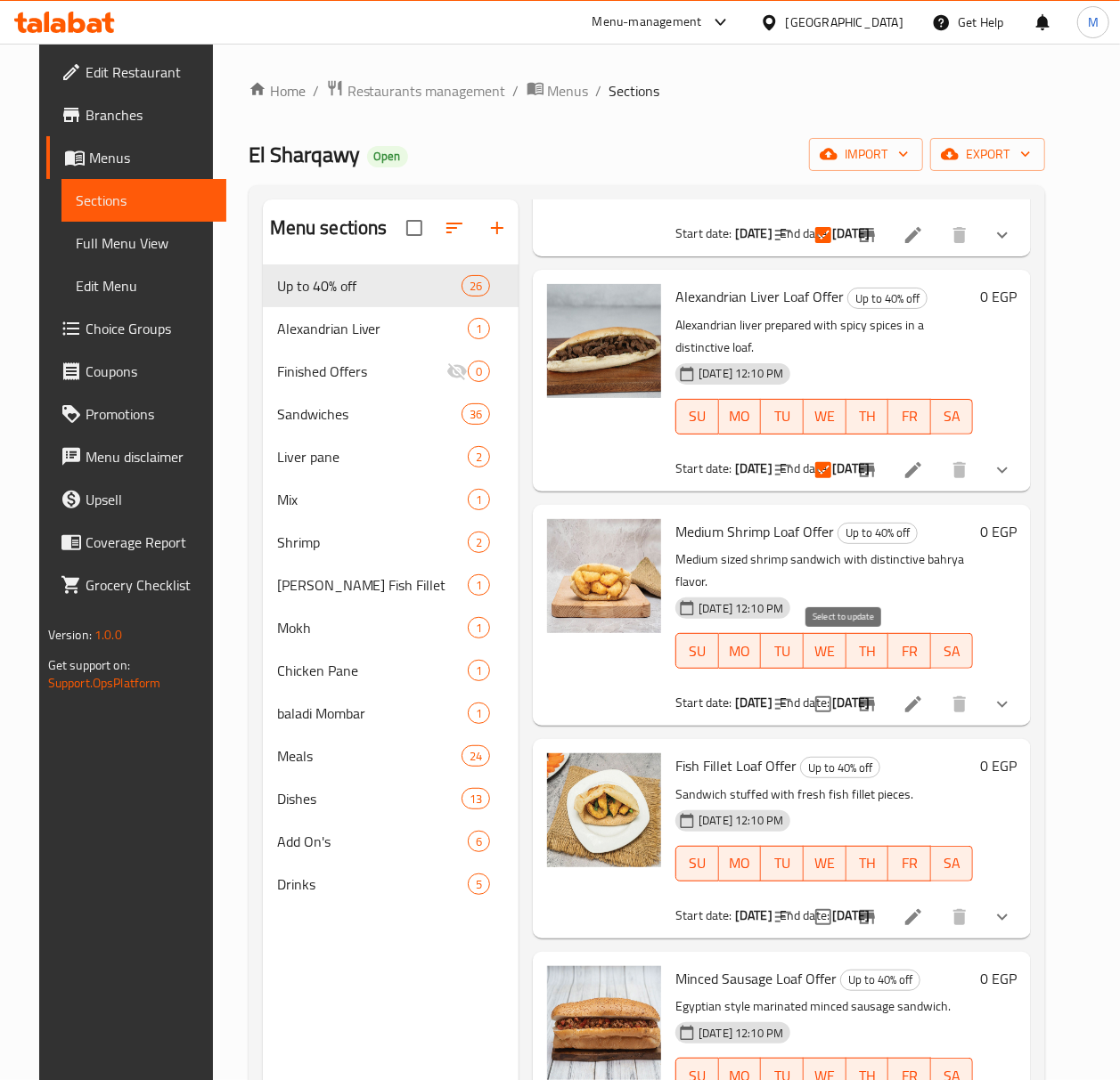
click at [842, 686] on input "checkbox" at bounding box center [823, 705] width 38 height 38
checkbox input "true"
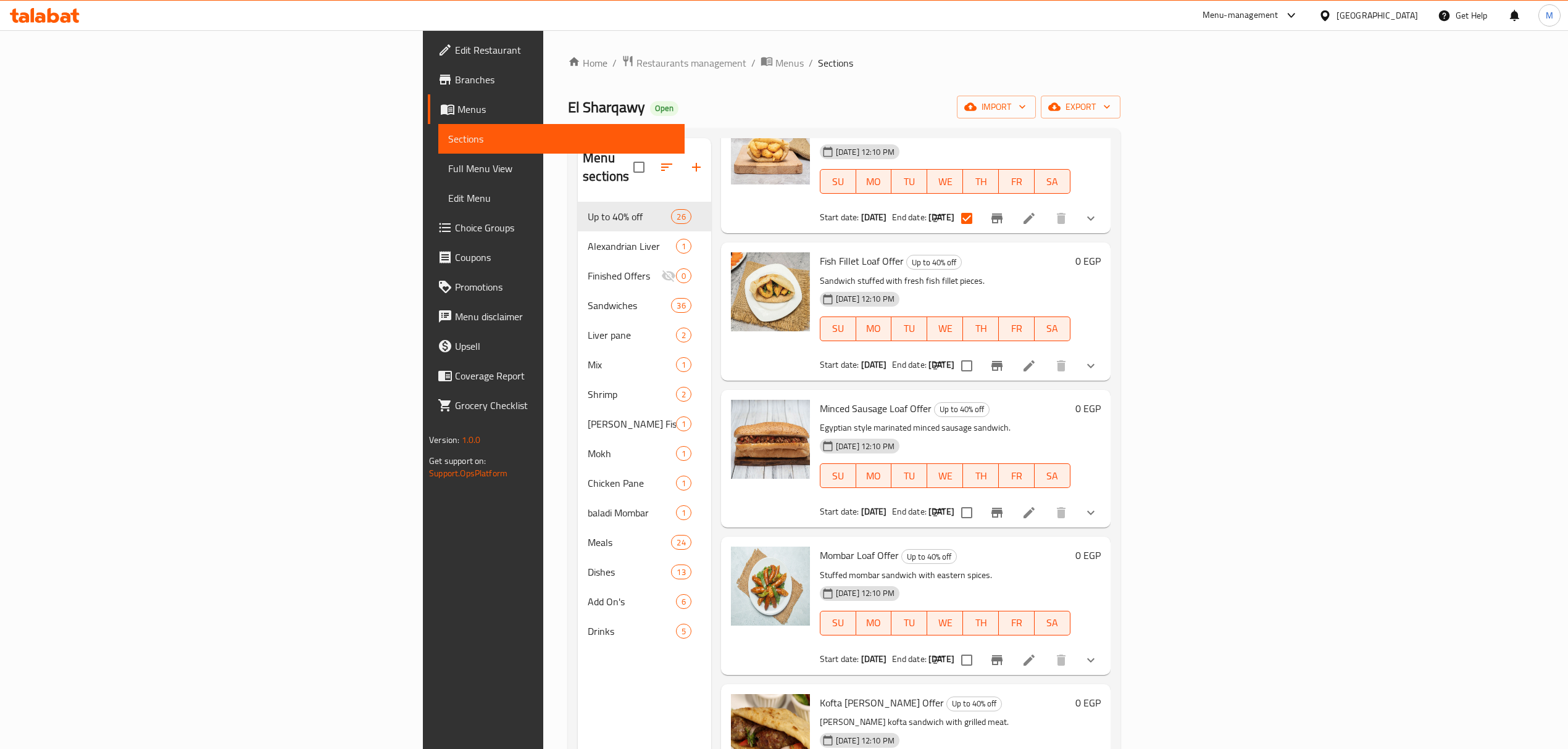
scroll to position [823, 0]
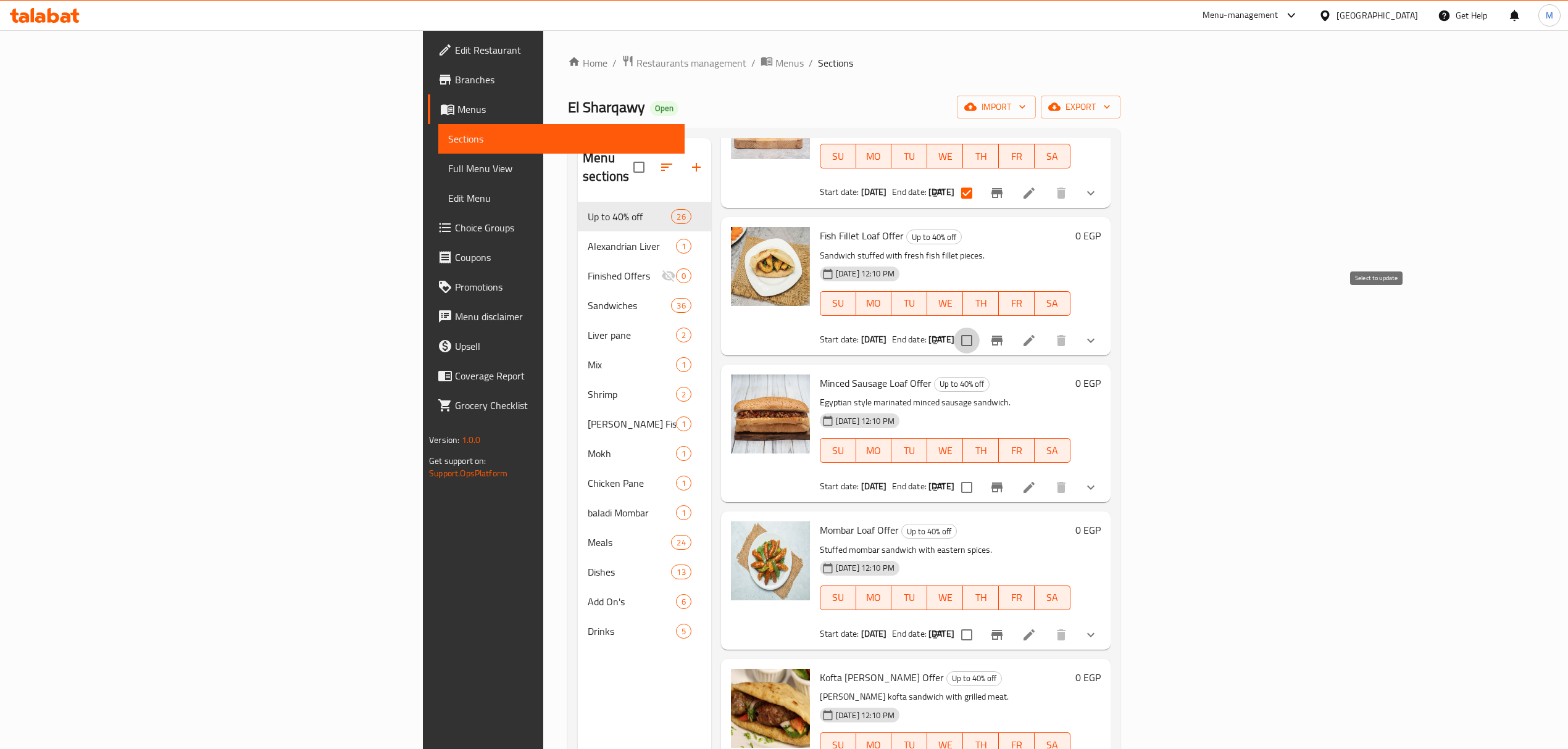
click at [788, 328] on input "checkbox" at bounding box center [967, 341] width 26 height 26
checkbox input "true"
click at [788, 475] on input "checkbox" at bounding box center [967, 487] width 26 height 26
checkbox input "true"
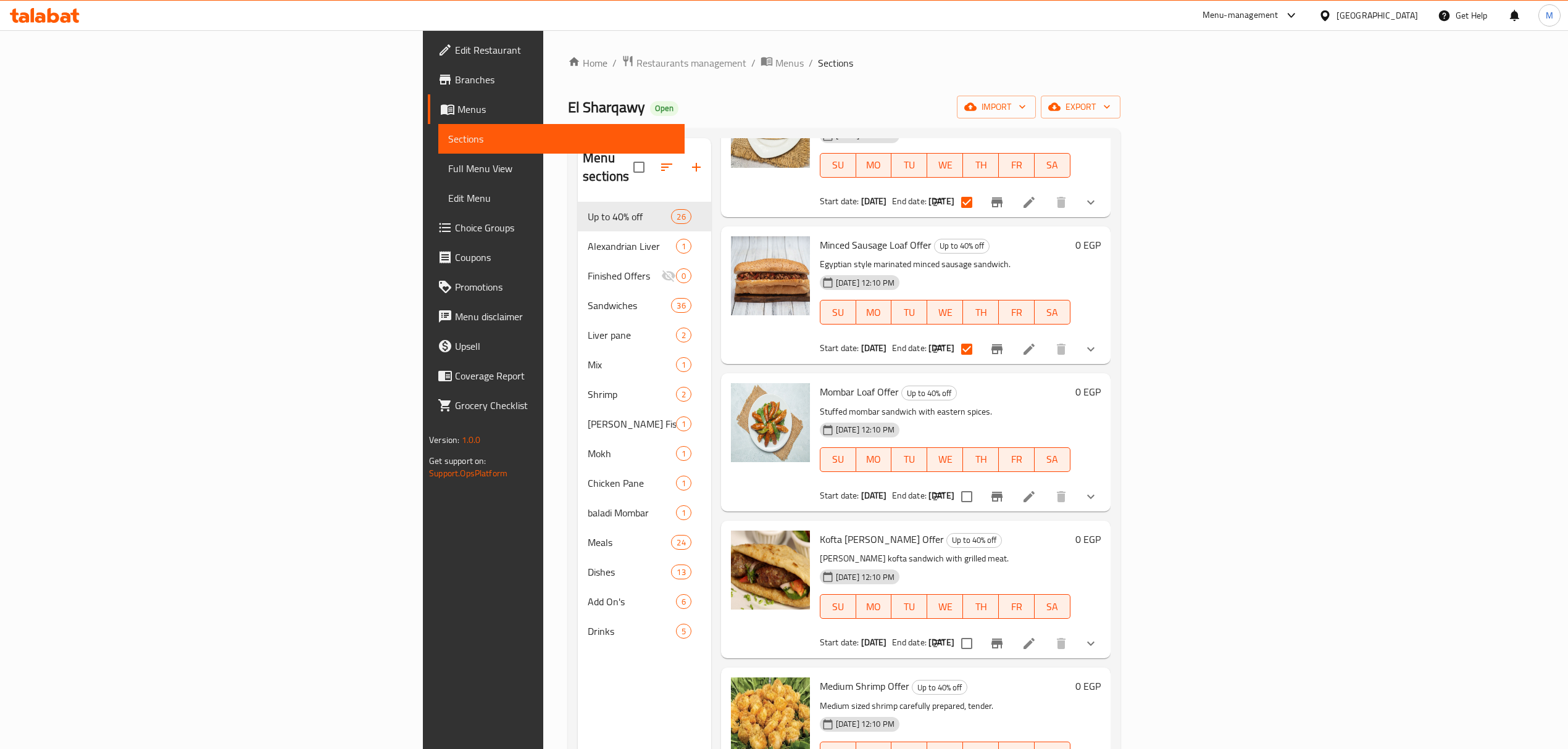
scroll to position [987, 0]
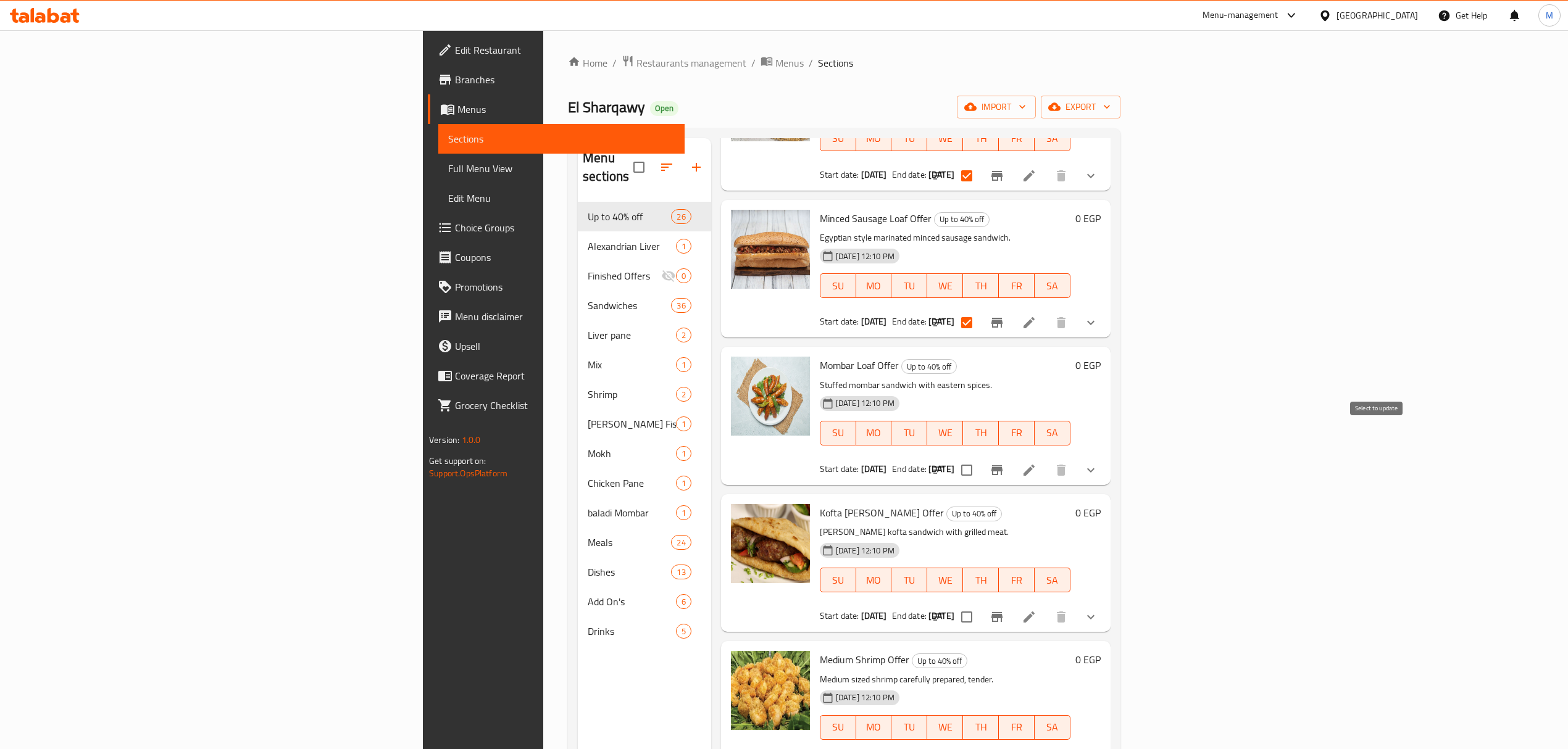
click at [788, 457] on input "checkbox" at bounding box center [967, 470] width 26 height 26
checkbox input "true"
click at [788, 604] on input "checkbox" at bounding box center [967, 617] width 26 height 26
checkbox input "true"
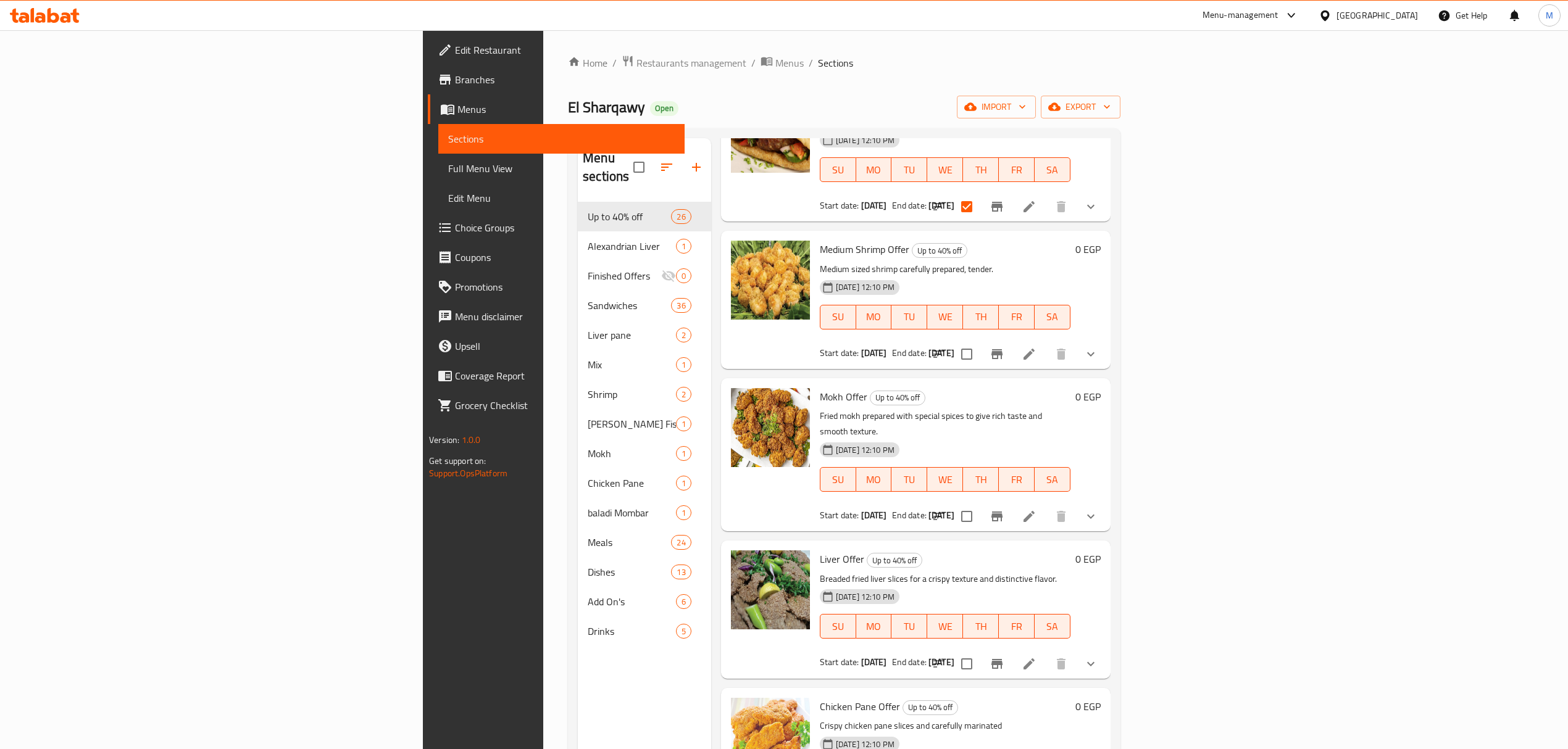
scroll to position [1398, 0]
click at [788, 341] on input "checkbox" at bounding box center [967, 353] width 26 height 26
checkbox input "true"
click at [788, 503] on input "checkbox" at bounding box center [967, 516] width 26 height 26
checkbox input "true"
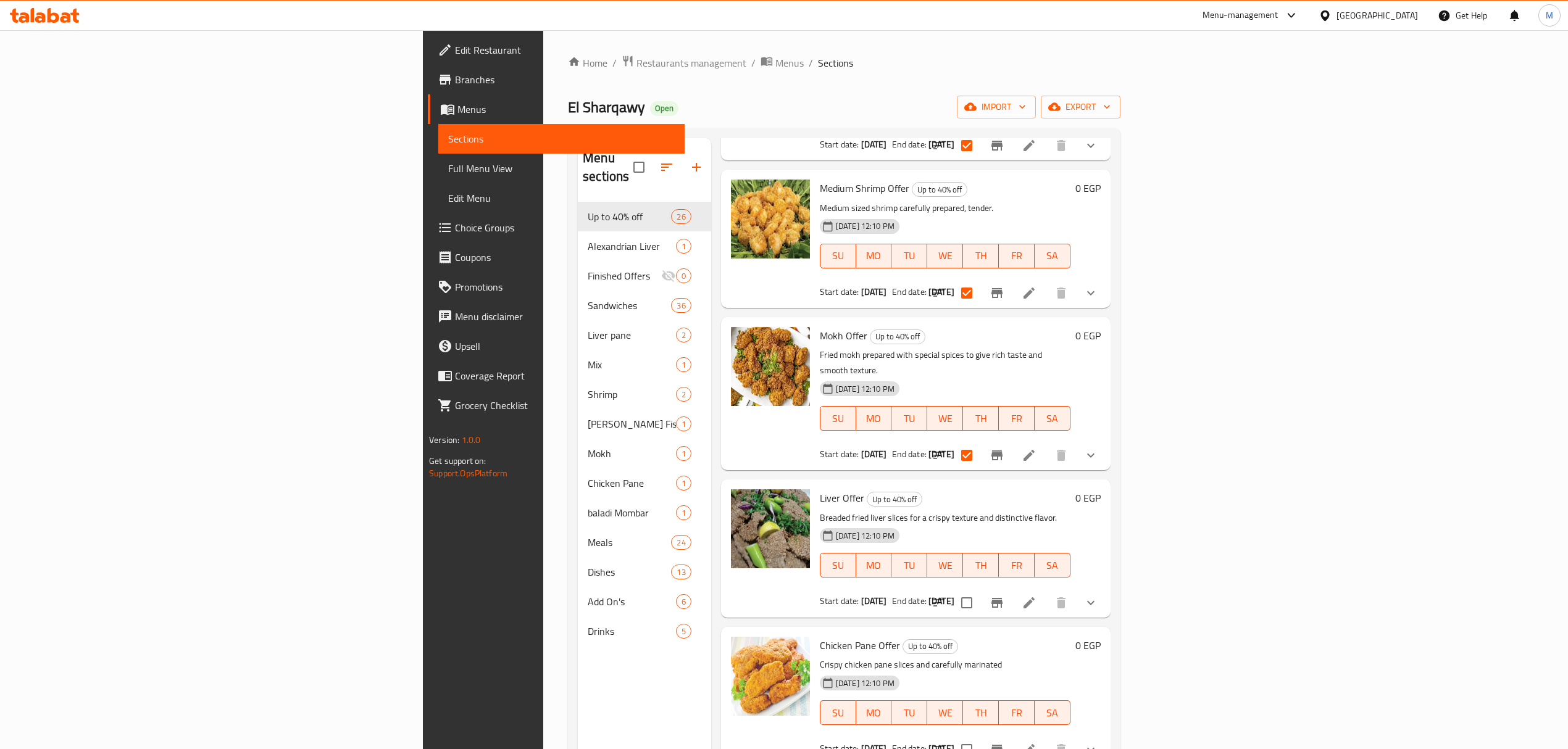
scroll to position [1563, 0]
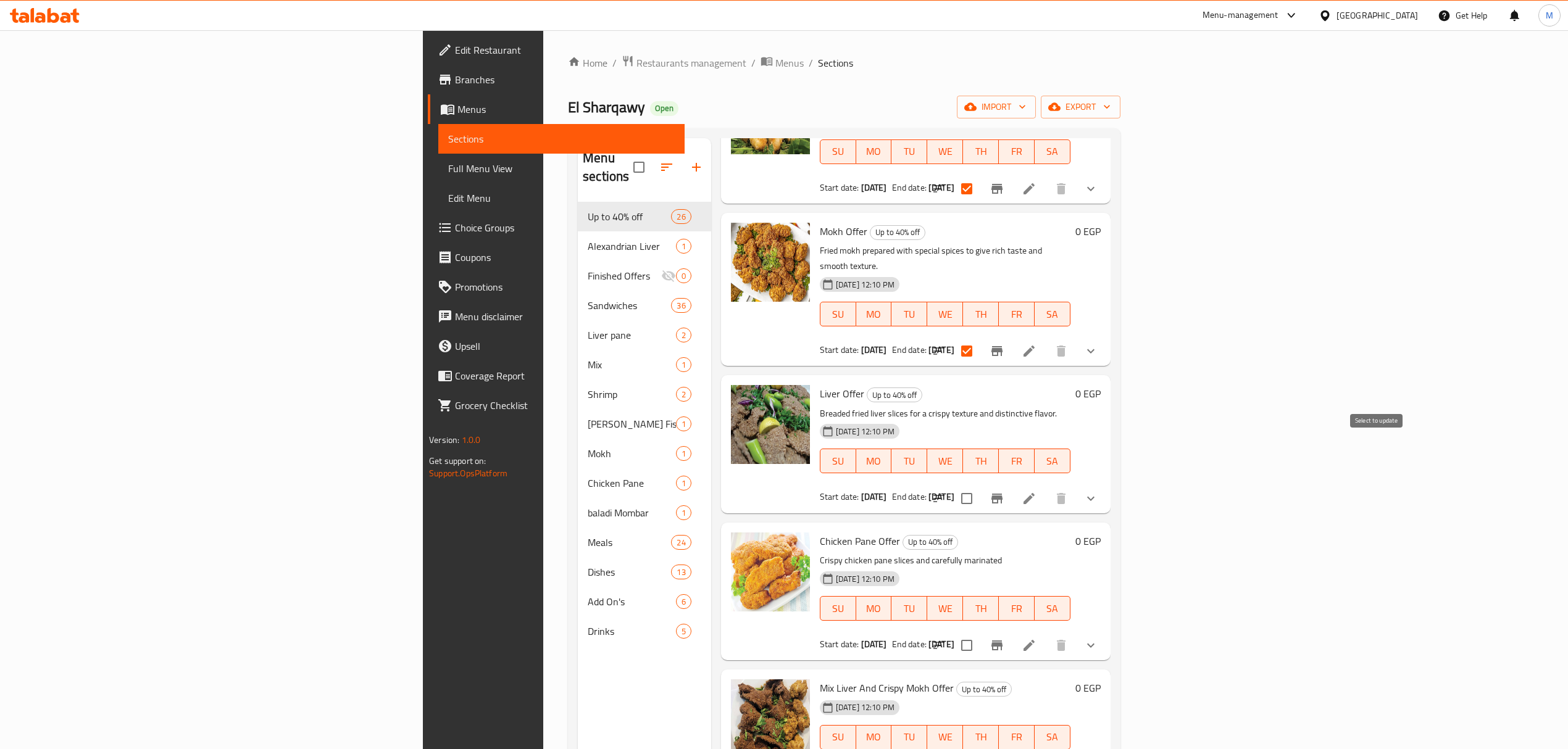
click at [788, 485] on input "checkbox" at bounding box center [967, 498] width 26 height 26
checkbox input "true"
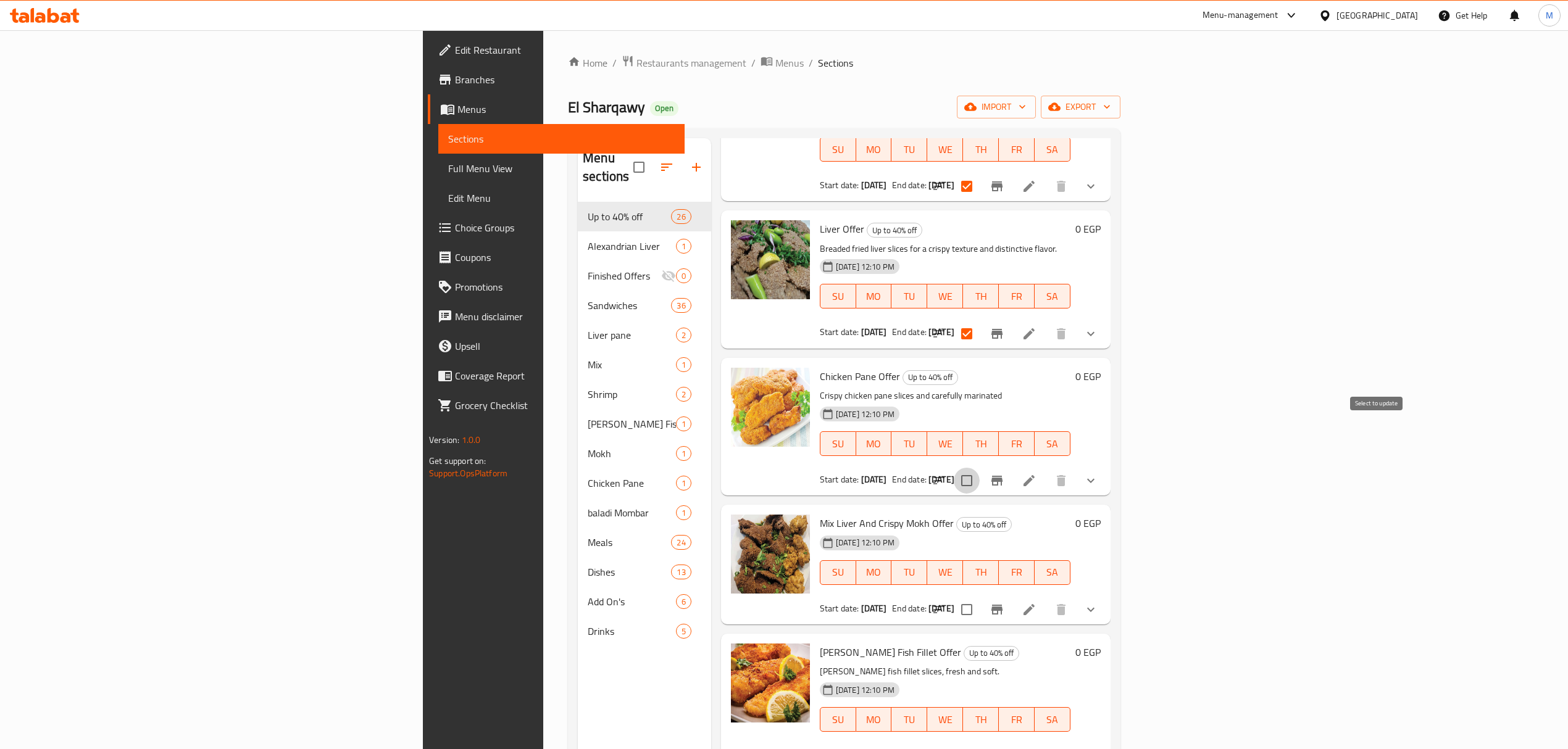
click at [788, 467] on input "checkbox" at bounding box center [967, 480] width 26 height 26
checkbox input "true"
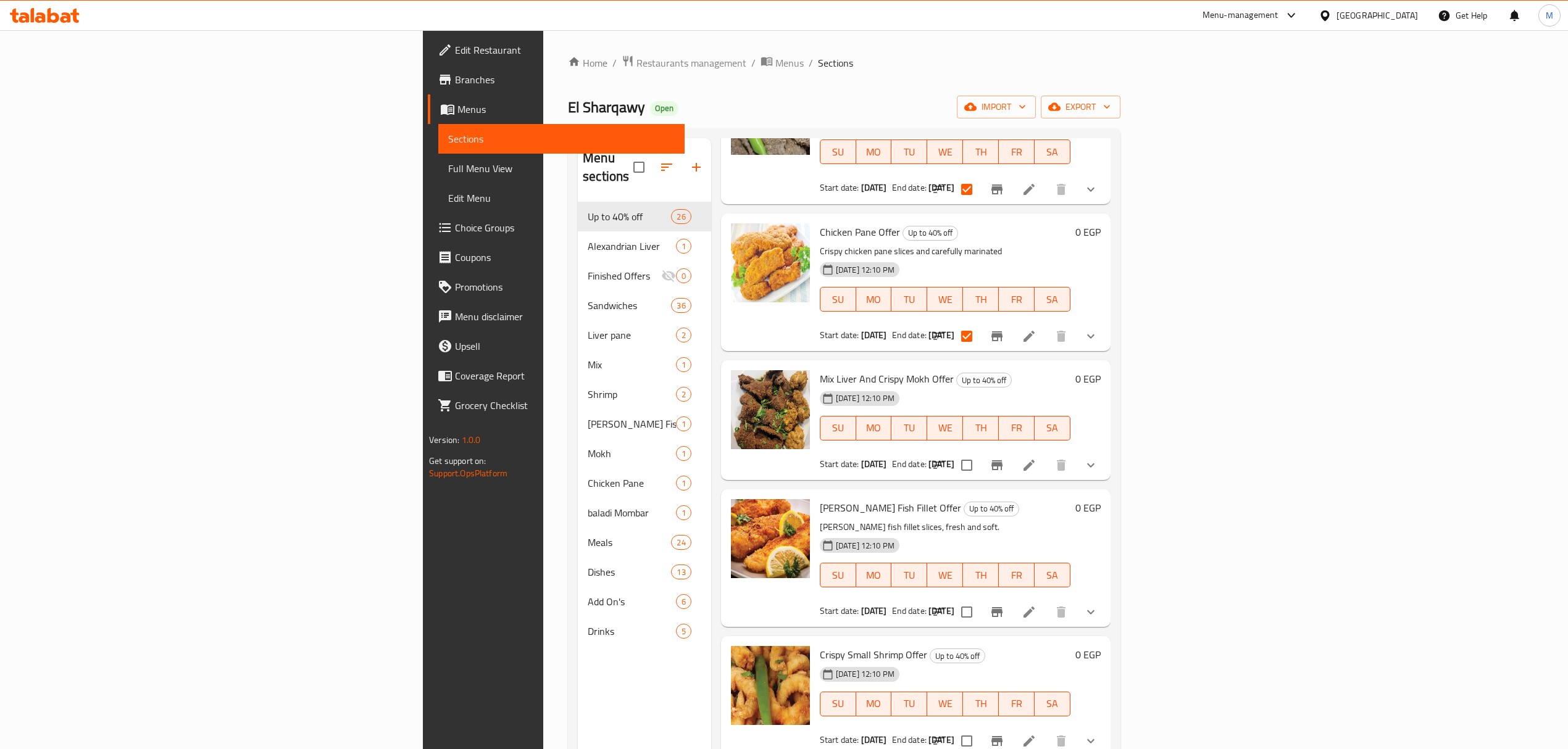
scroll to position [1892, 0]
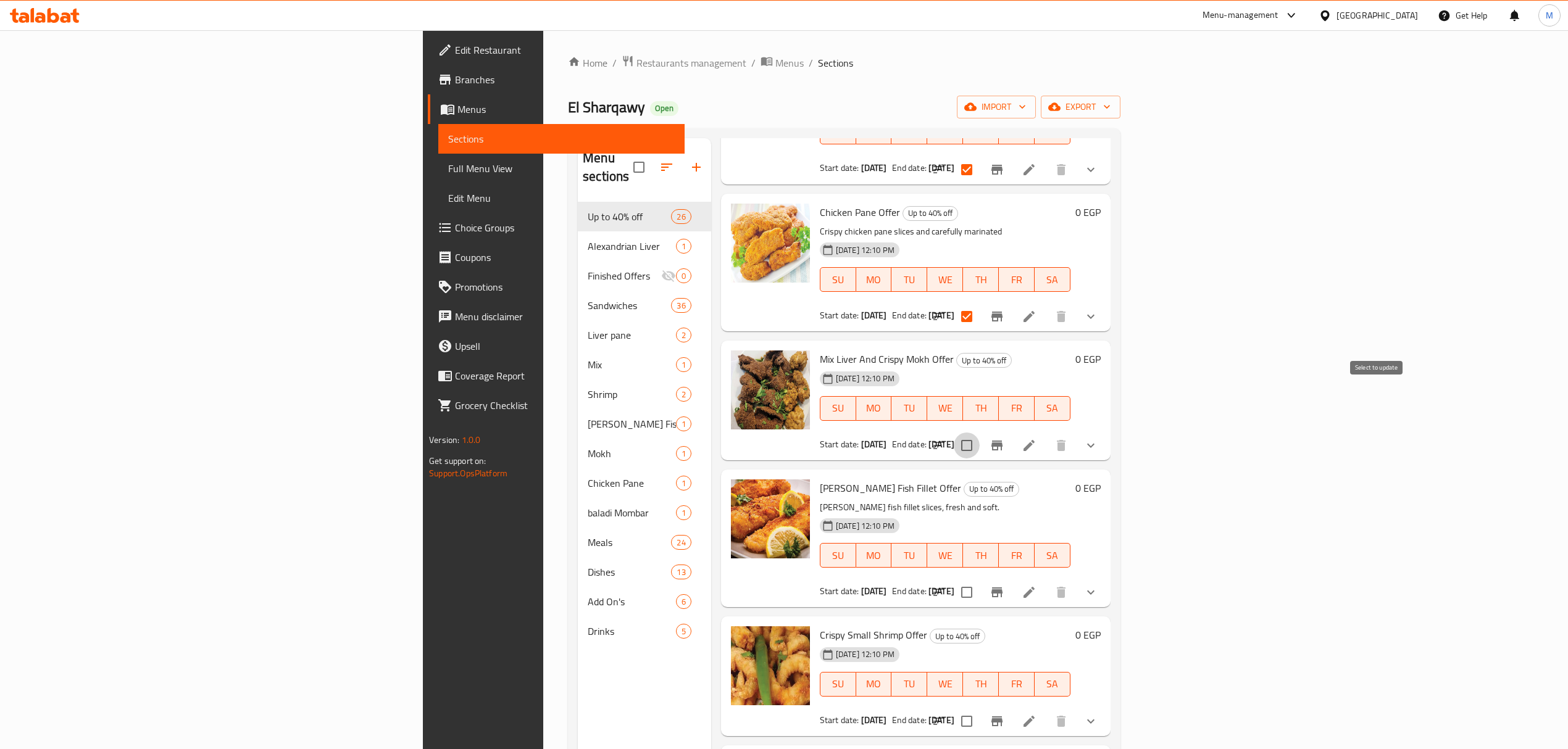
click at [788, 433] on input "checkbox" at bounding box center [967, 445] width 26 height 26
checkbox input "true"
click at [788, 579] on input "checkbox" at bounding box center [967, 592] width 26 height 26
checkbox input "true"
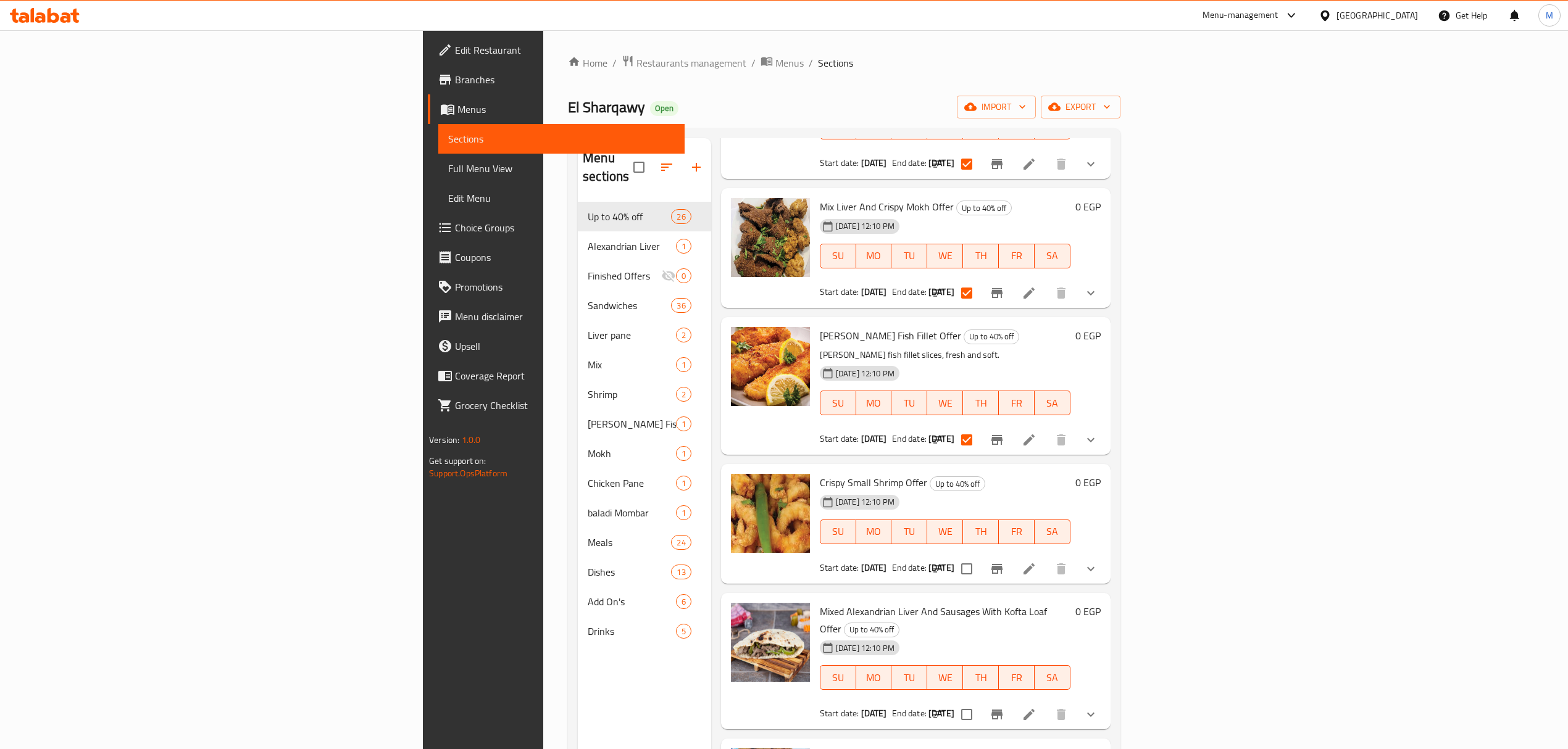
scroll to position [2057, 0]
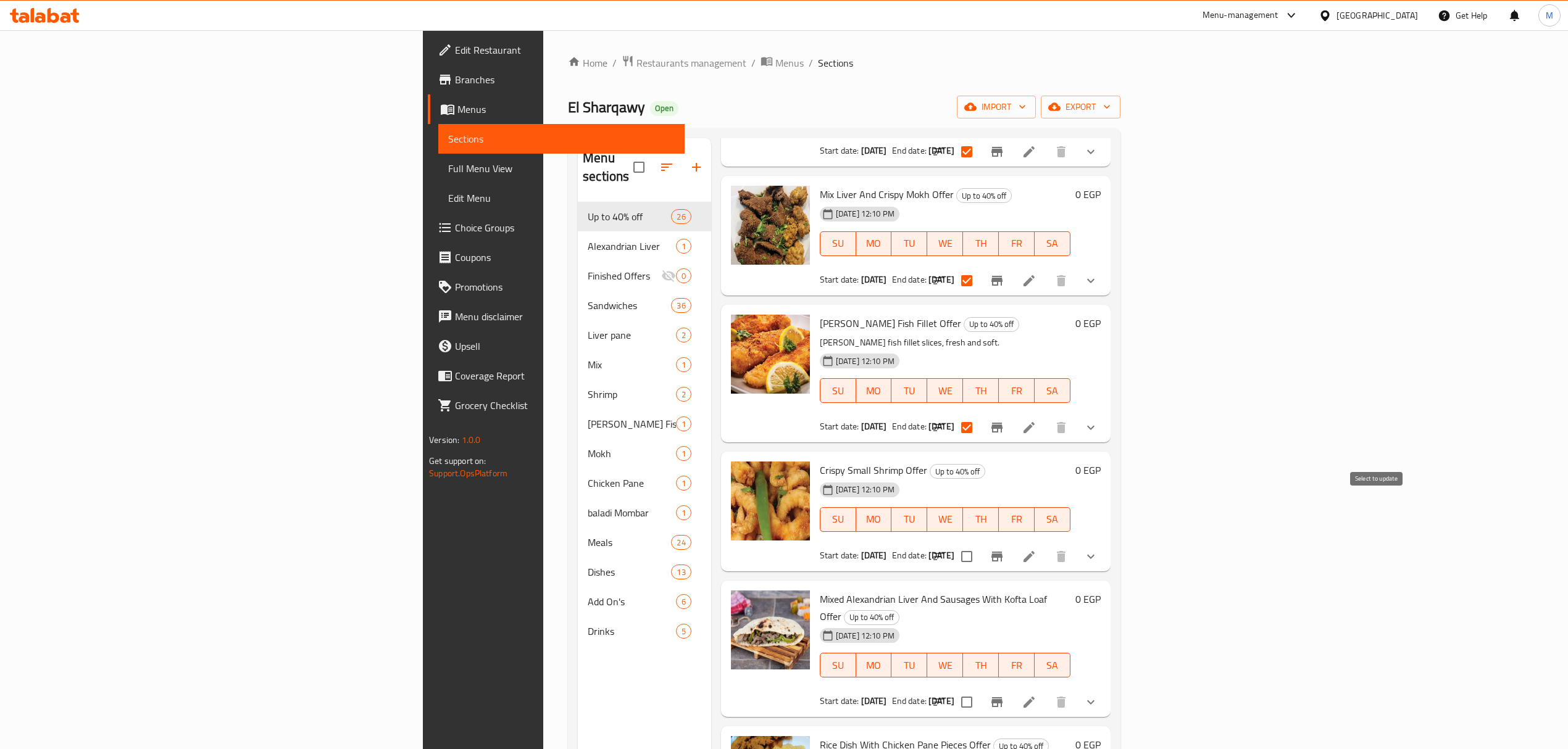
click at [788, 544] on input "checkbox" at bounding box center [967, 557] width 26 height 26
checkbox input "true"
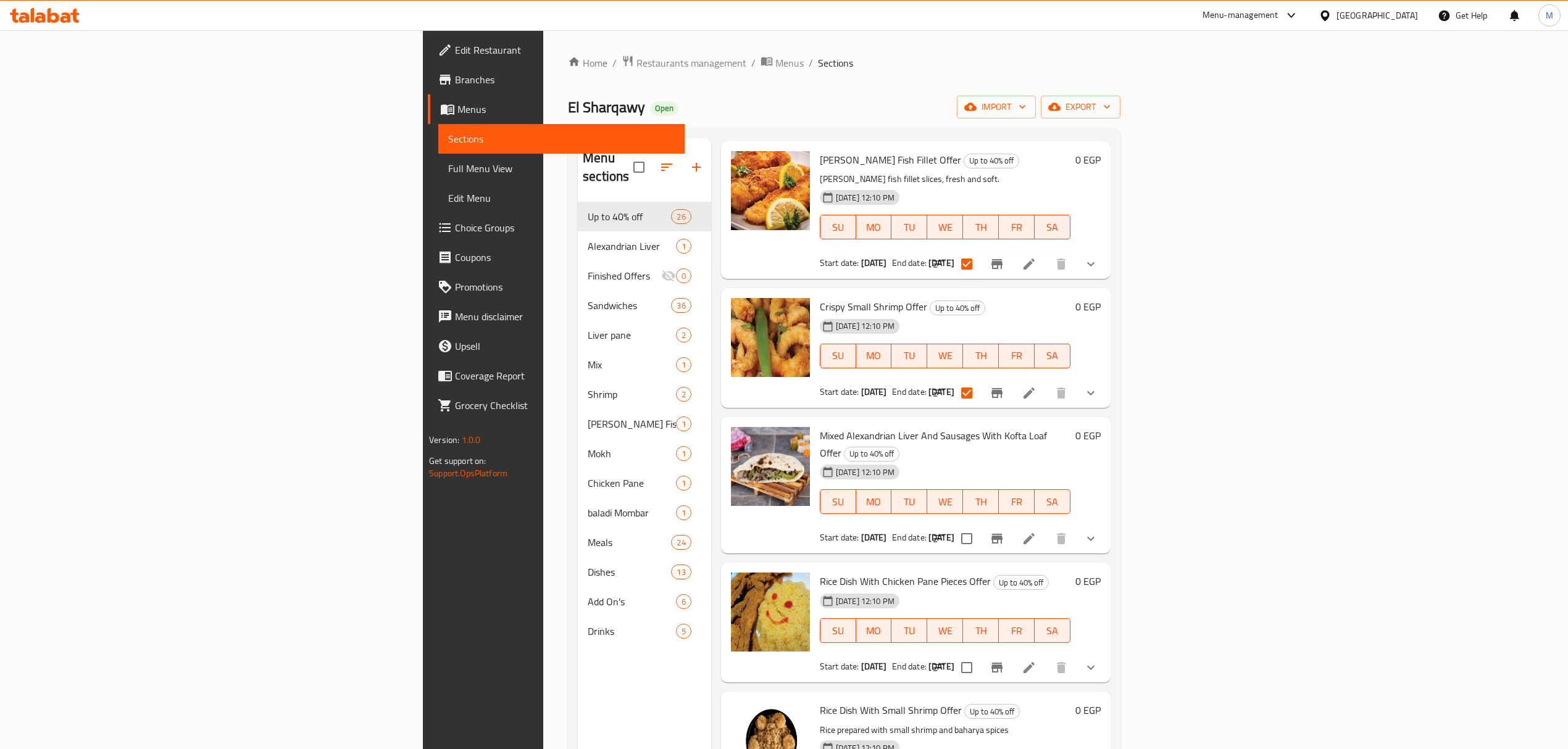
scroll to position [2222, 0]
click at [788, 524] on input "checkbox" at bounding box center [967, 537] width 26 height 26
checkbox input "true"
click at [788, 653] on input "checkbox" at bounding box center [967, 666] width 26 height 26
checkbox input "true"
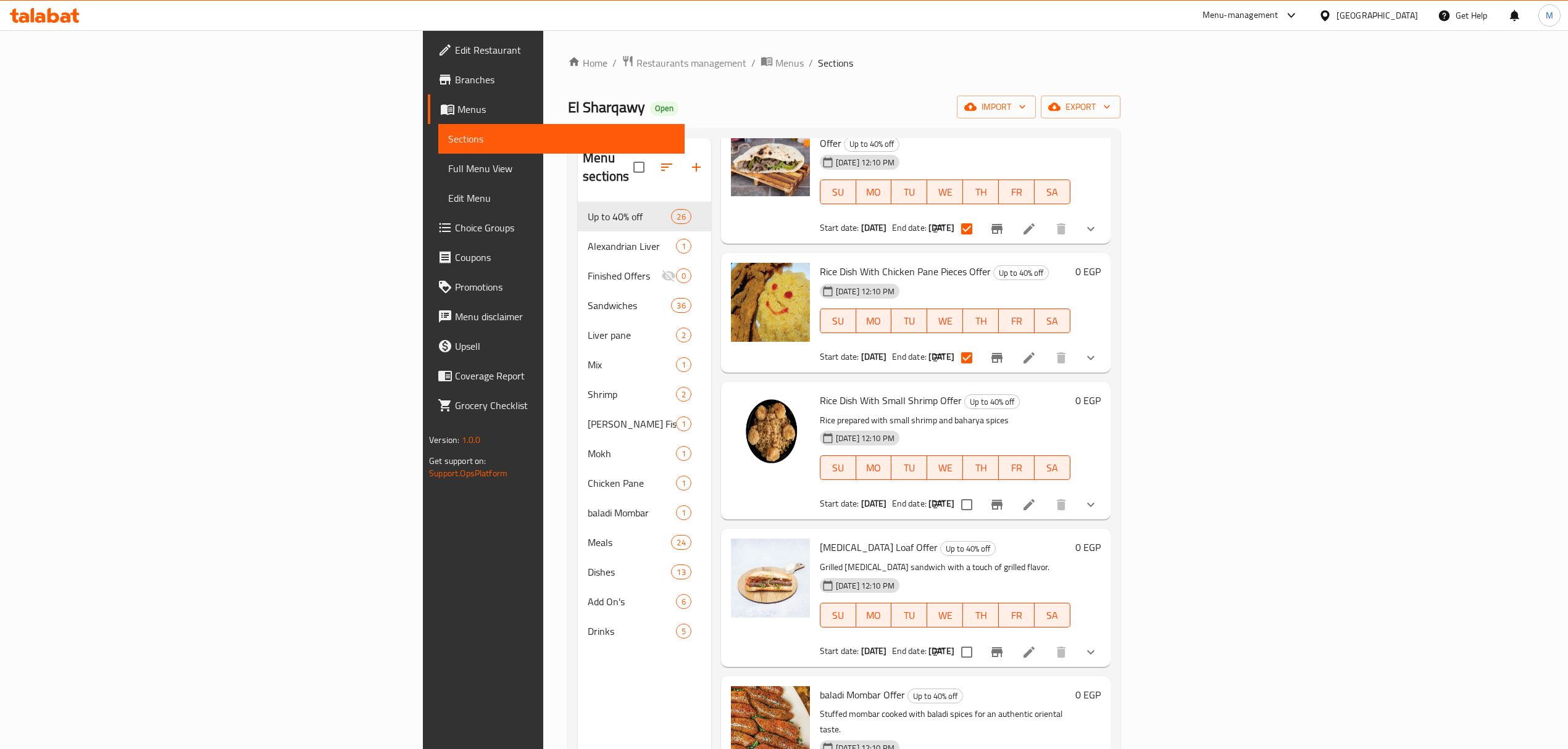
scroll to position [2550, 0]
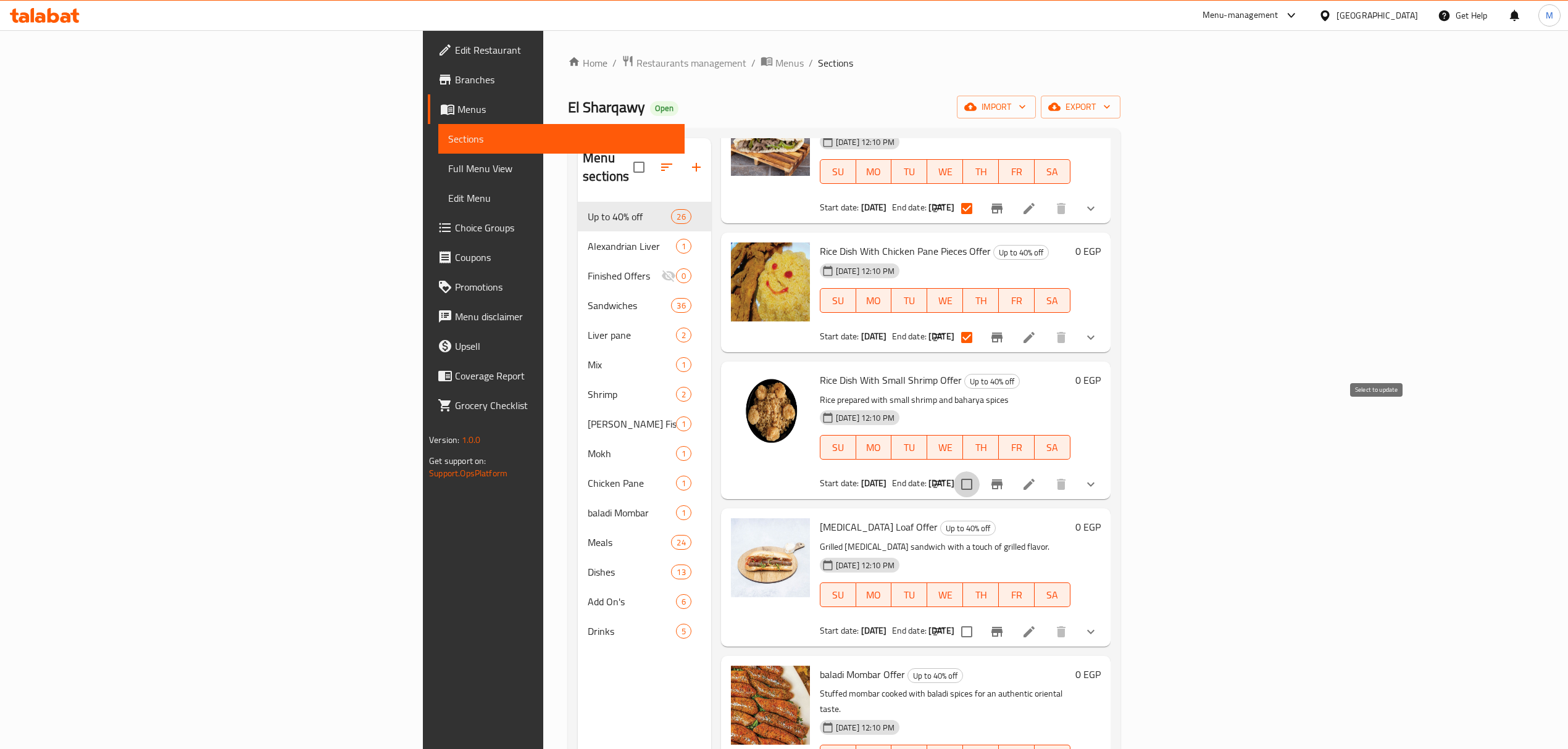
click at [788, 471] on input "checkbox" at bounding box center [967, 484] width 26 height 26
checkbox input "true"
click at [788, 619] on input "checkbox" at bounding box center [967, 632] width 26 height 26
checkbox input "true"
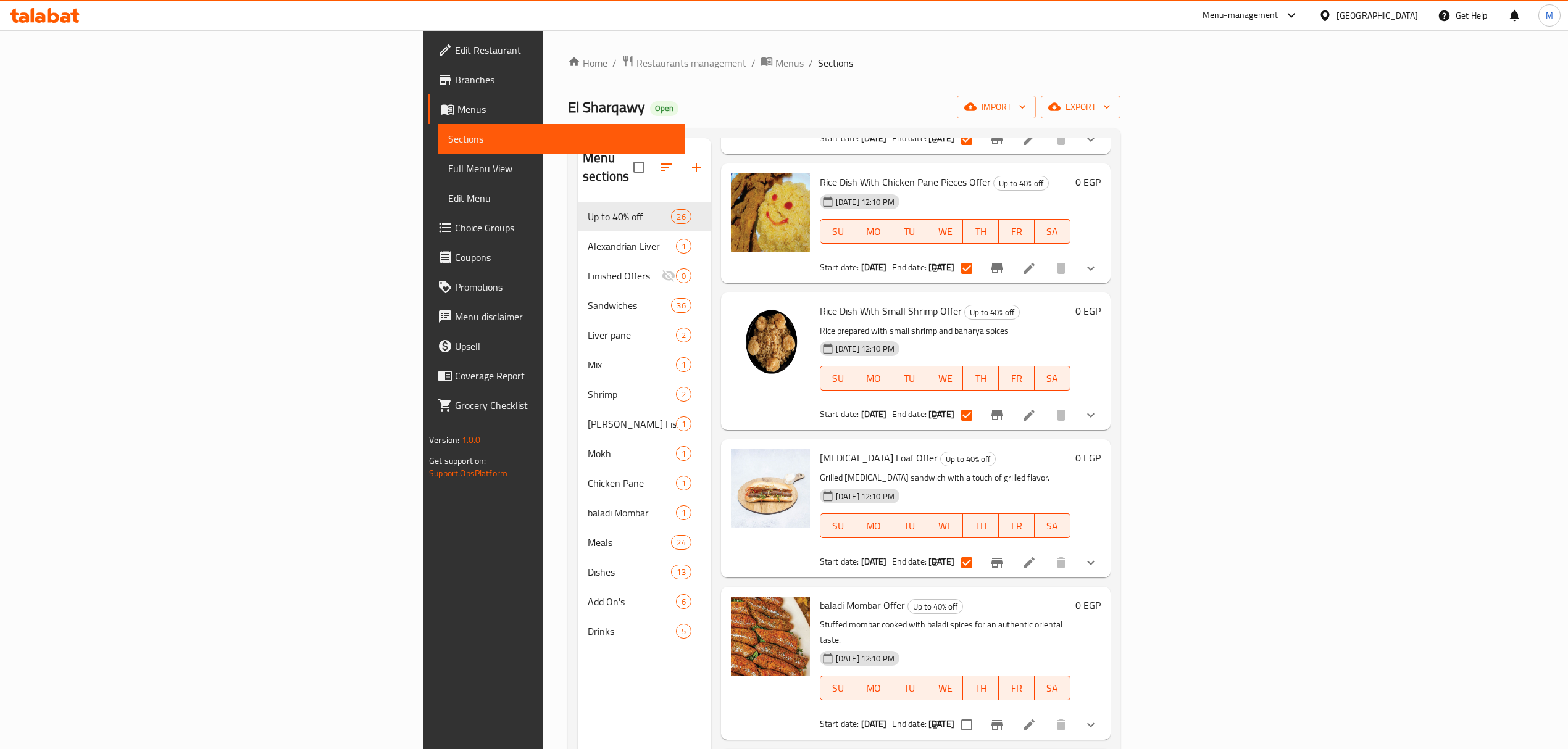
scroll to position [2879, 0]
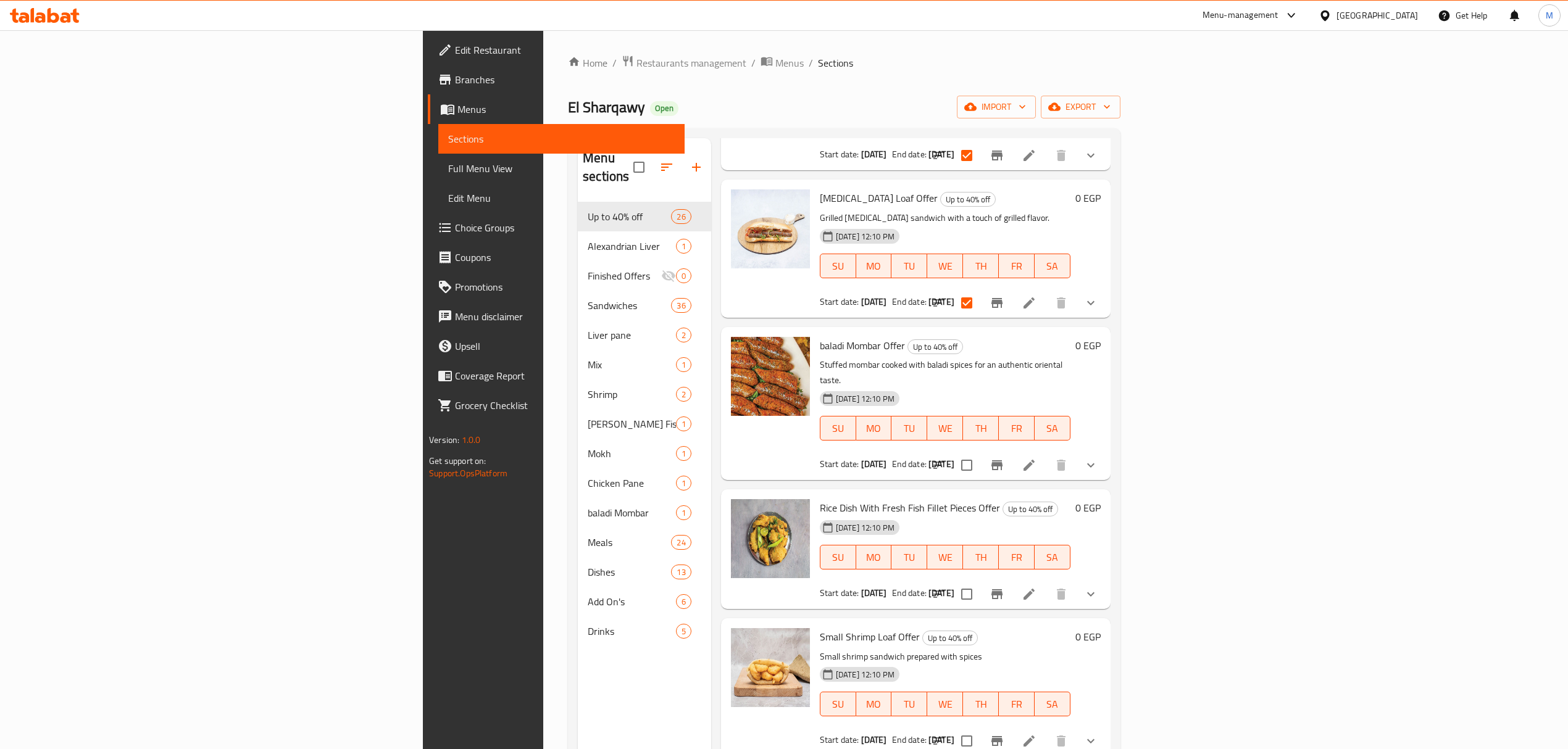
drag, startPoint x: 1376, startPoint y: 382, endPoint x: 1376, endPoint y: 392, distance: 10.0
click at [788, 452] on input "checkbox" at bounding box center [967, 465] width 26 height 26
checkbox input "true"
click at [788, 581] on input "checkbox" at bounding box center [967, 594] width 26 height 26
checkbox input "true"
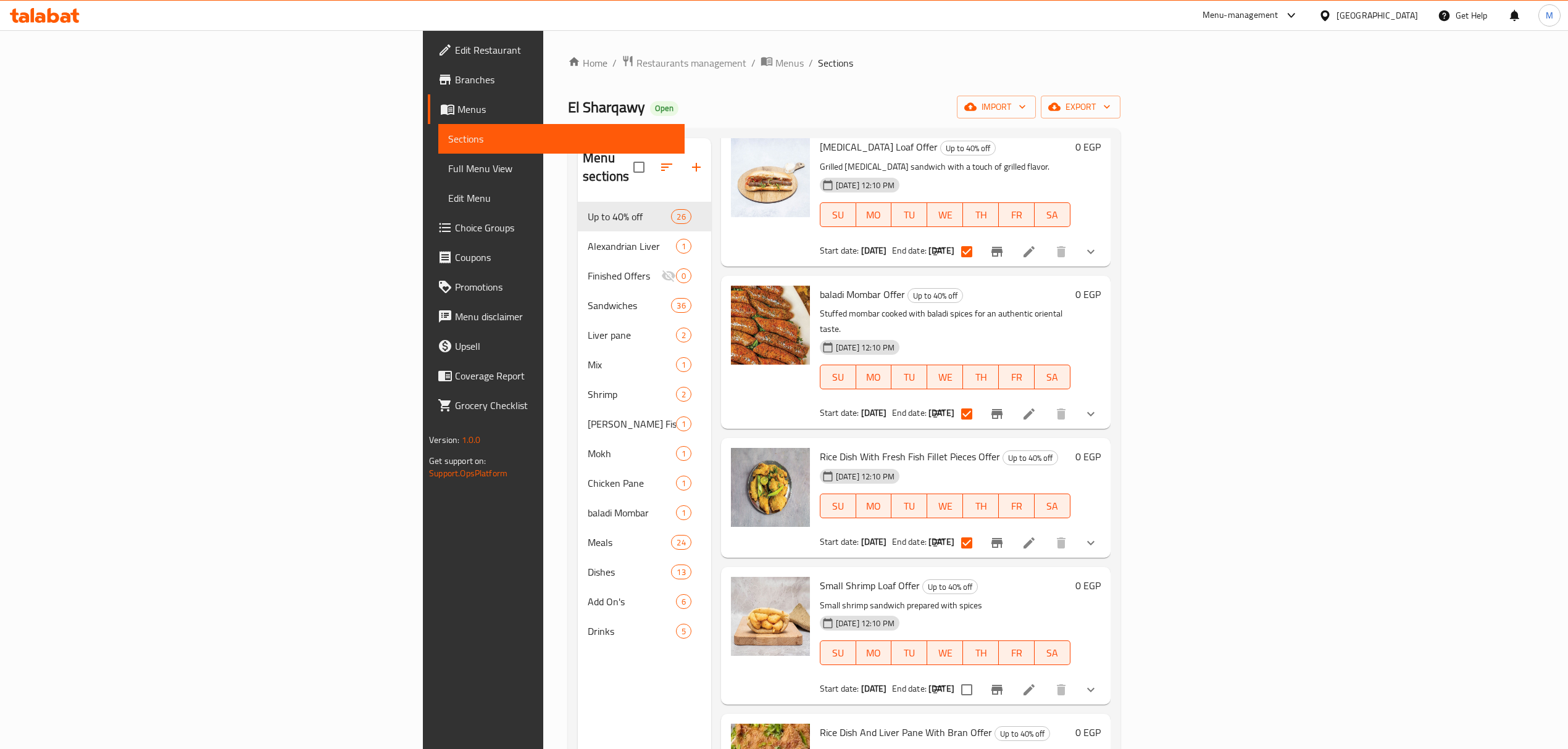
scroll to position [2959, 0]
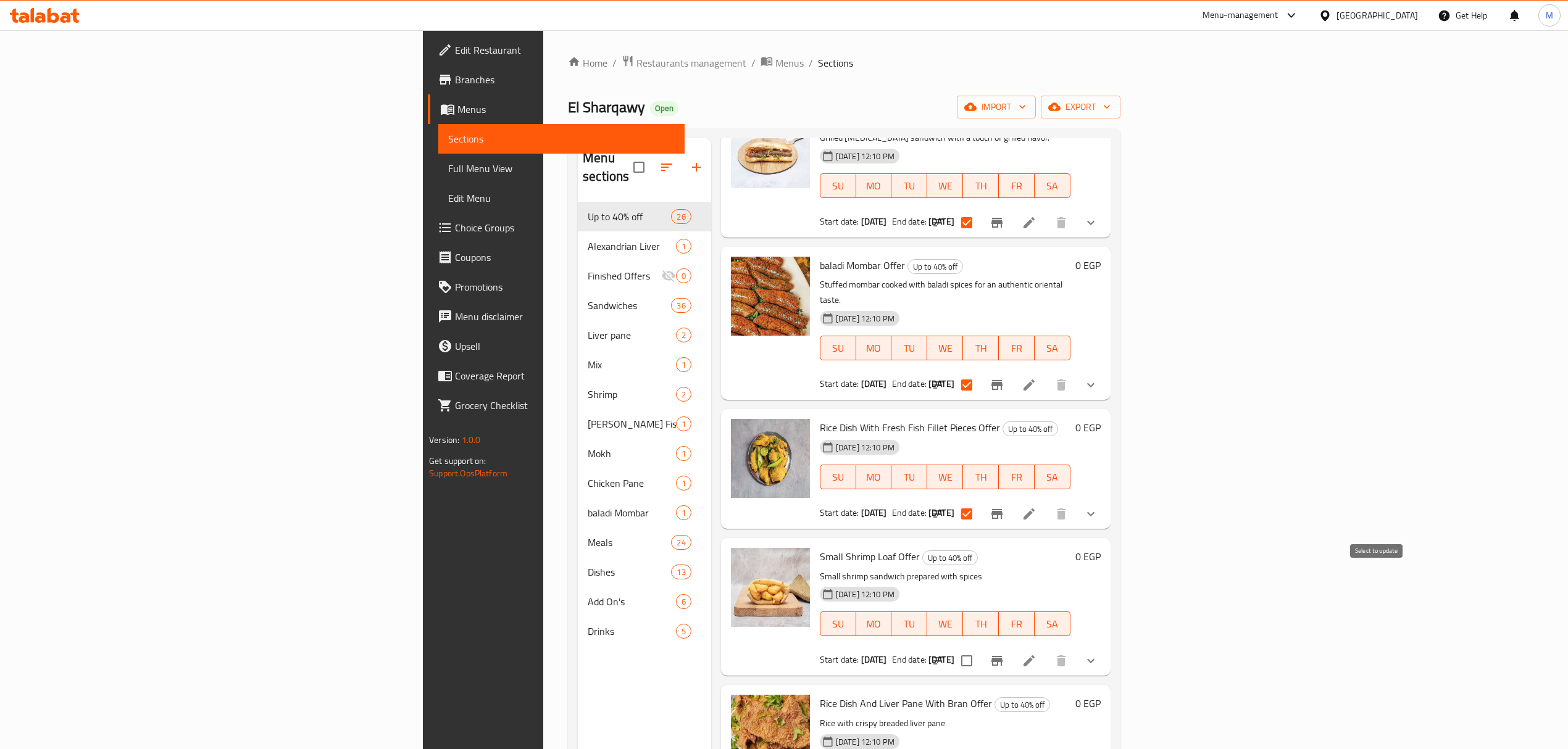
click at [788, 648] on input "checkbox" at bounding box center [967, 660] width 26 height 26
checkbox input "true"
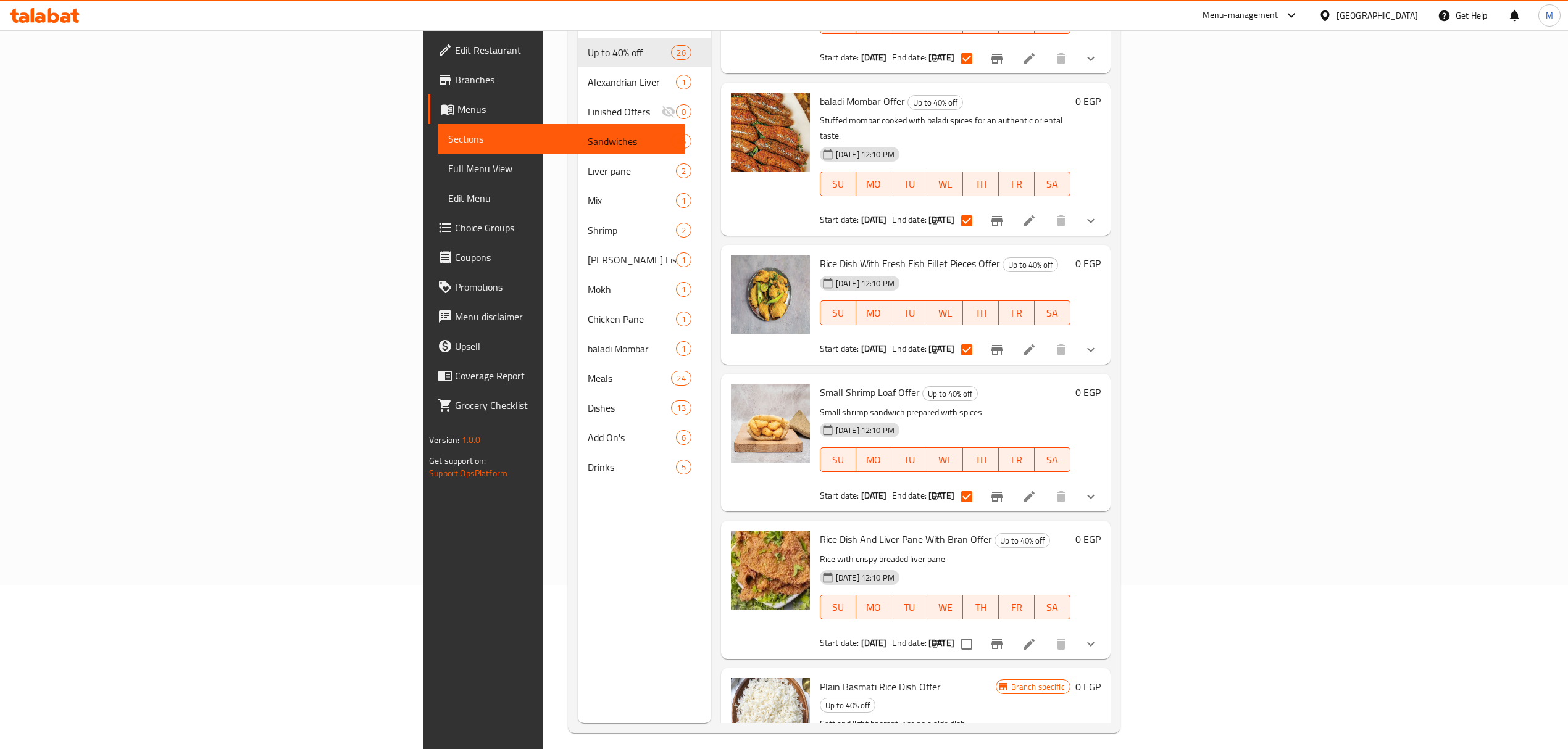
scroll to position [174, 0]
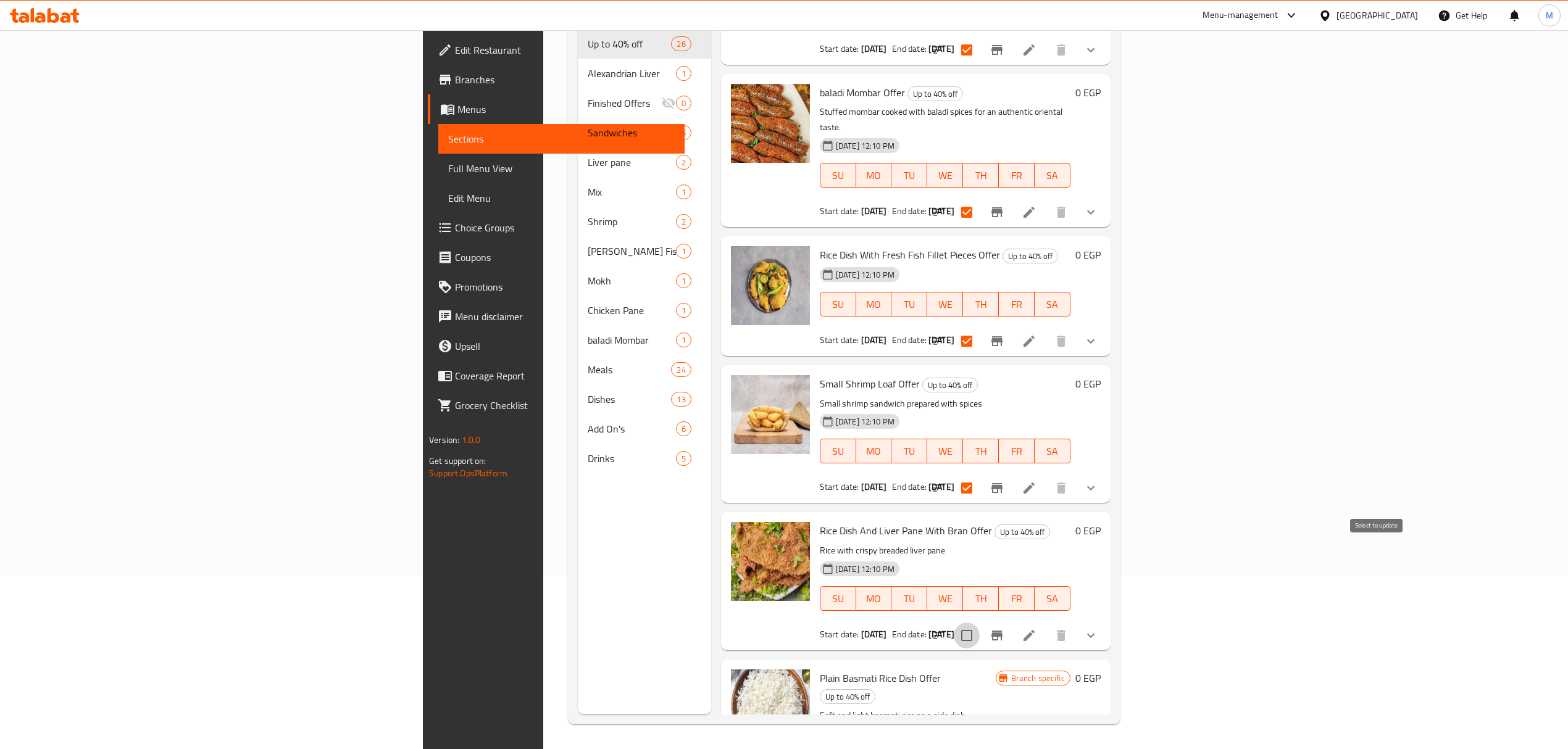
click at [788, 622] on input "checkbox" at bounding box center [967, 635] width 26 height 26
checkbox input "true"
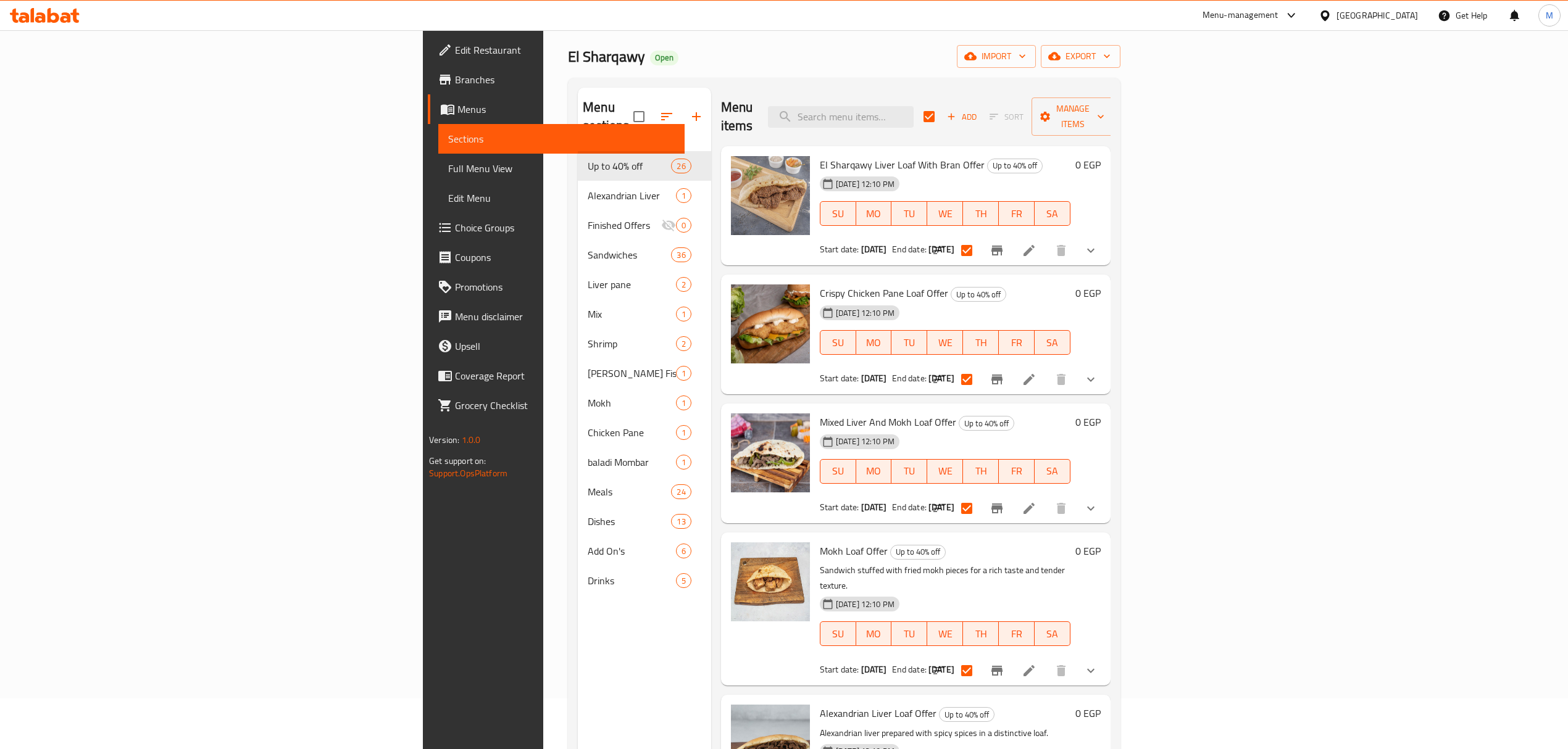
scroll to position [0, 0]
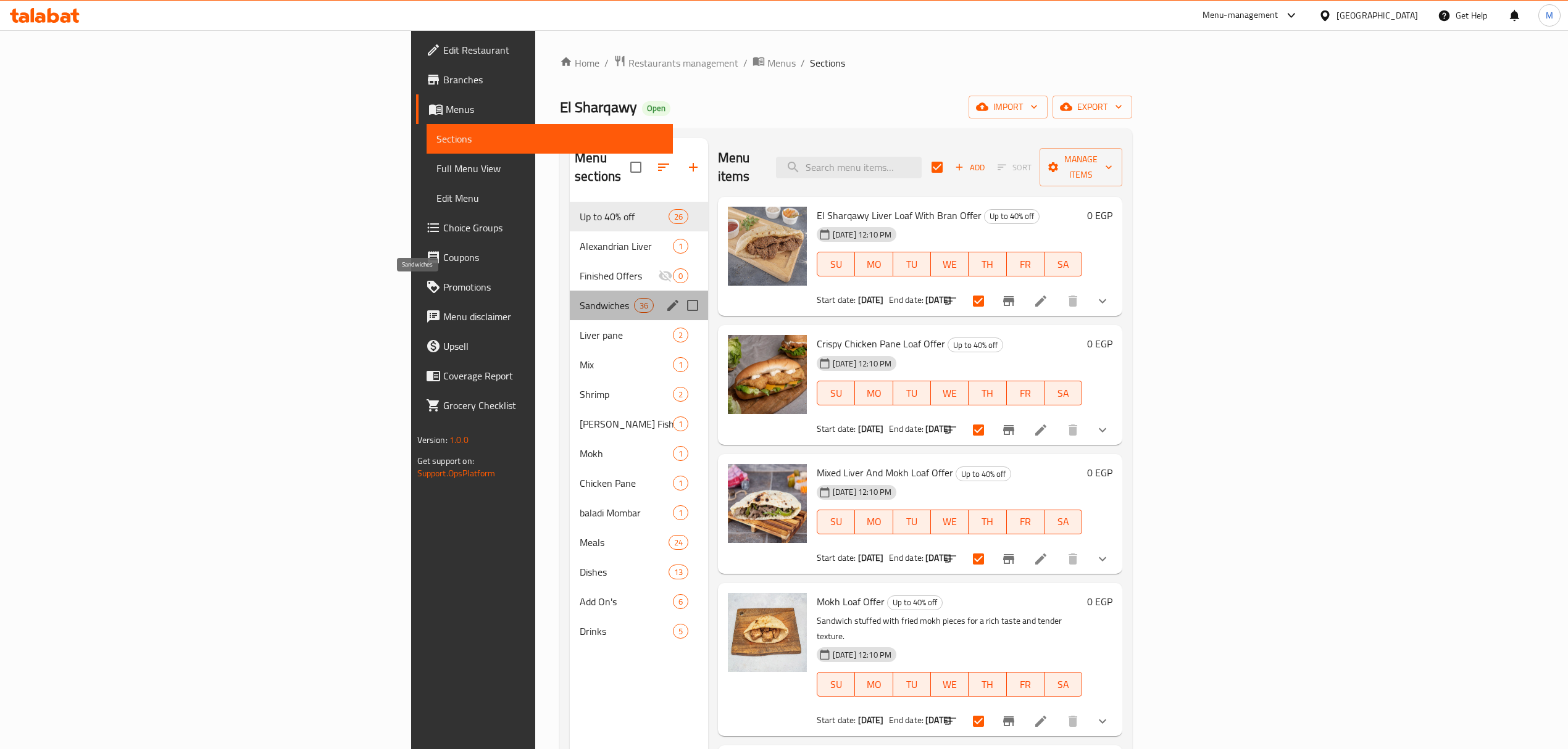
click at [580, 298] on span "Sandwiches" at bounding box center [607, 305] width 54 height 15
checkbox input "false"
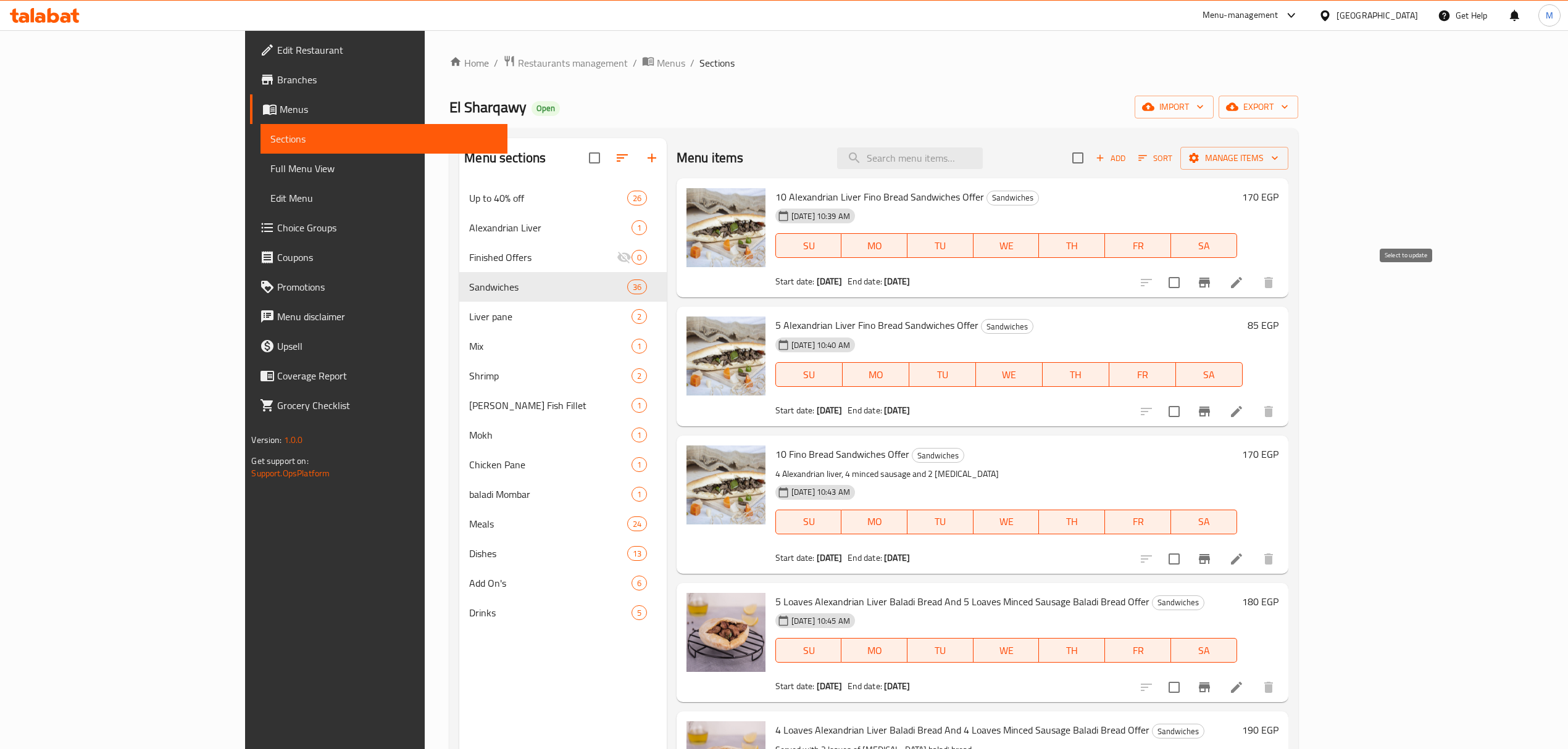
click at [788, 285] on input "checkbox" at bounding box center [1174, 282] width 26 height 26
checkbox input "true"
click at [788, 420] on input "checkbox" at bounding box center [1174, 411] width 26 height 26
checkbox input "true"
click at [788, 563] on input "checkbox" at bounding box center [1174, 559] width 26 height 26
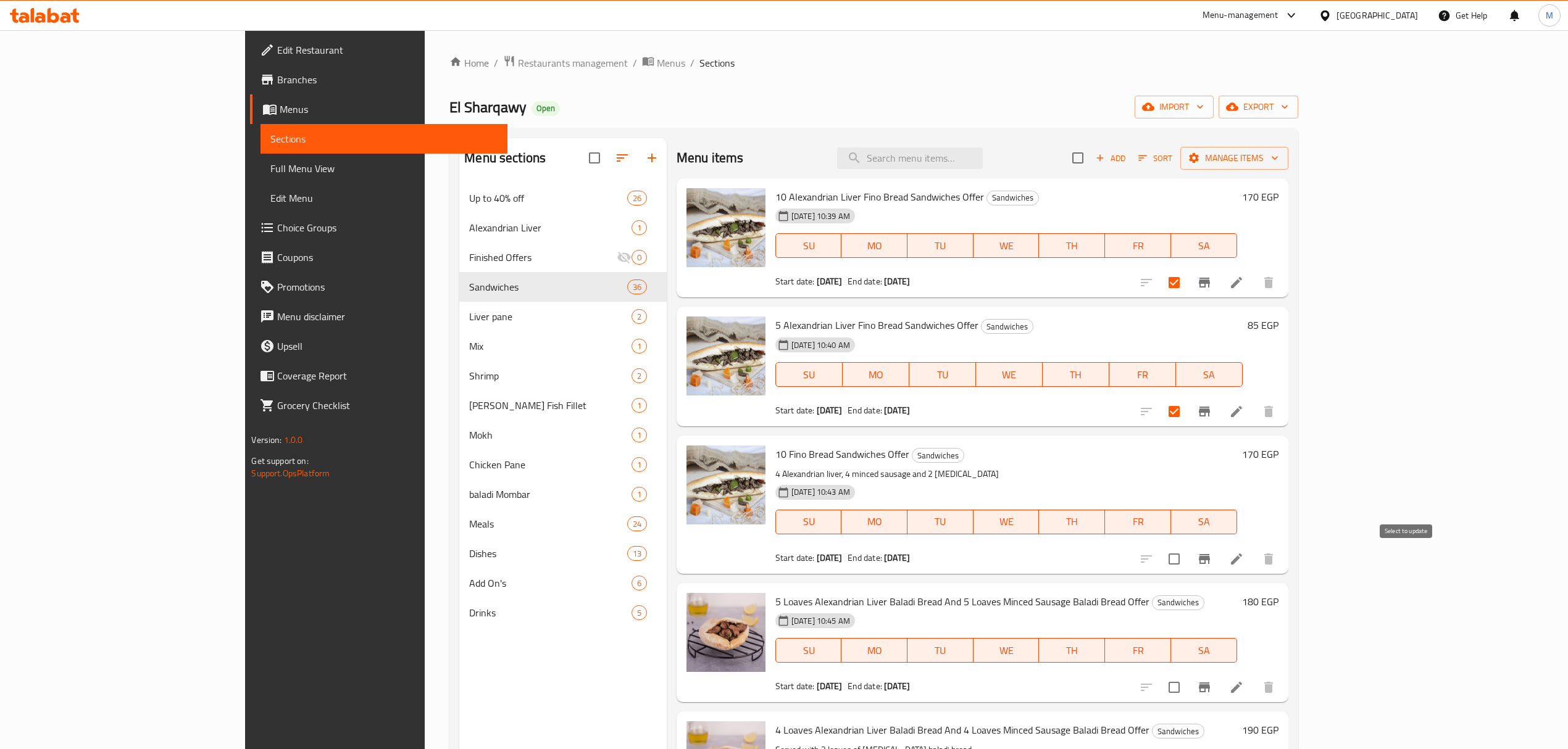
checkbox input "true"
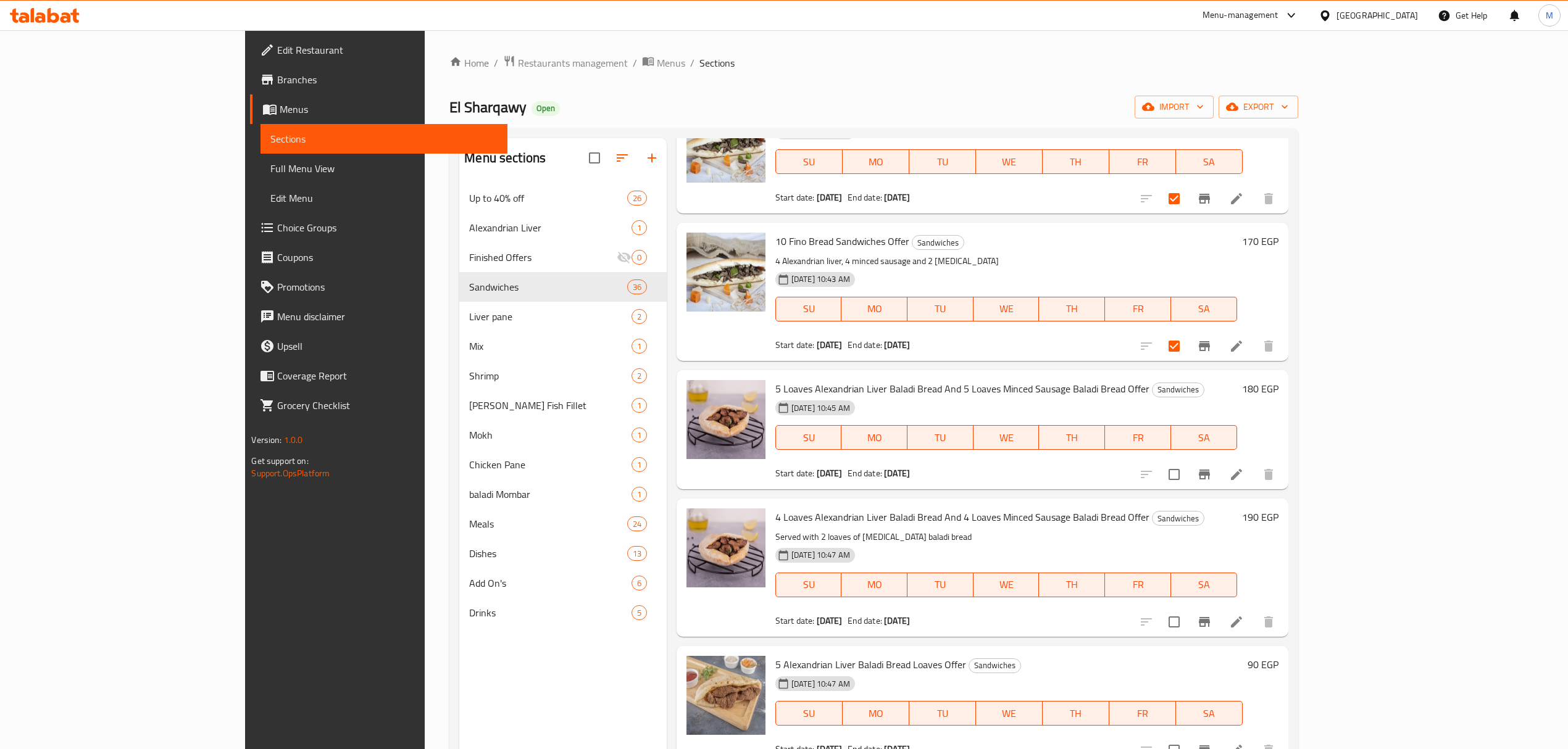
scroll to position [247, 0]
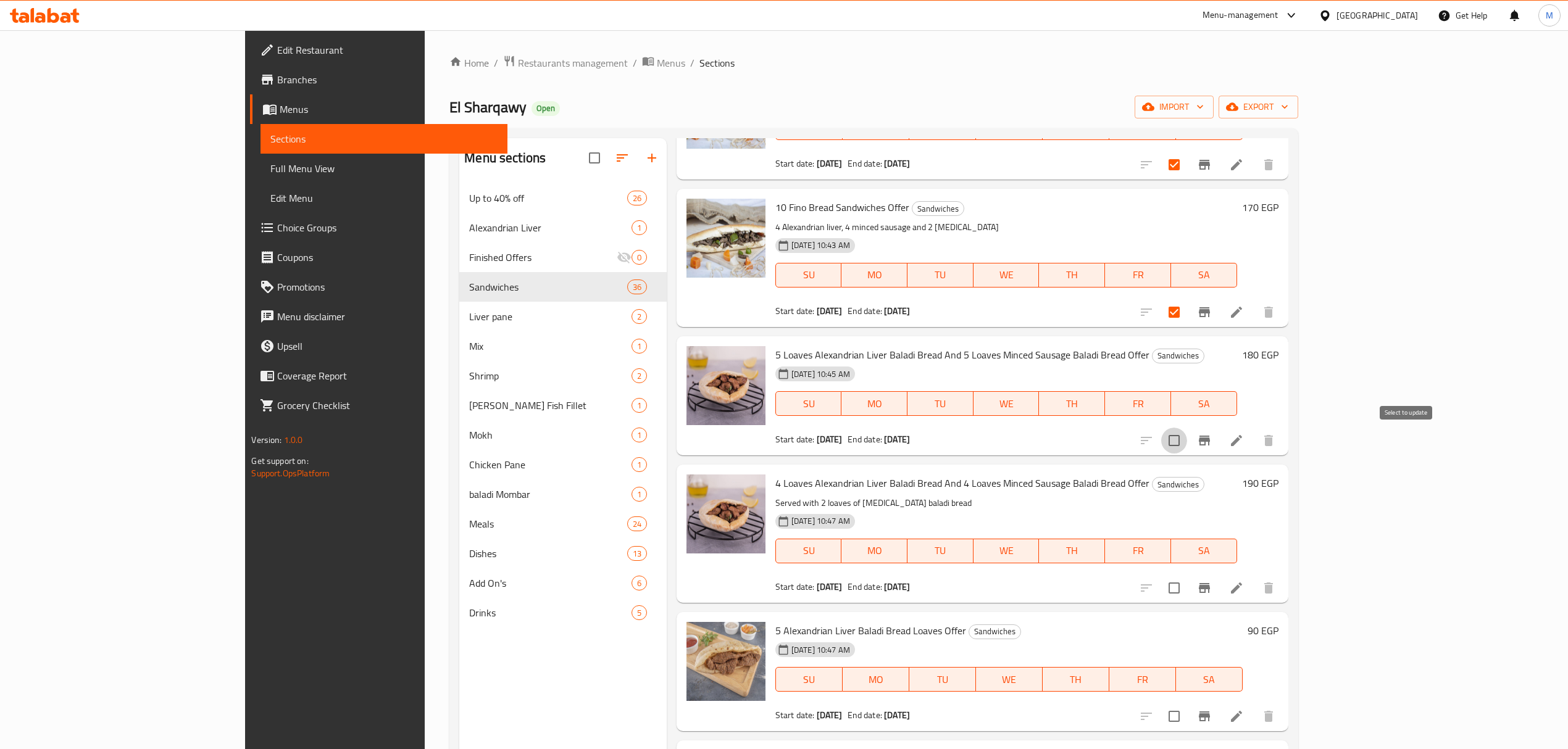
click at [788, 447] on input "checkbox" at bounding box center [1174, 441] width 26 height 26
checkbox input "true"
click at [788, 581] on input "checkbox" at bounding box center [1174, 588] width 26 height 26
checkbox input "true"
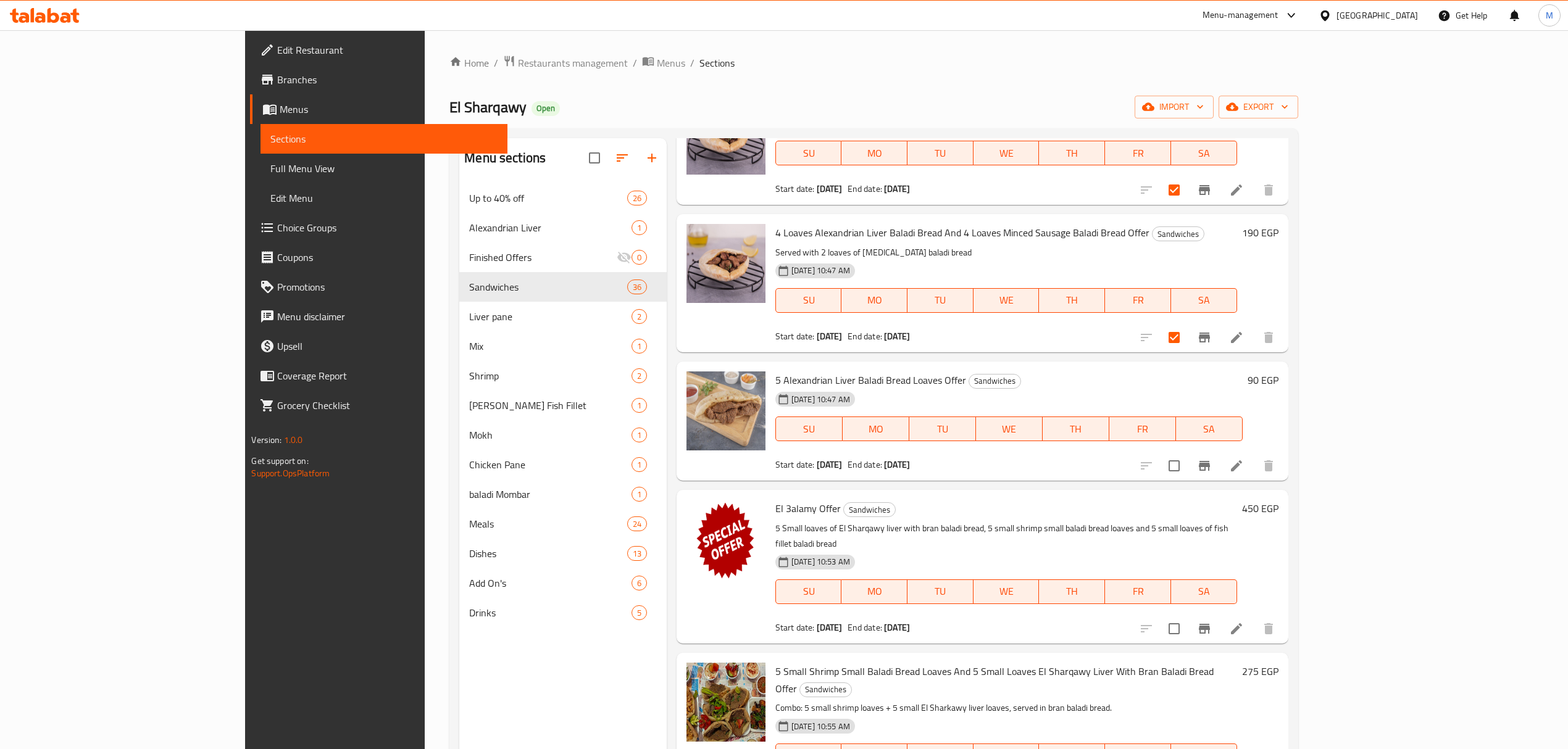
scroll to position [576, 0]
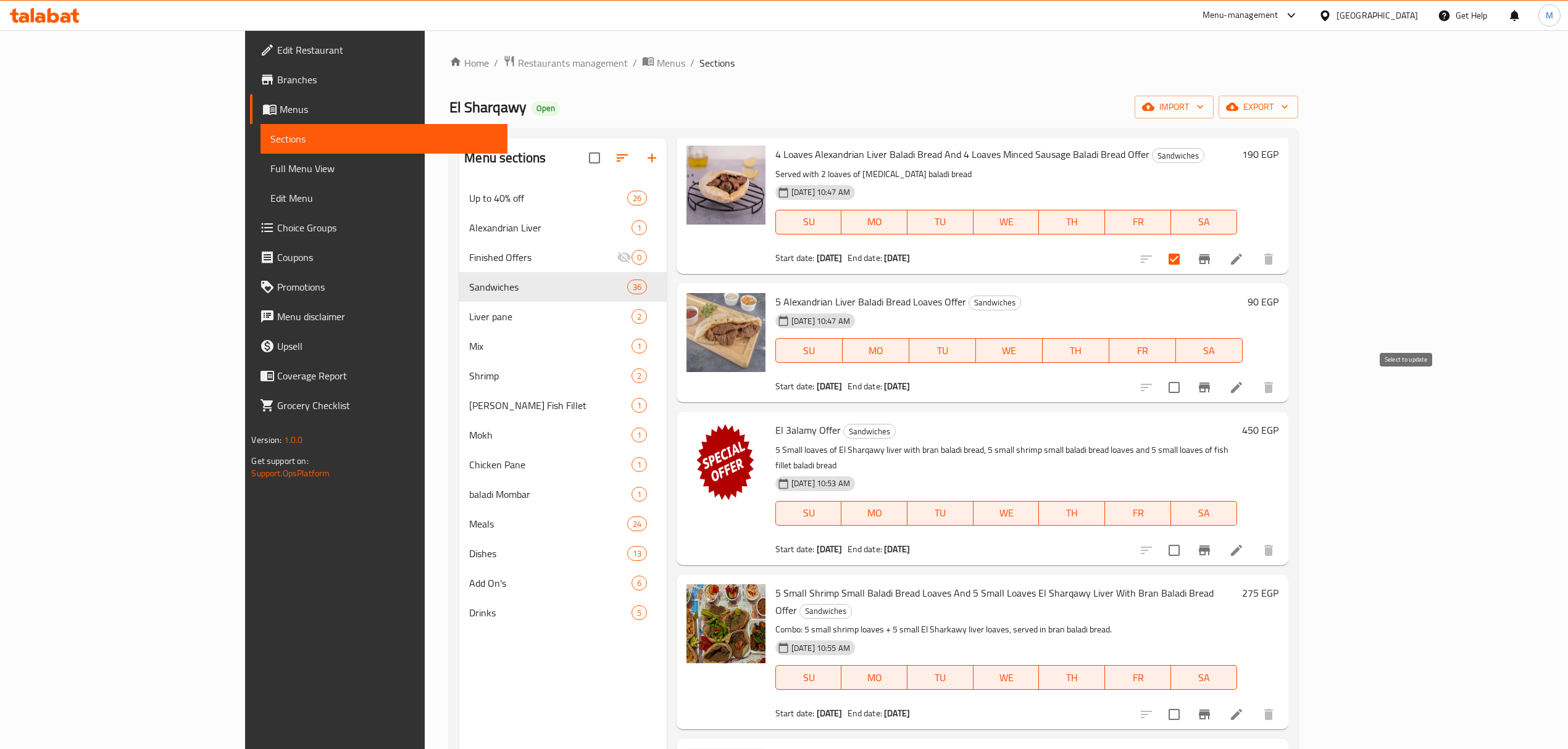
click at [788, 388] on input "checkbox" at bounding box center [1174, 388] width 26 height 26
checkbox input "true"
click at [788, 537] on input "checkbox" at bounding box center [1174, 550] width 26 height 26
checkbox input "true"
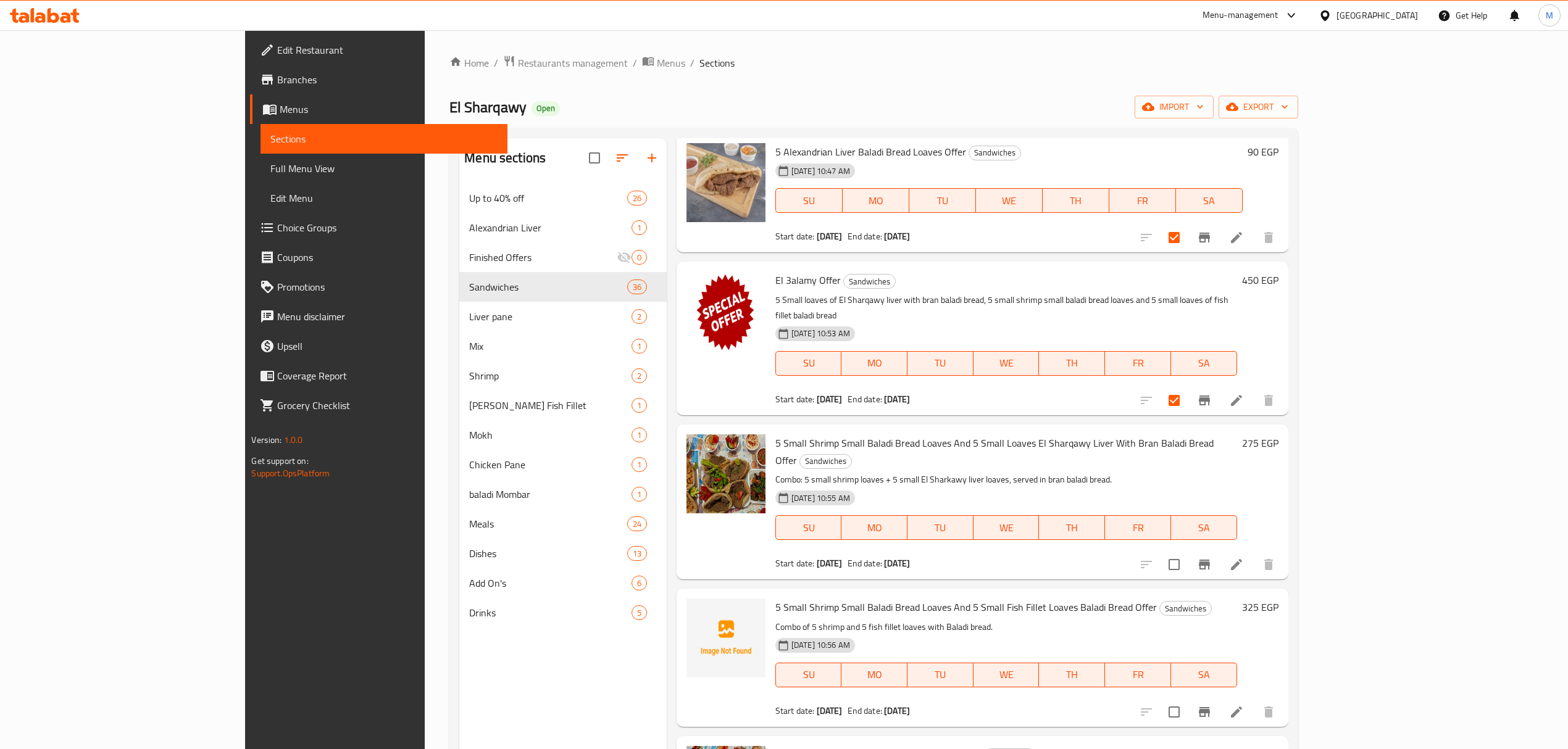
scroll to position [740, 0]
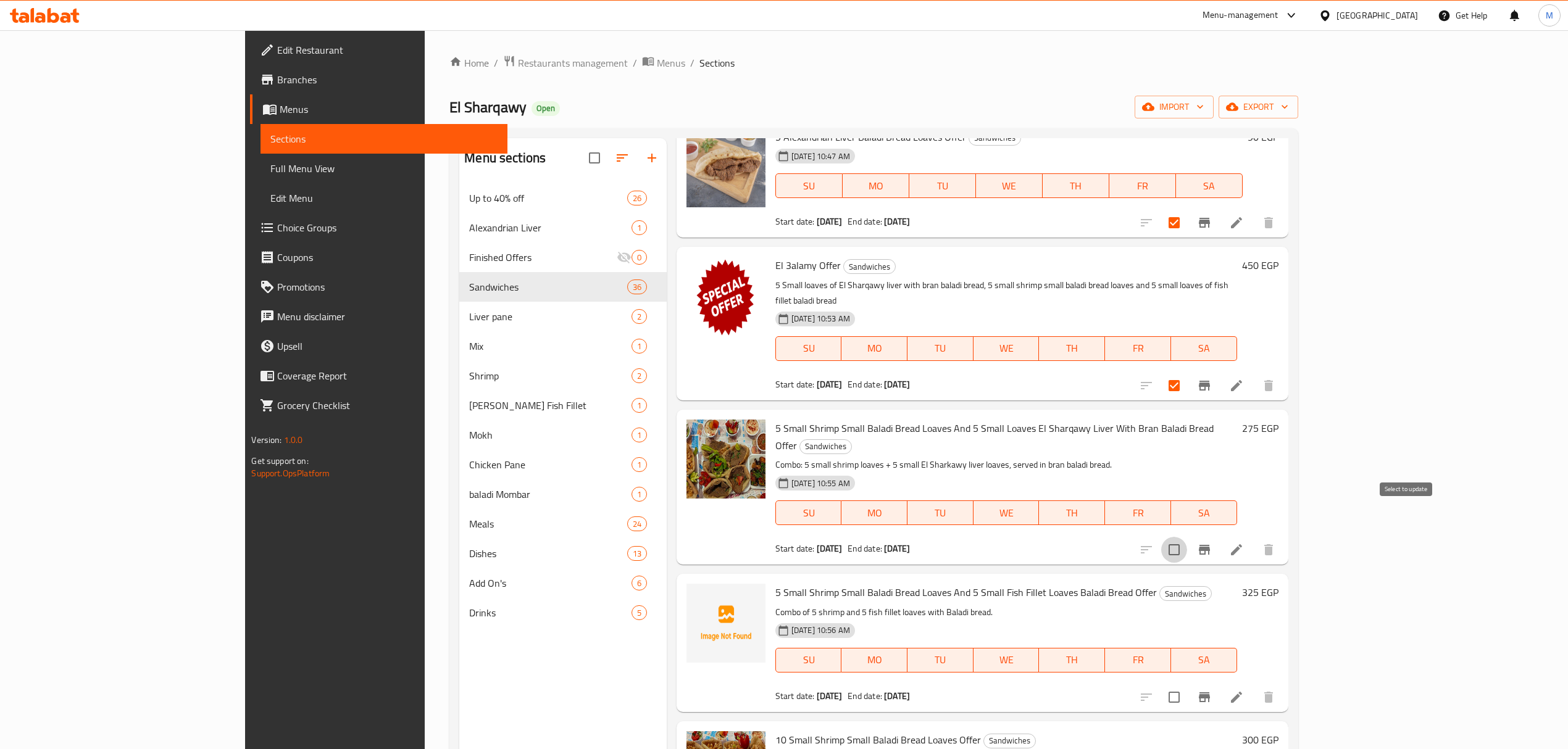
click at [788, 537] on input "checkbox" at bounding box center [1174, 550] width 26 height 26
checkbox input "true"
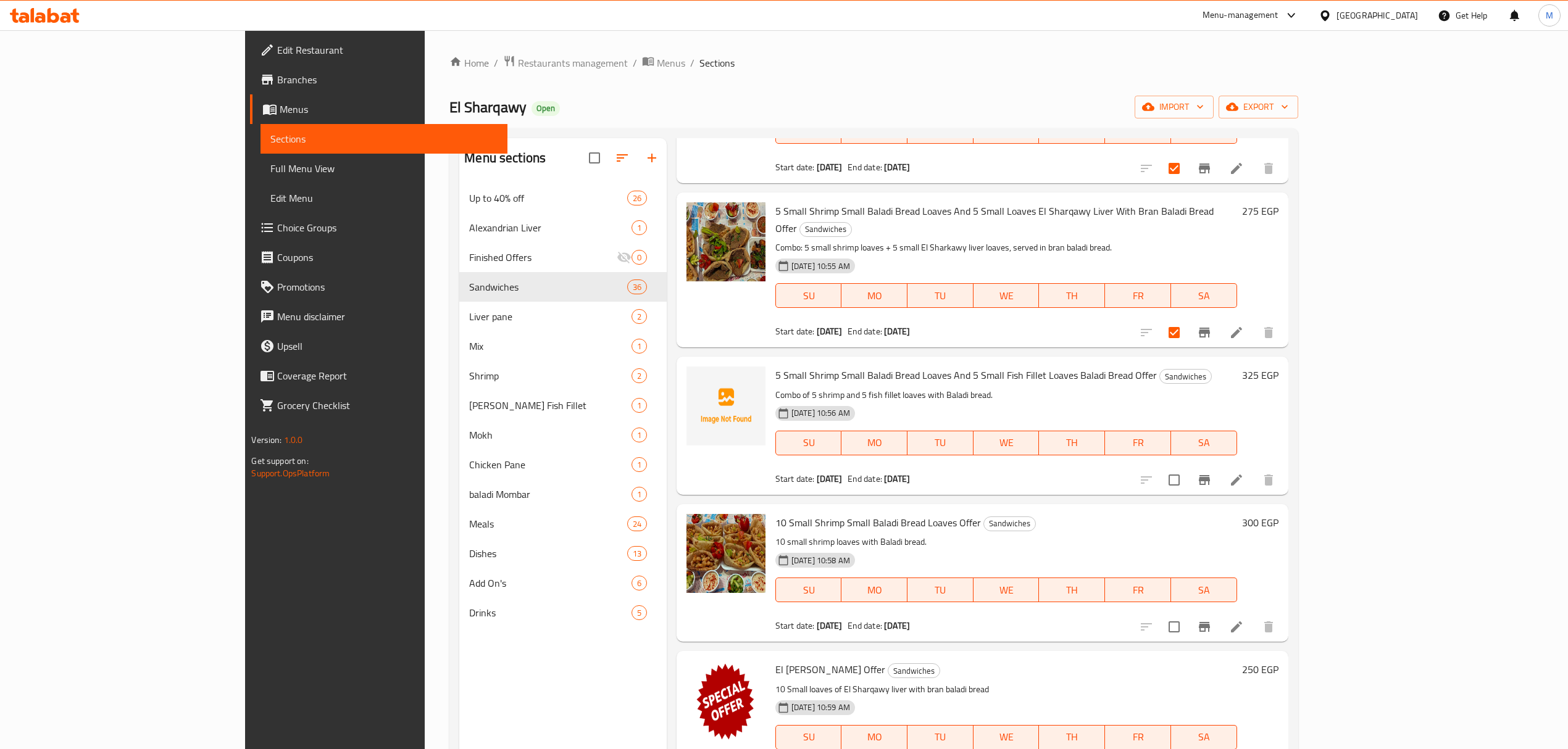
scroll to position [987, 0]
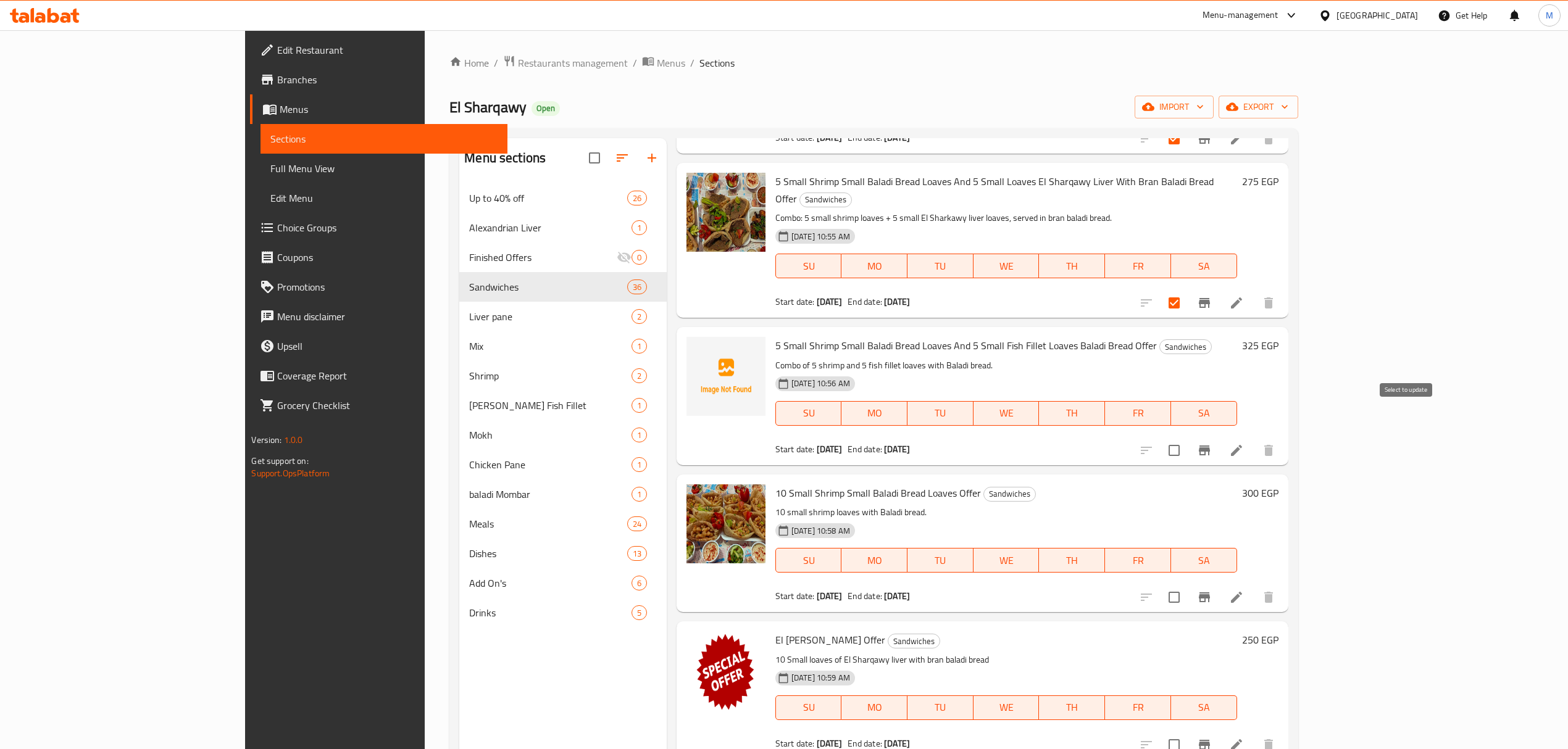
click at [788, 437] on input "checkbox" at bounding box center [1174, 450] width 26 height 26
checkbox input "true"
click at [788, 584] on input "checkbox" at bounding box center [1174, 597] width 26 height 26
checkbox input "true"
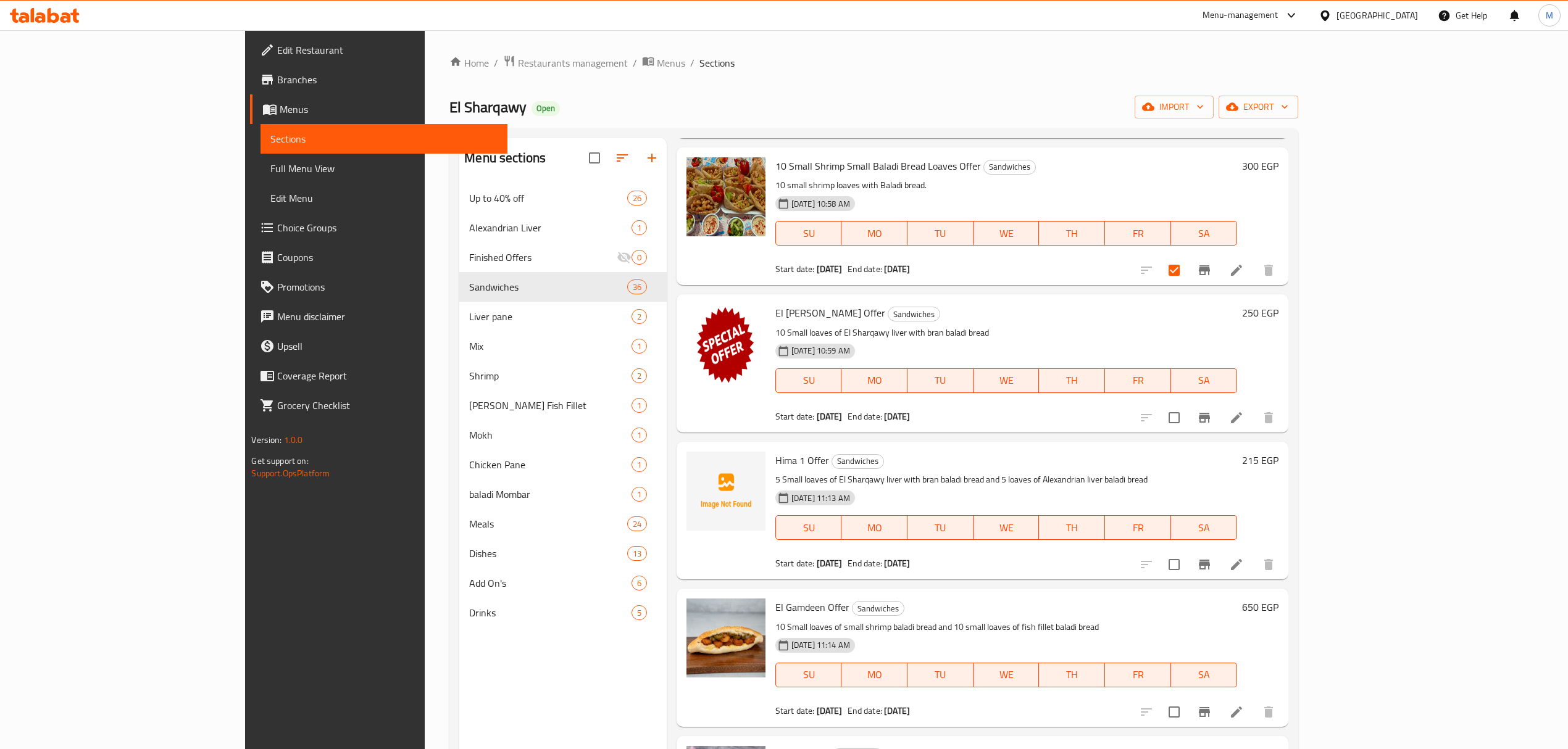
scroll to position [1316, 0]
click at [788, 403] on input "checkbox" at bounding box center [1174, 416] width 26 height 26
checkbox input "true"
checkbox input "false"
click at [788, 550] on input "checkbox" at bounding box center [1174, 563] width 26 height 26
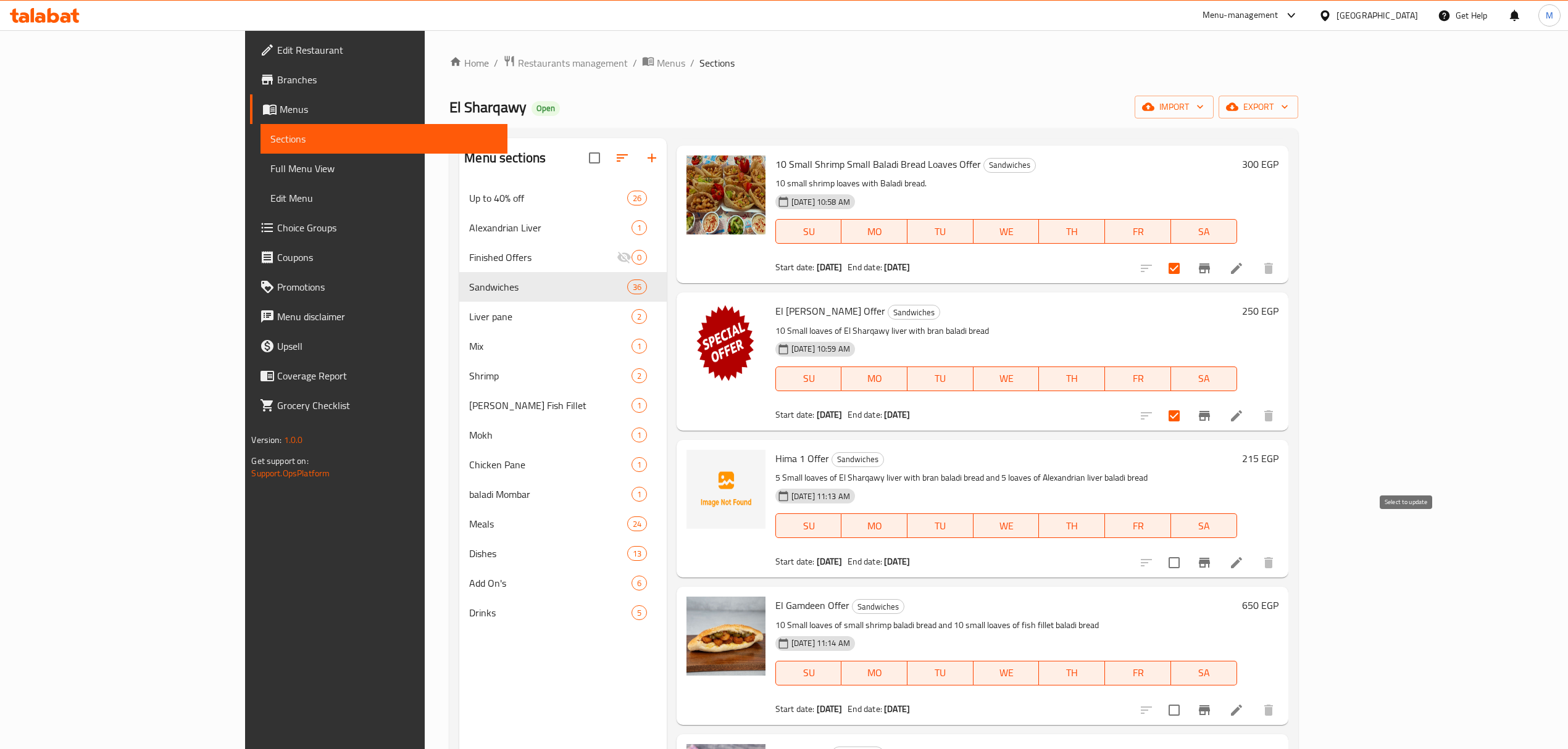
checkbox input "true"
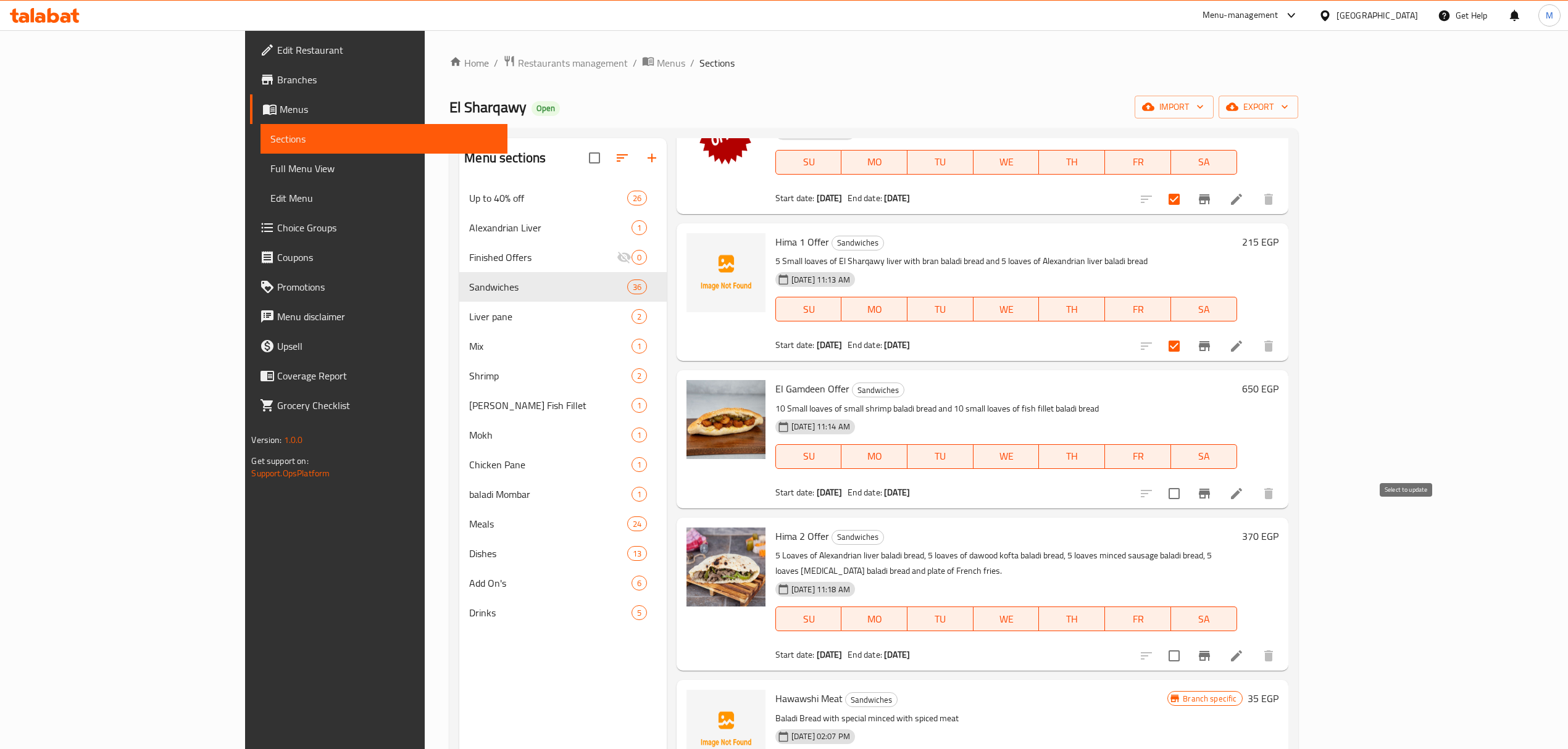
scroll to position [1563, 0]
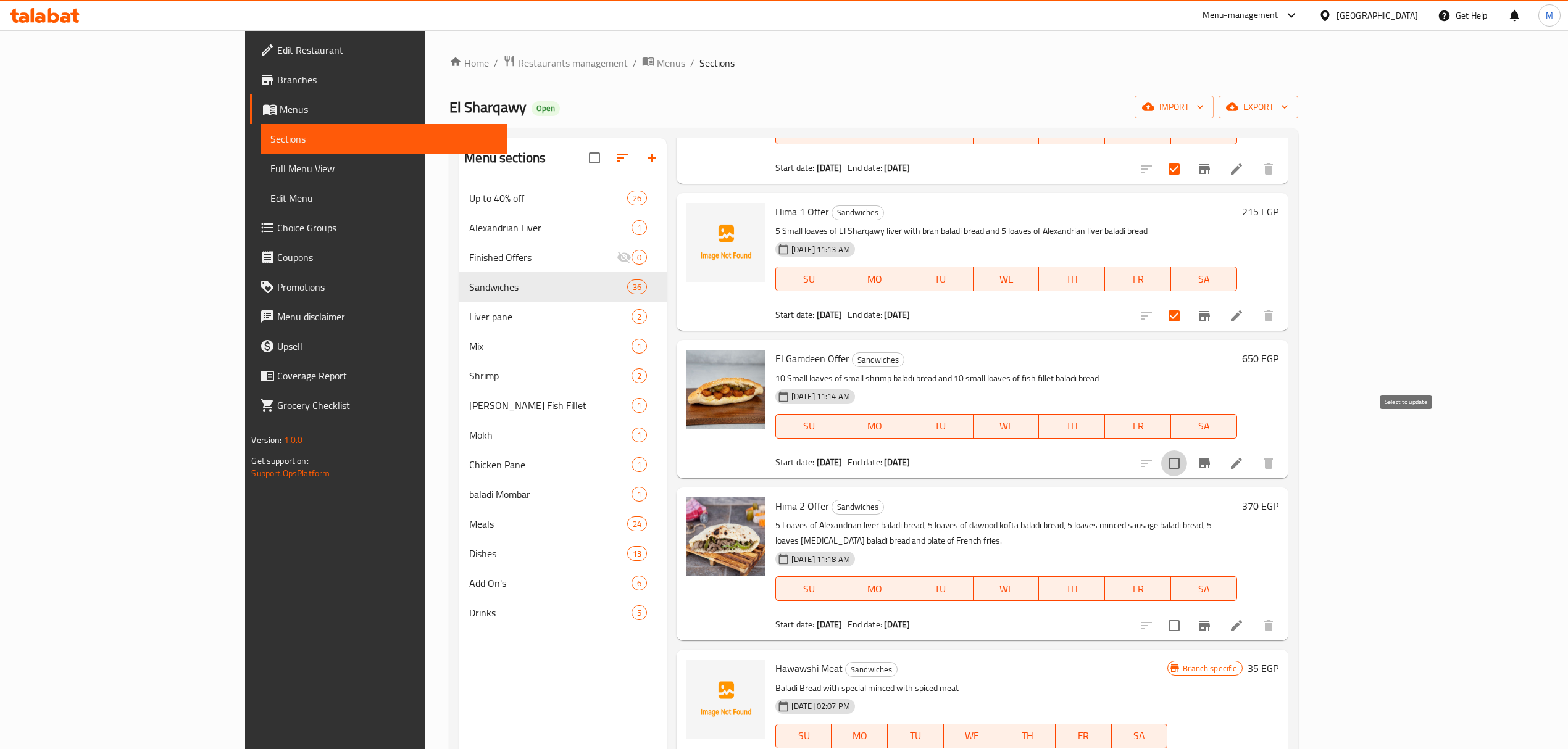
click at [788, 451] on input "checkbox" at bounding box center [1174, 463] width 26 height 26
checkbox input "true"
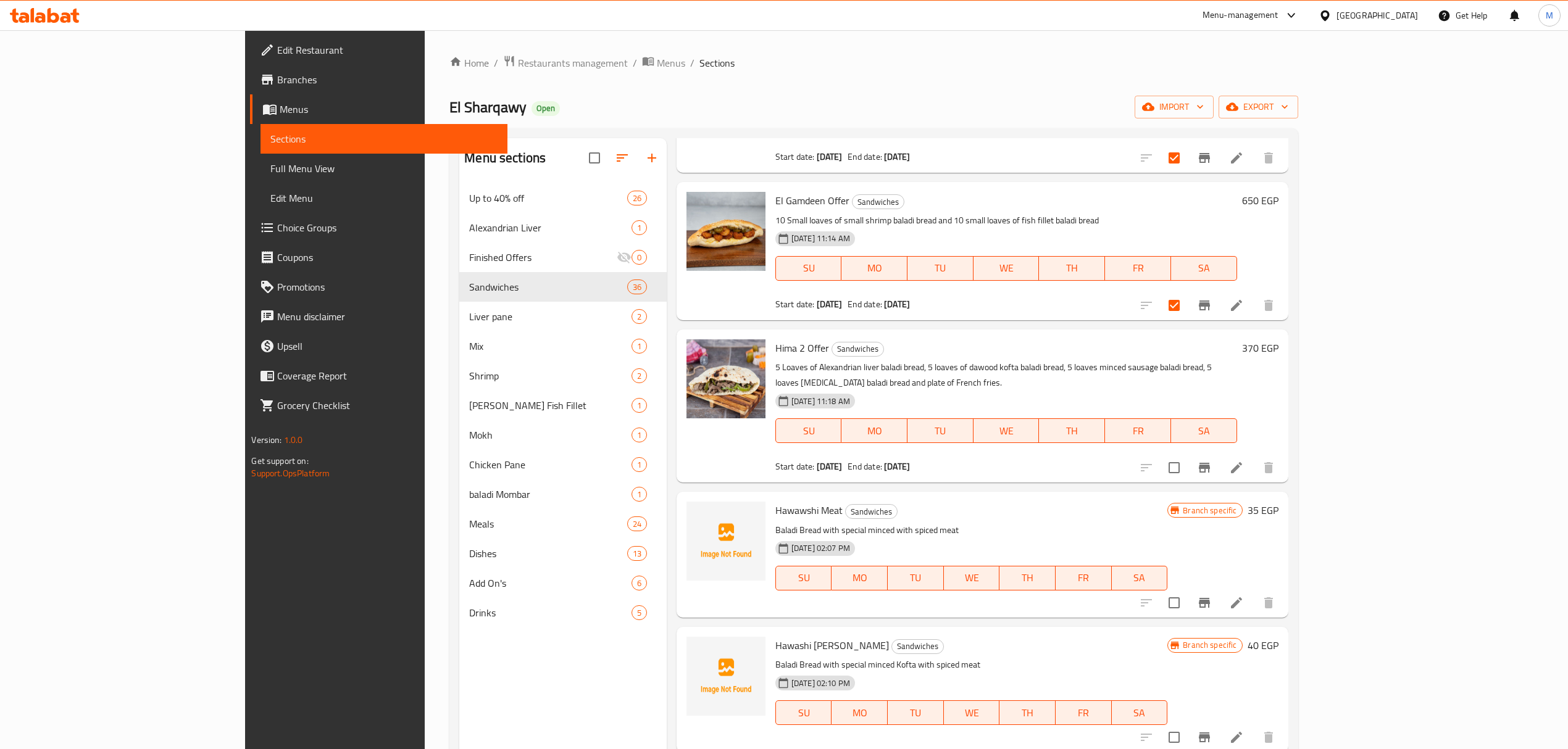
scroll to position [1727, 0]
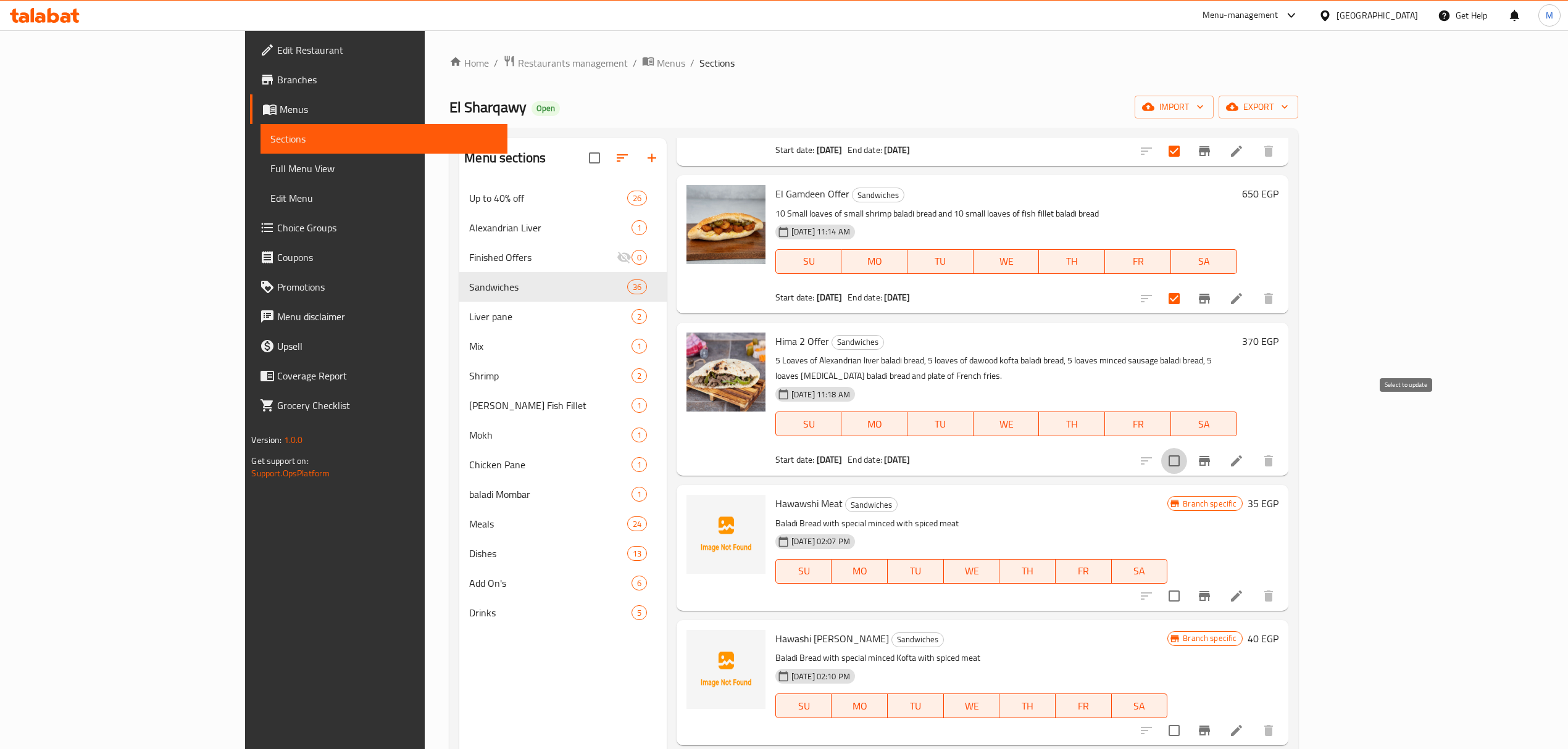
click at [788, 448] on input "checkbox" at bounding box center [1174, 461] width 26 height 26
checkbox input "true"
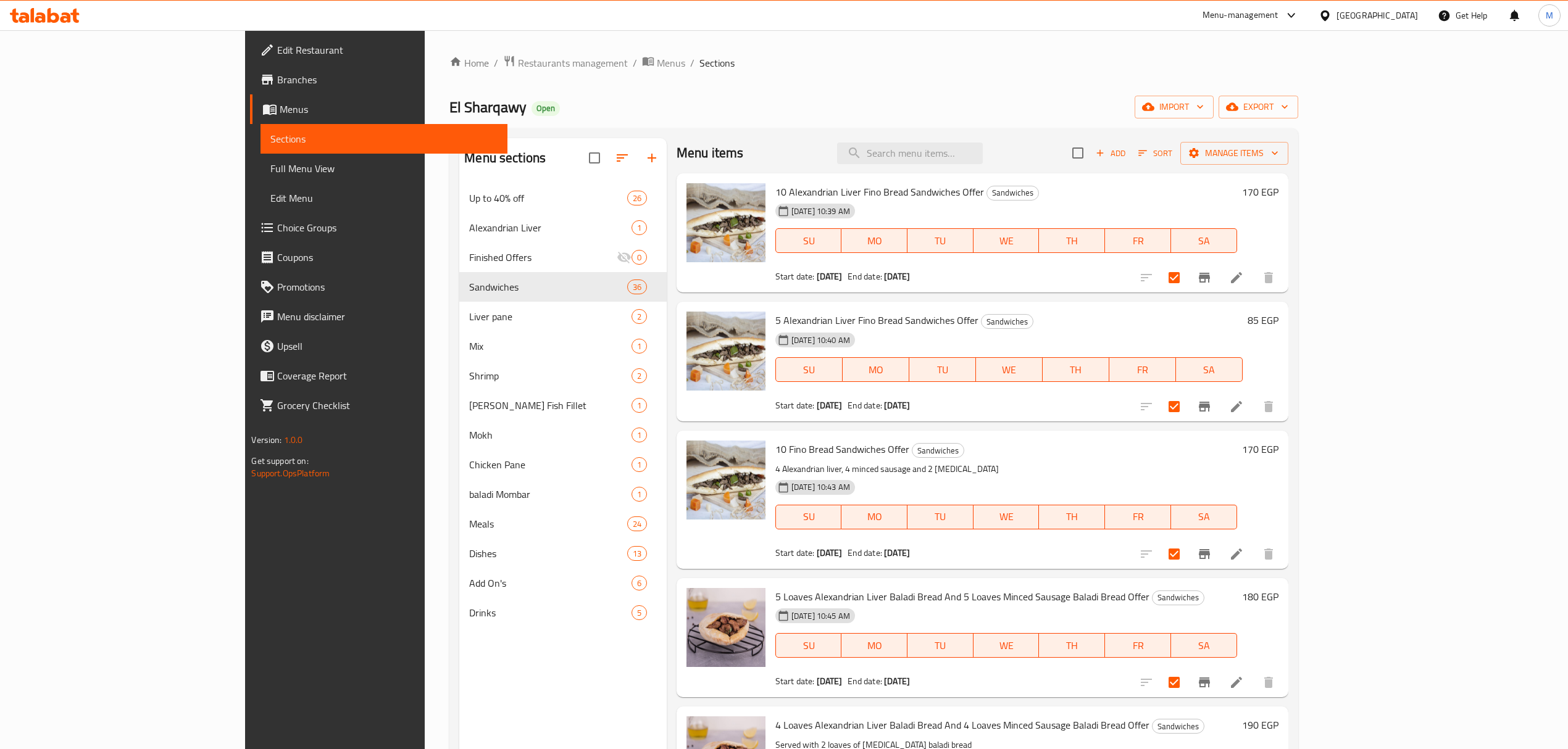
scroll to position [0, 0]
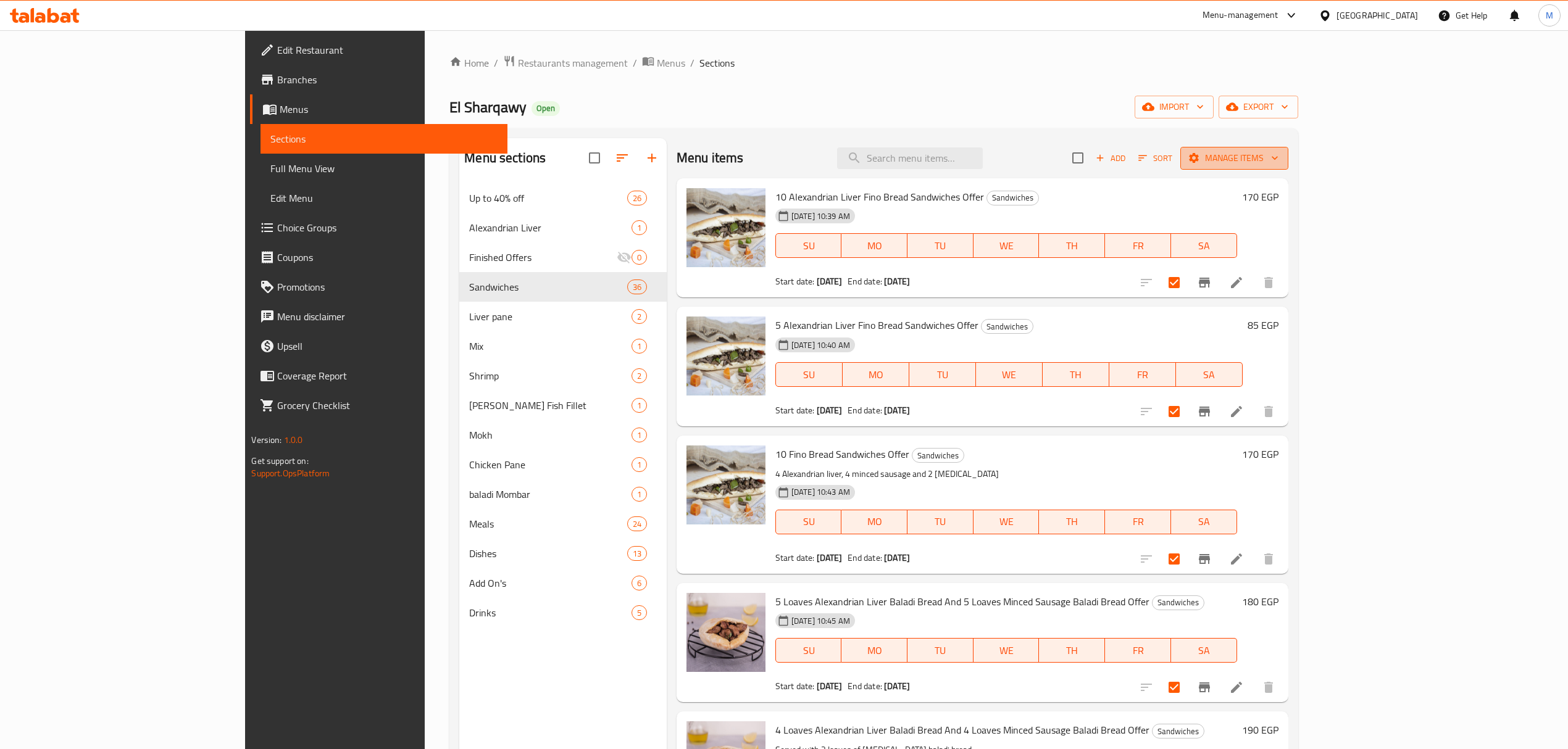
click at [788, 156] on span "Manage items" at bounding box center [1235, 158] width 89 height 15
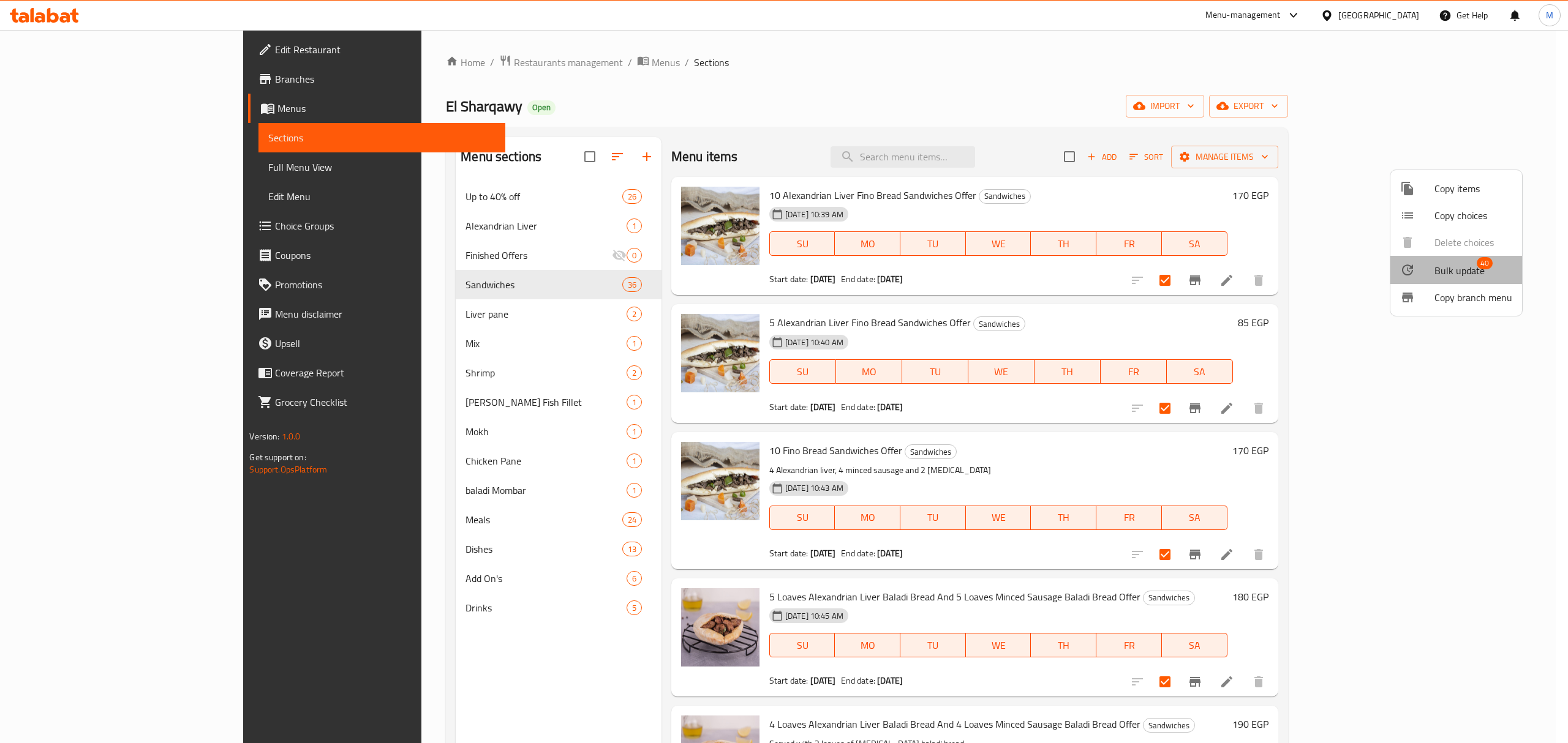
click at [781, 269] on span "Bulk update" at bounding box center [1459, 271] width 50 height 15
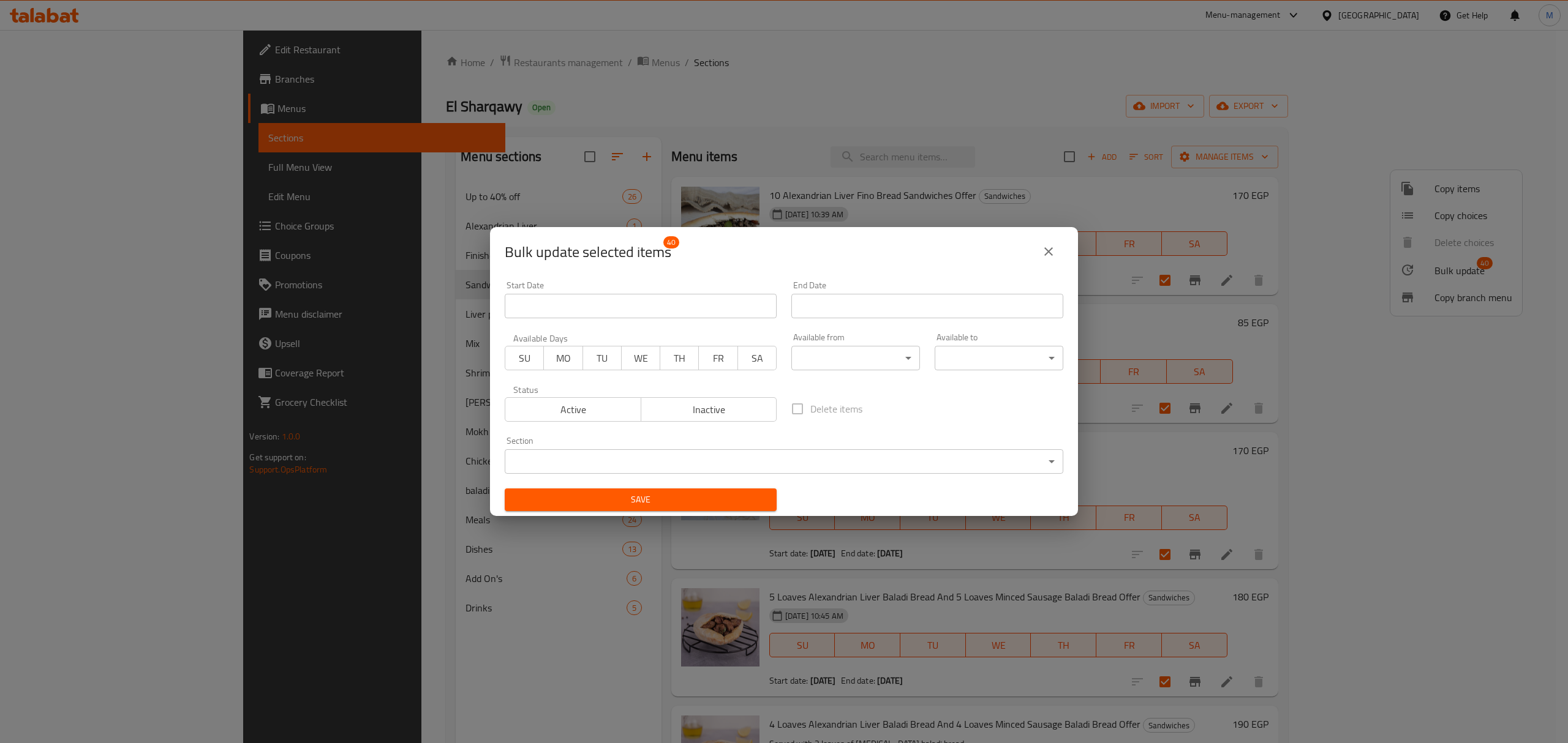
click at [650, 468] on body "​ Menu-management Egypt Get Help M Edit Restaurant Branches Menus Sections Full…" at bounding box center [784, 386] width 1568 height 713
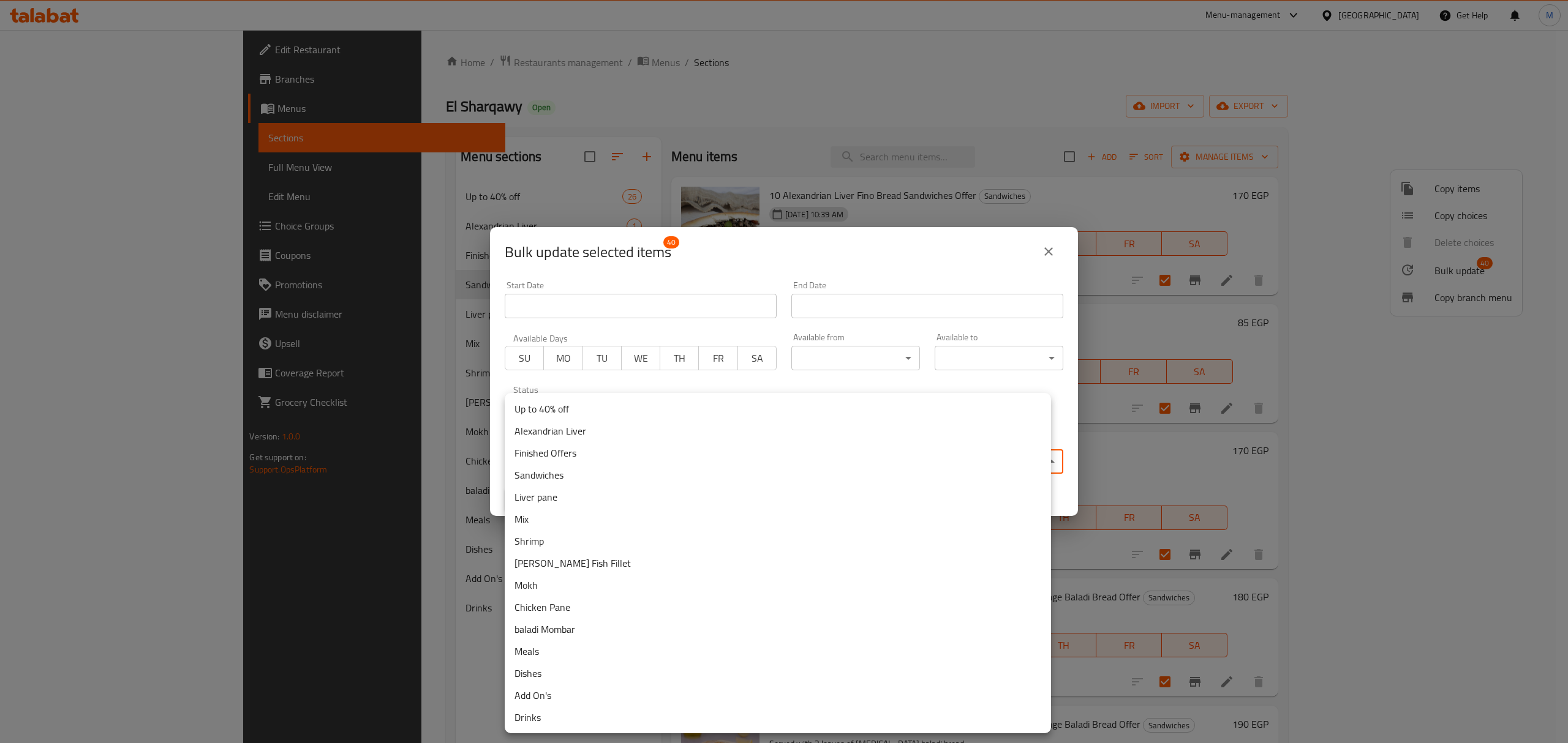
click at [577, 459] on li "Finished Offers" at bounding box center [777, 452] width 546 height 22
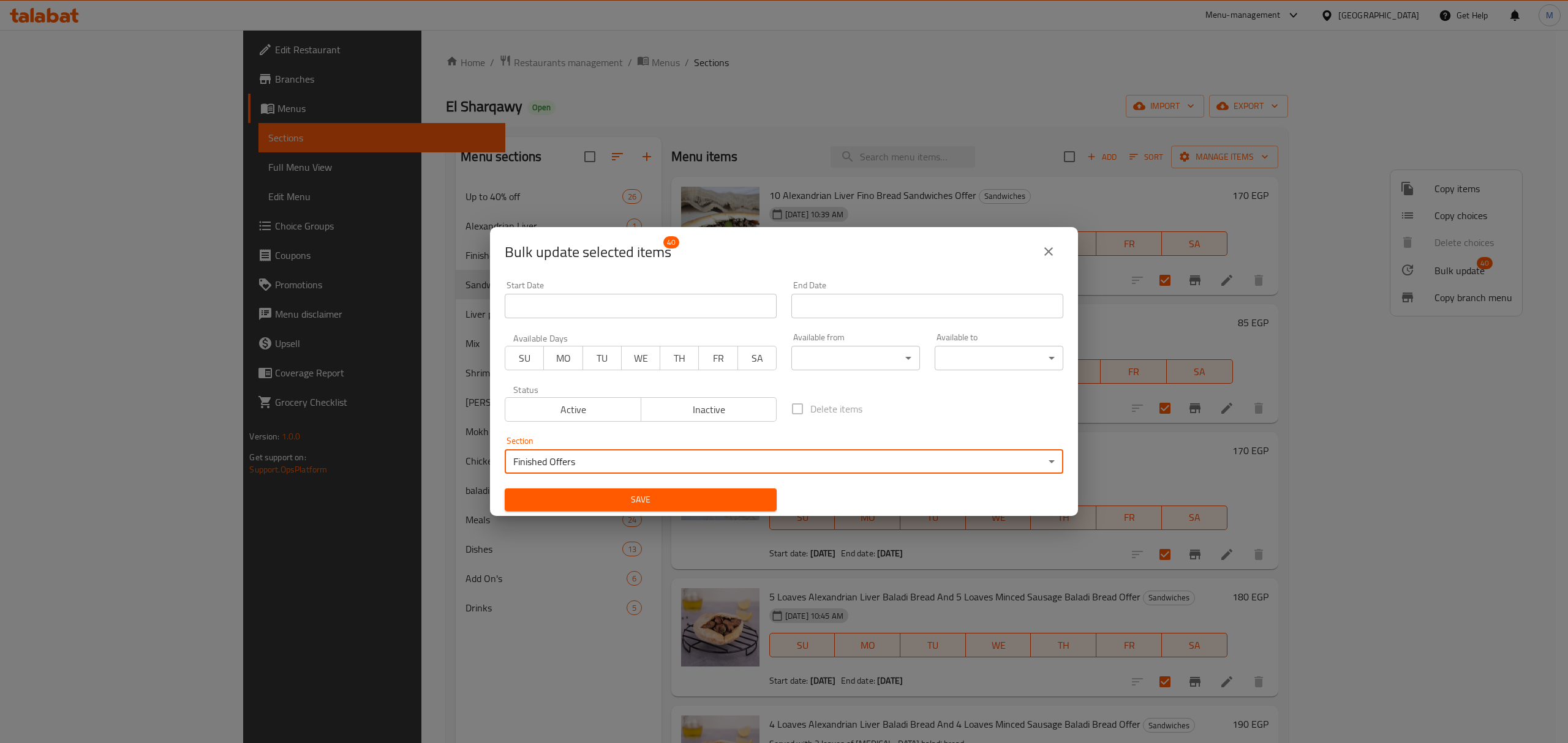
click at [648, 505] on span "Save" at bounding box center [640, 500] width 252 height 15
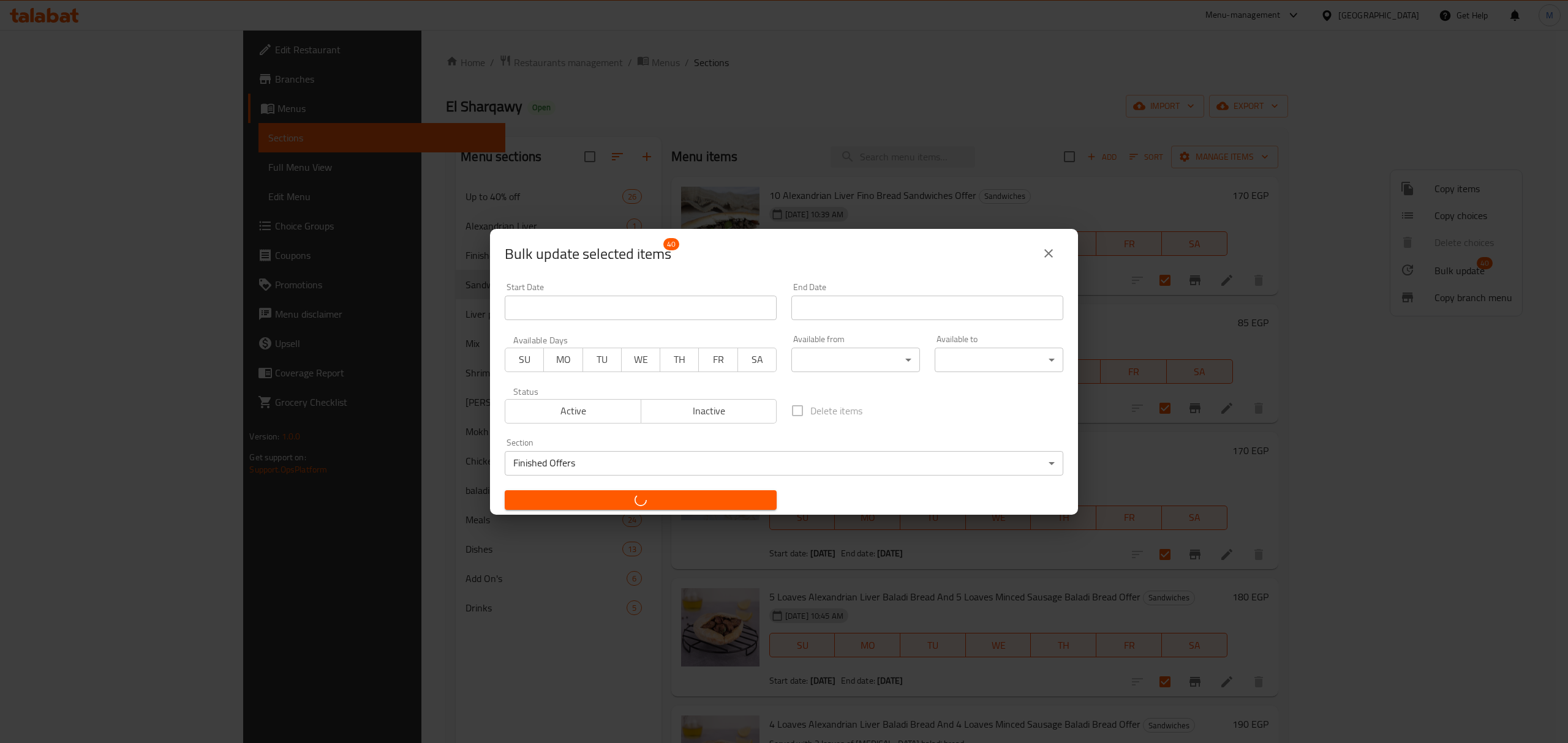
checkbox input "false"
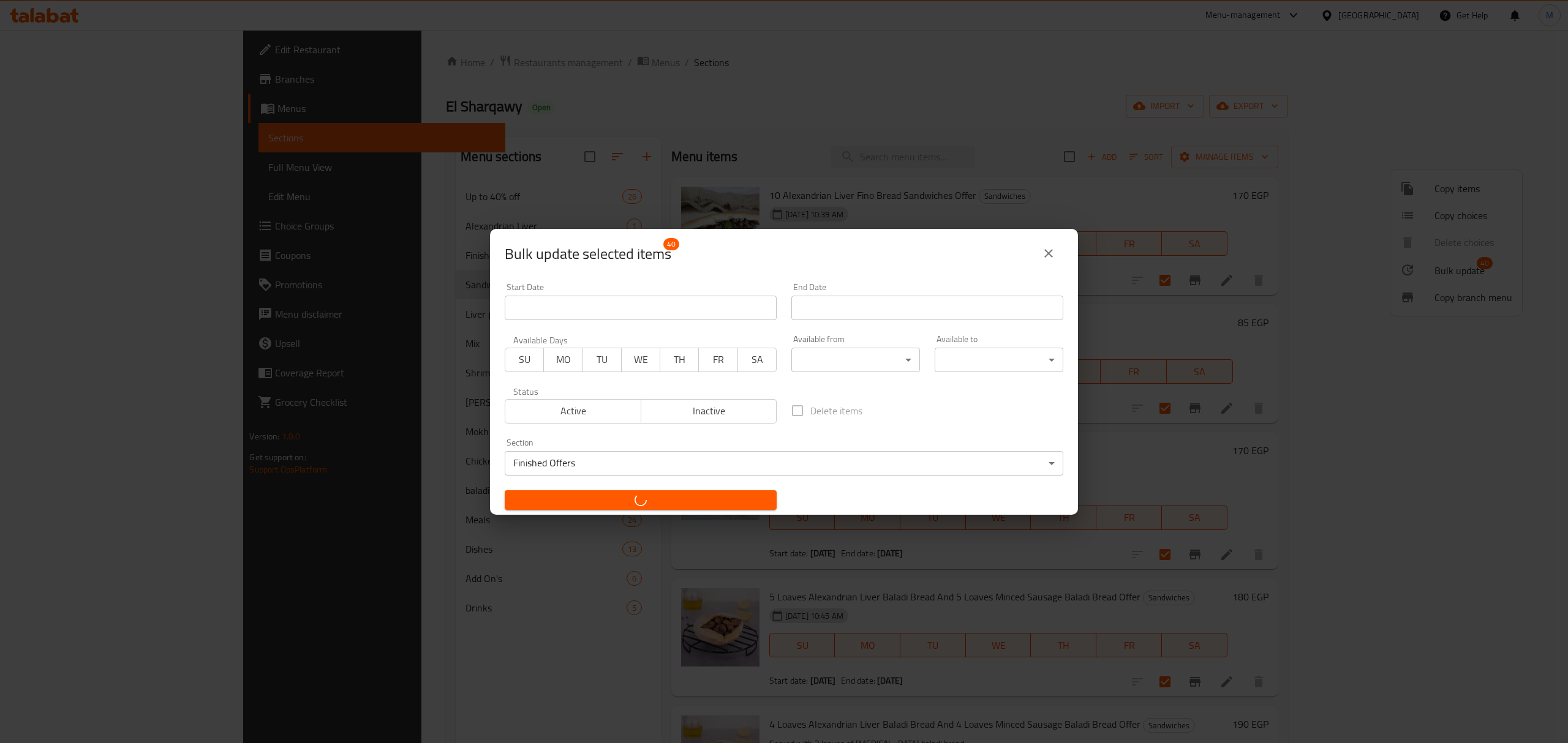
checkbox input "false"
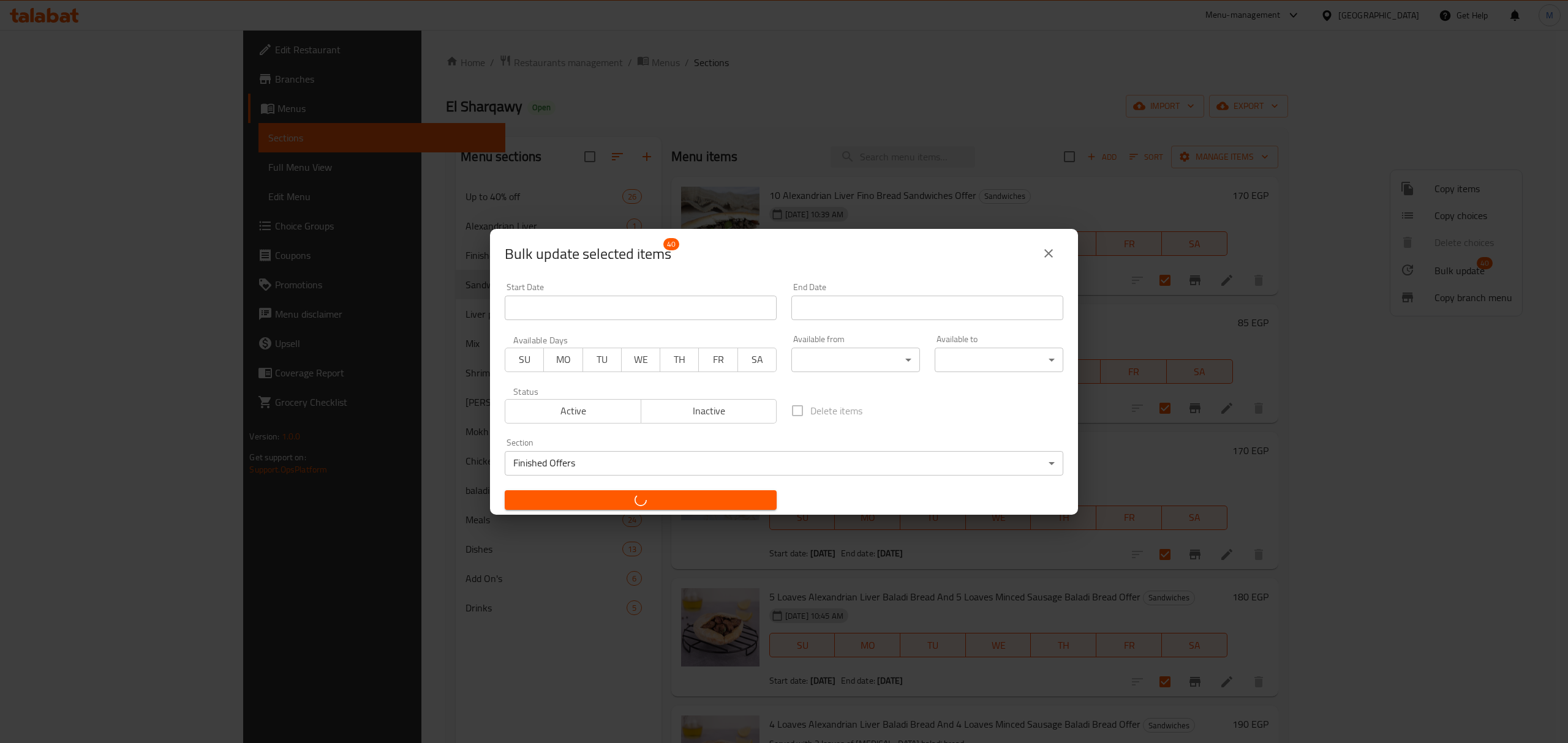
checkbox input "false"
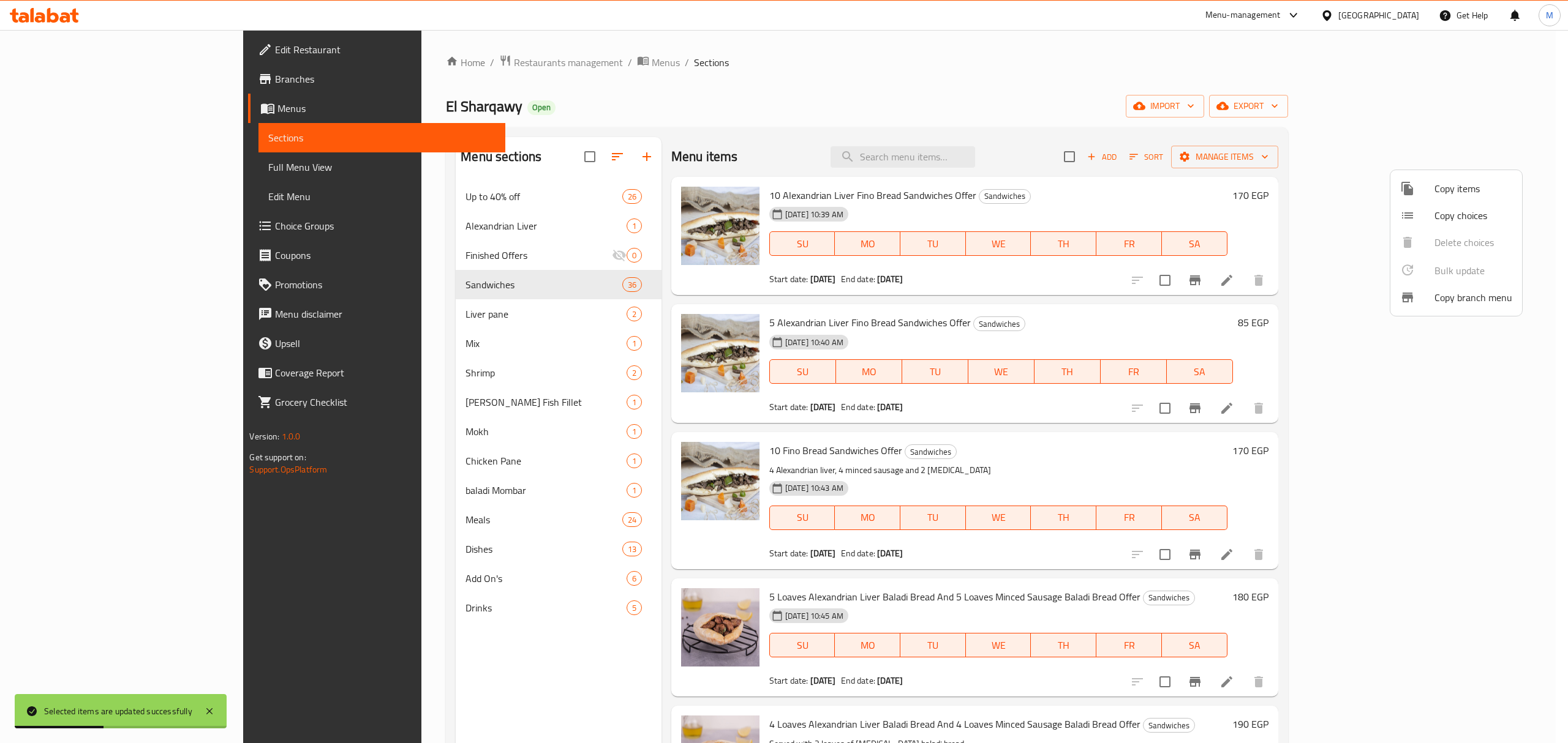
click at [554, 157] on div at bounding box center [784, 371] width 1568 height 743
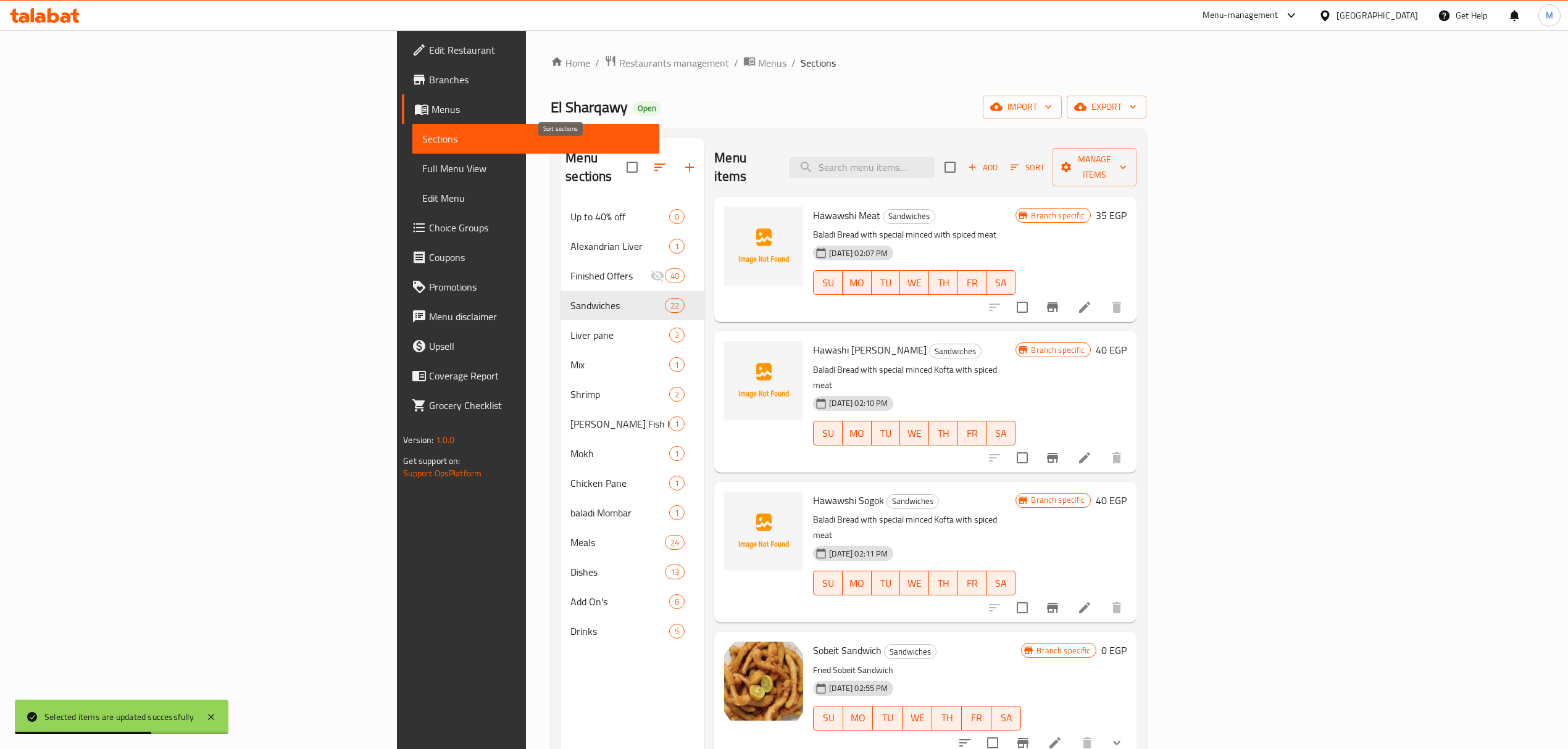
click at [653, 163] on icon "button" at bounding box center [660, 167] width 15 height 15
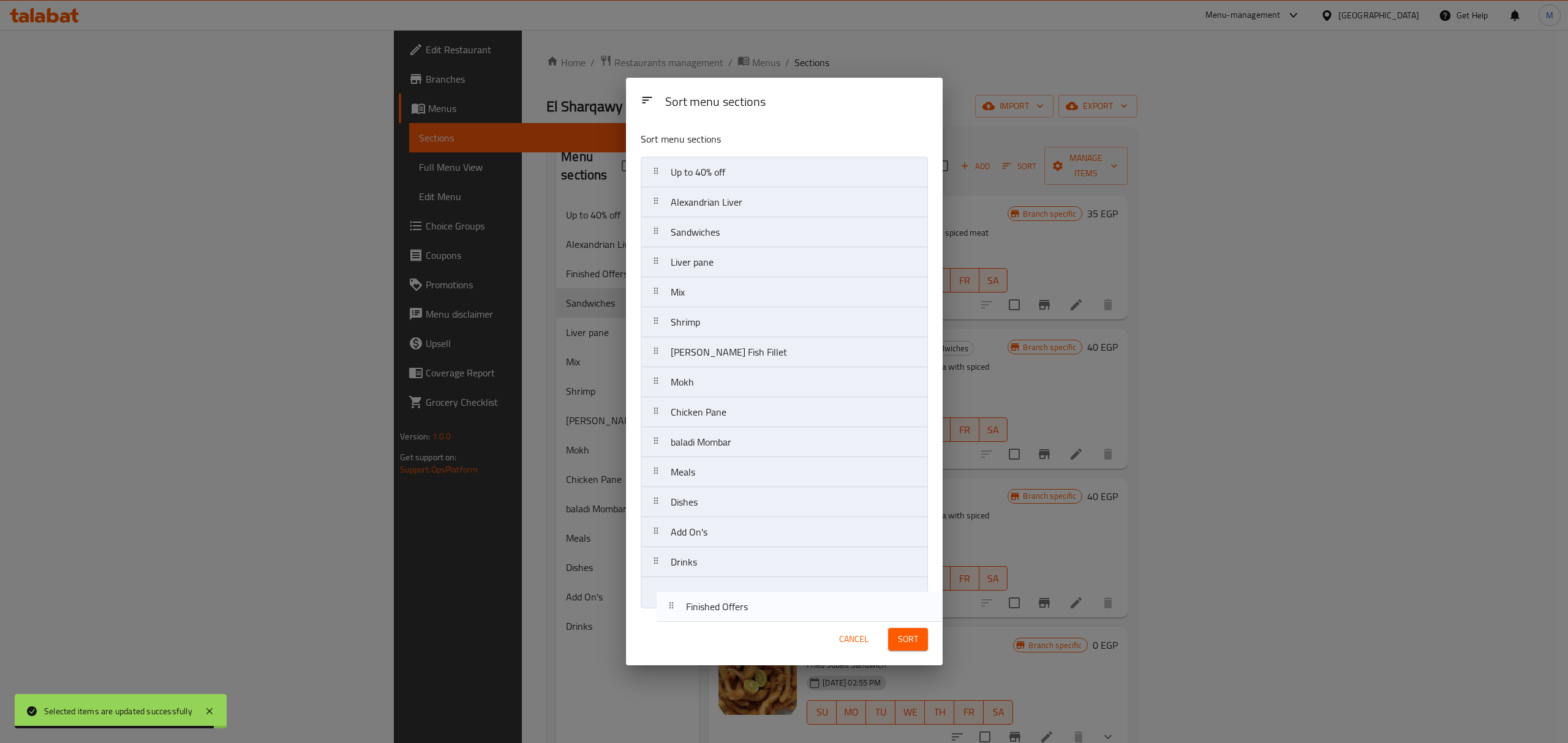
drag, startPoint x: 660, startPoint y: 236, endPoint x: 675, endPoint y: 615, distance: 379.3
click at [675, 615] on div "Sort menu sections Sort menu sections Up to 40% off Alexandrian Liver Finished …" at bounding box center [784, 371] width 317 height 587
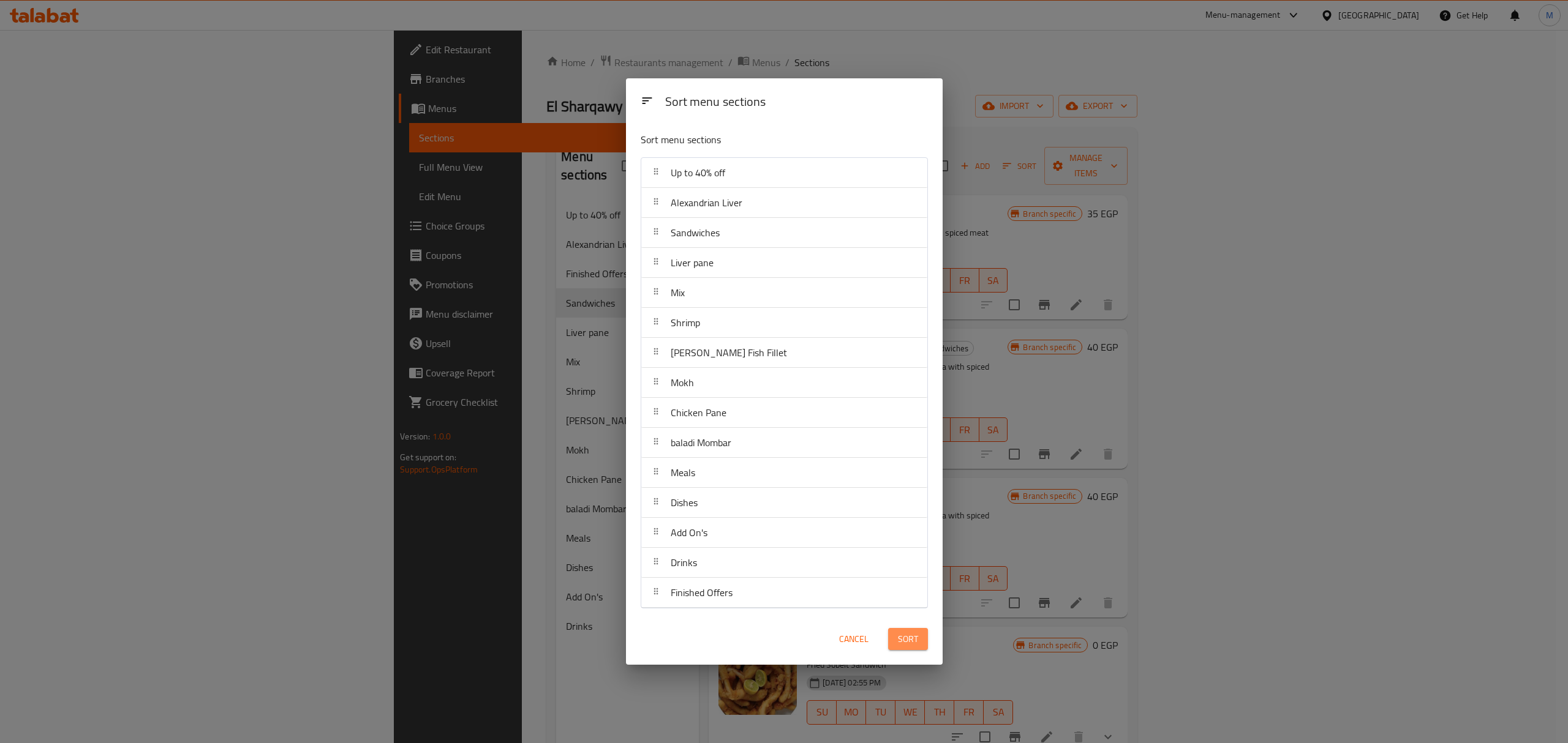
click at [781, 640] on span "Sort" at bounding box center [908, 639] width 20 height 15
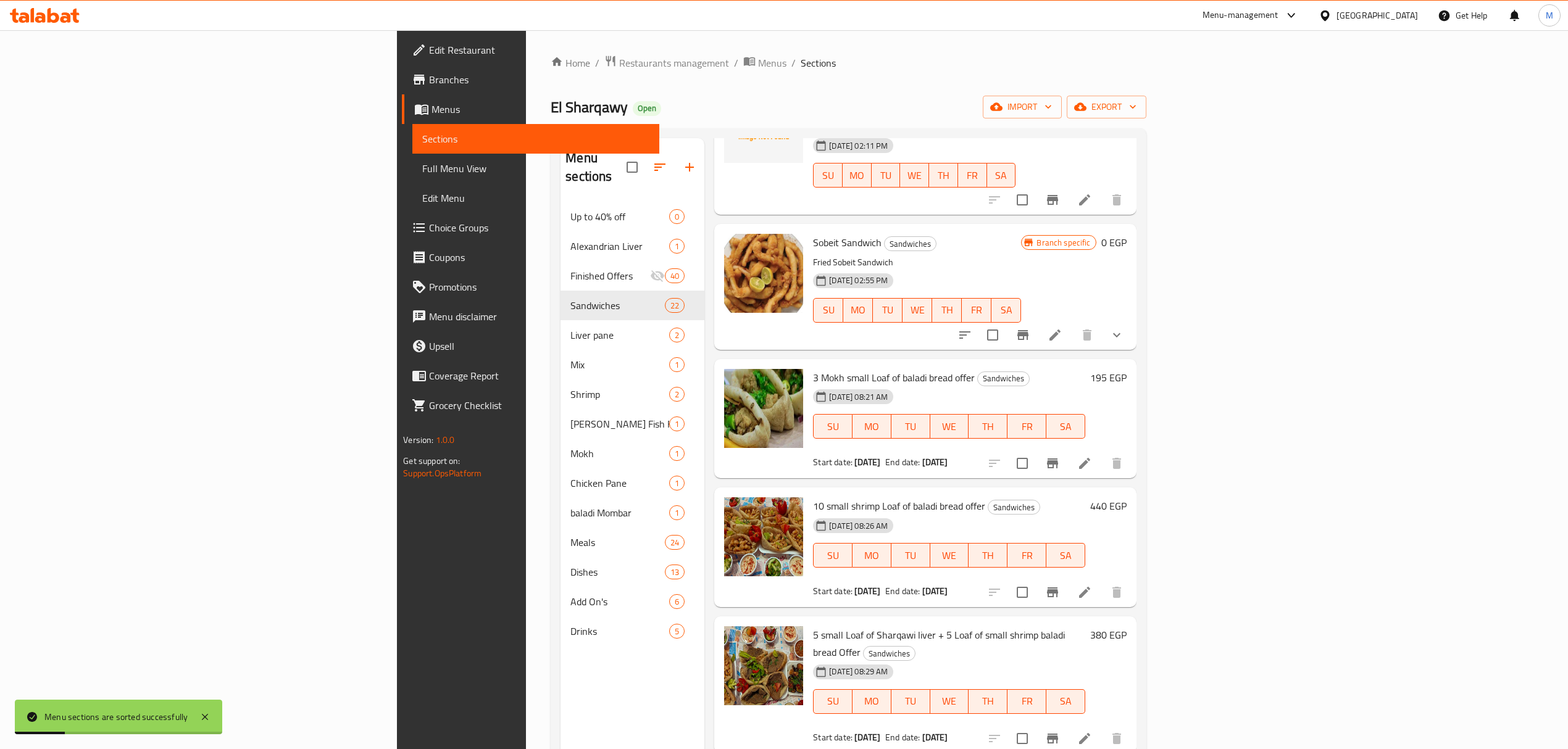
scroll to position [494, 0]
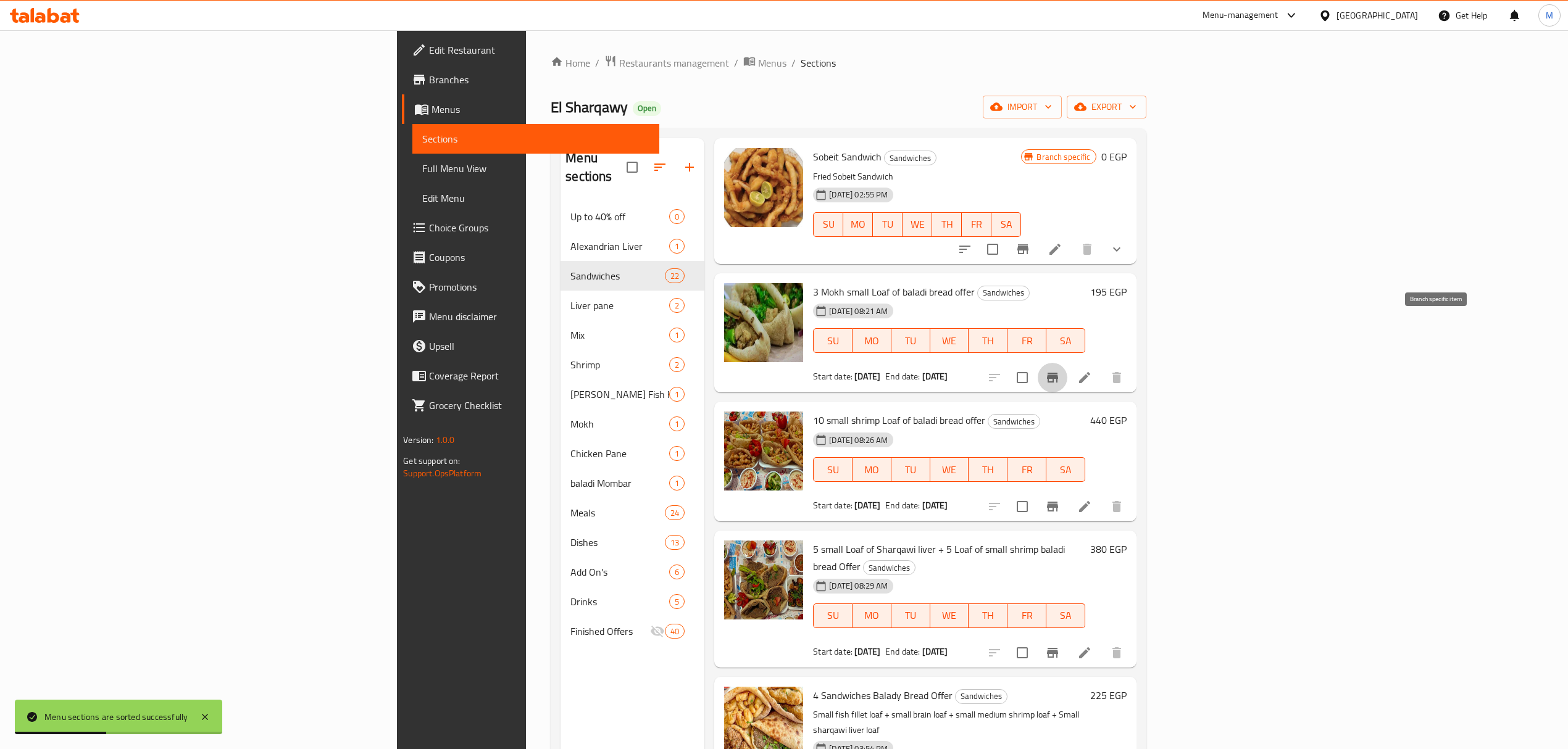
click at [788, 370] on icon "Branch-specific-item" at bounding box center [1053, 378] width 15 height 15
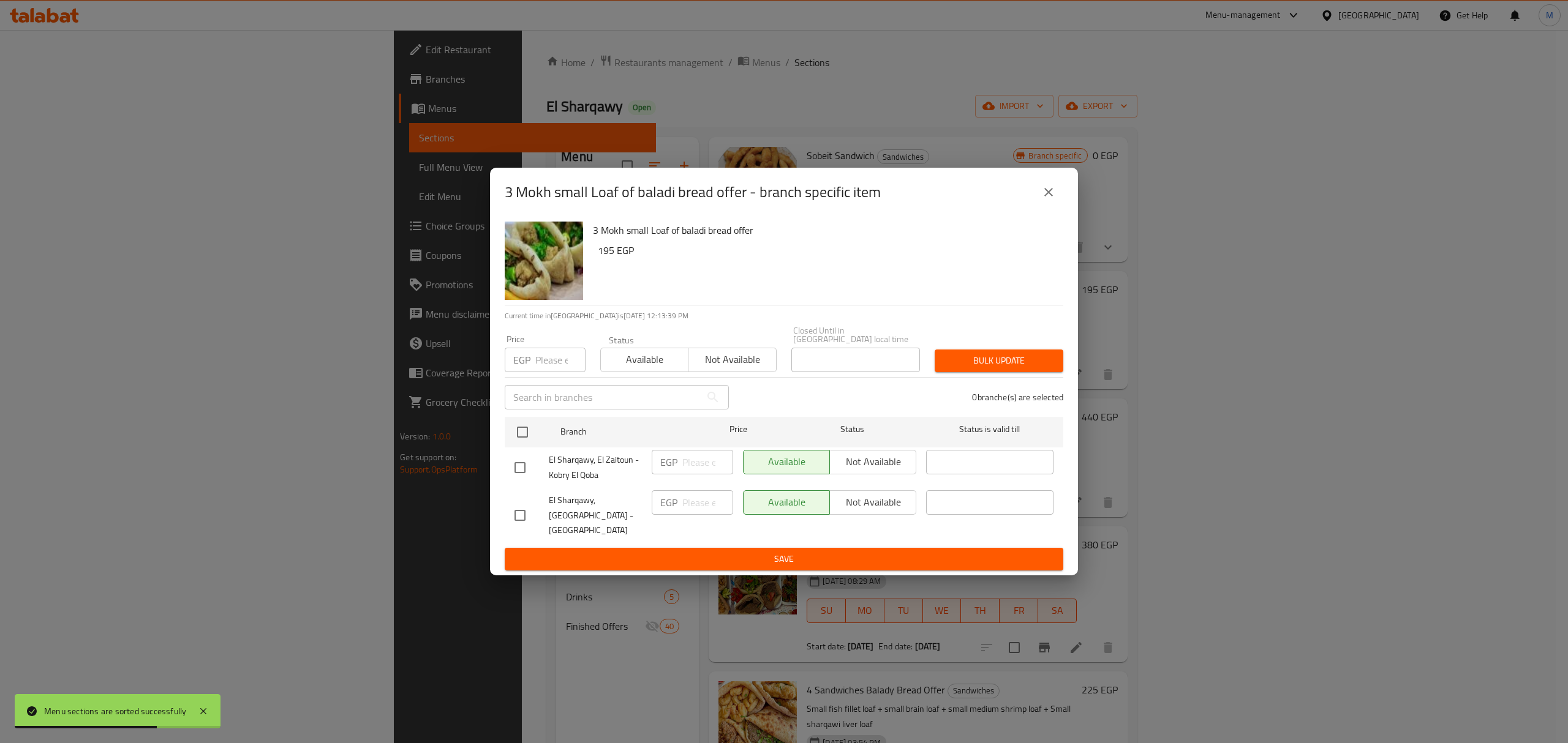
click at [781, 203] on div "3 Mokh small Loaf of baladi bread offer - branch specific item" at bounding box center [783, 192] width 588 height 49
click at [781, 196] on icon "close" at bounding box center [1048, 192] width 9 height 9
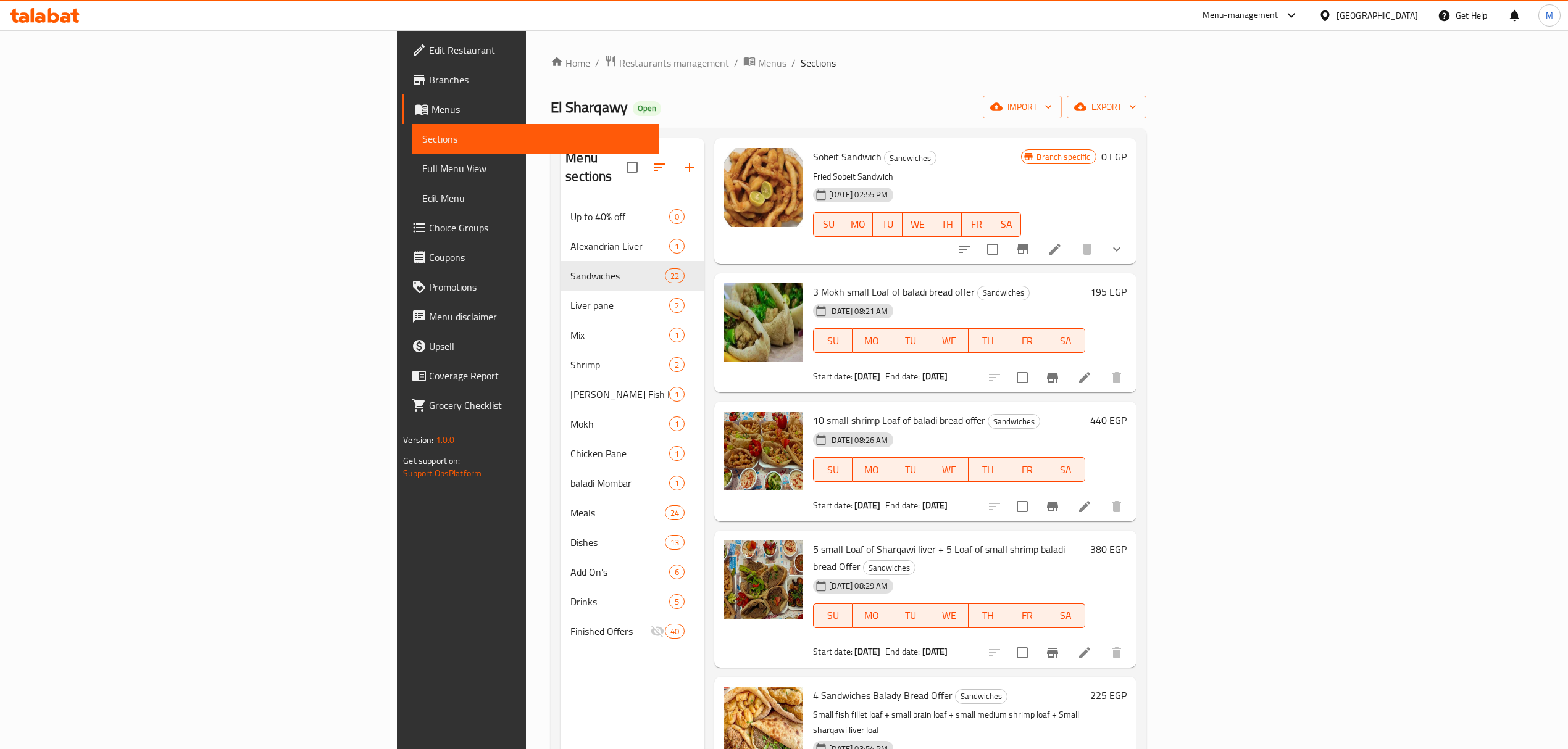
scroll to position [411, 0]
